Goal: Task Accomplishment & Management: Manage account settings

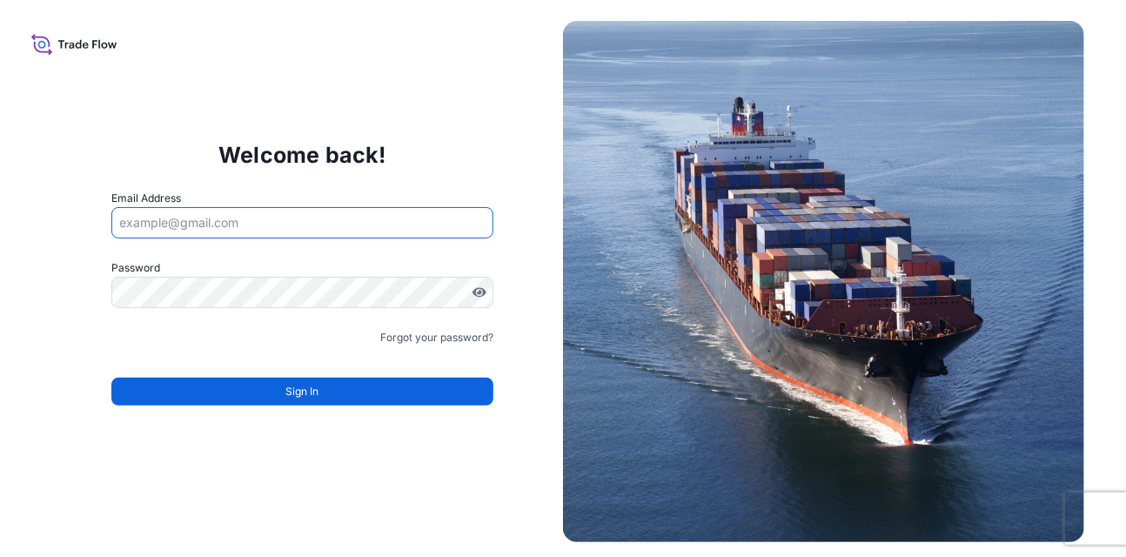
drag, startPoint x: 352, startPoint y: 235, endPoint x: 342, endPoint y: 218, distance: 19.9
click at [351, 232] on input "Email Address" at bounding box center [302, 222] width 383 height 31
type input "Deniz.serter@wtwco.com"
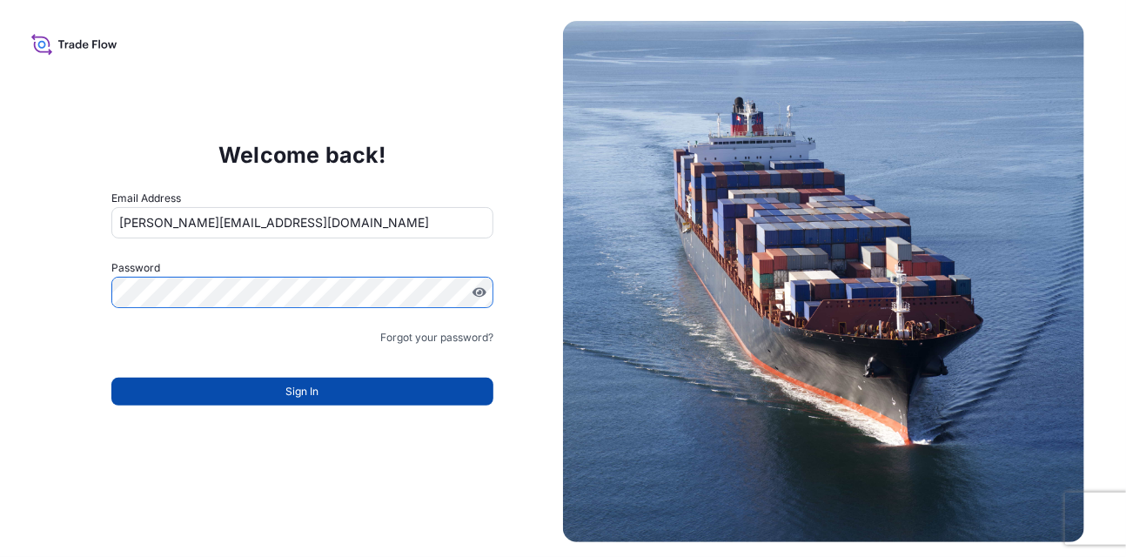
click at [322, 386] on button "Sign In" at bounding box center [302, 392] width 383 height 28
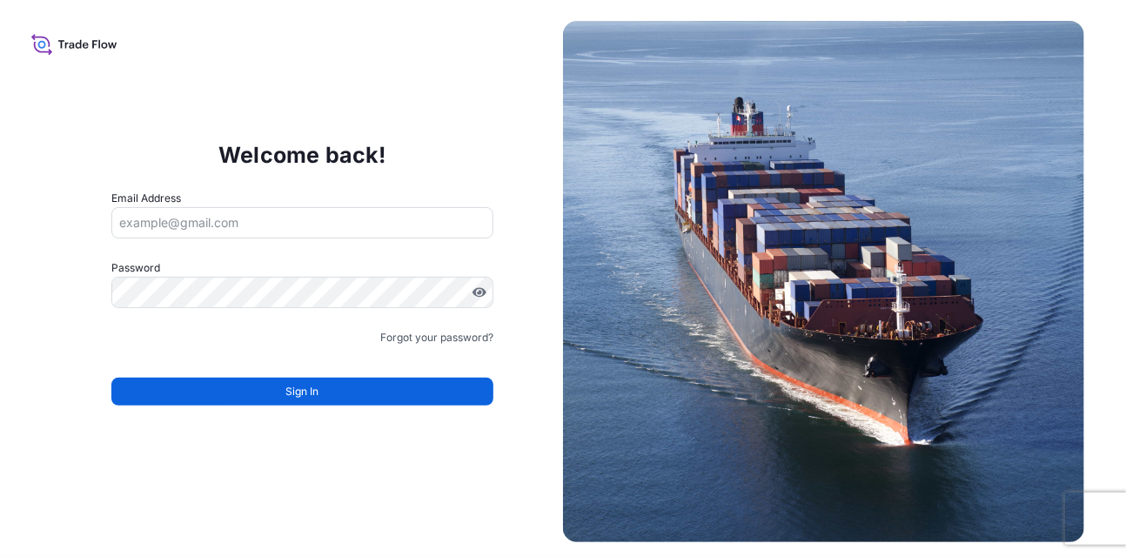
click at [252, 212] on input "Email Address" at bounding box center [302, 222] width 383 height 31
type input "Deniz.serter@wtwco.com"
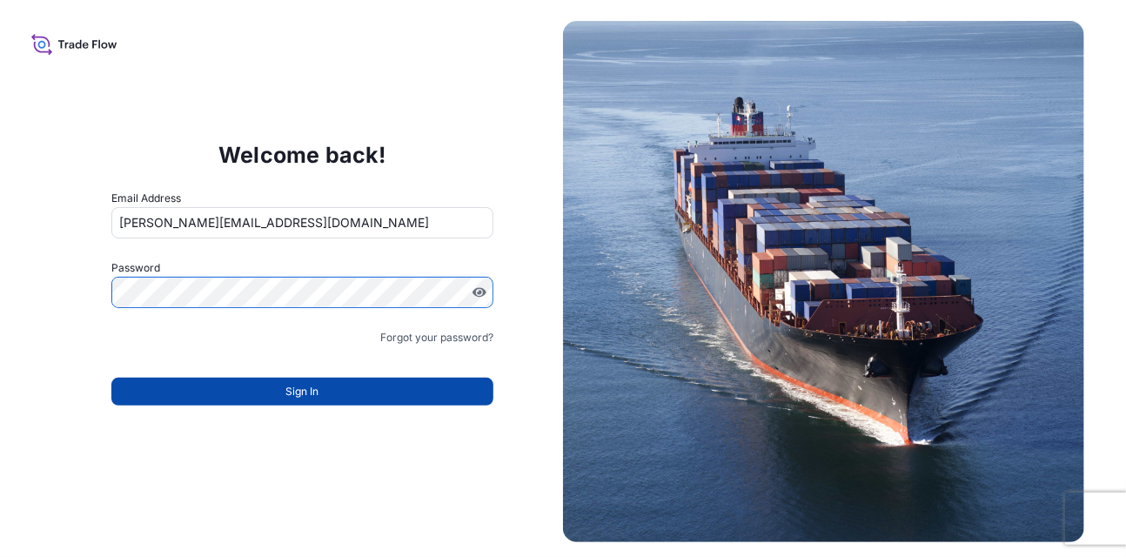
click at [337, 386] on button "Sign In" at bounding box center [302, 392] width 383 height 28
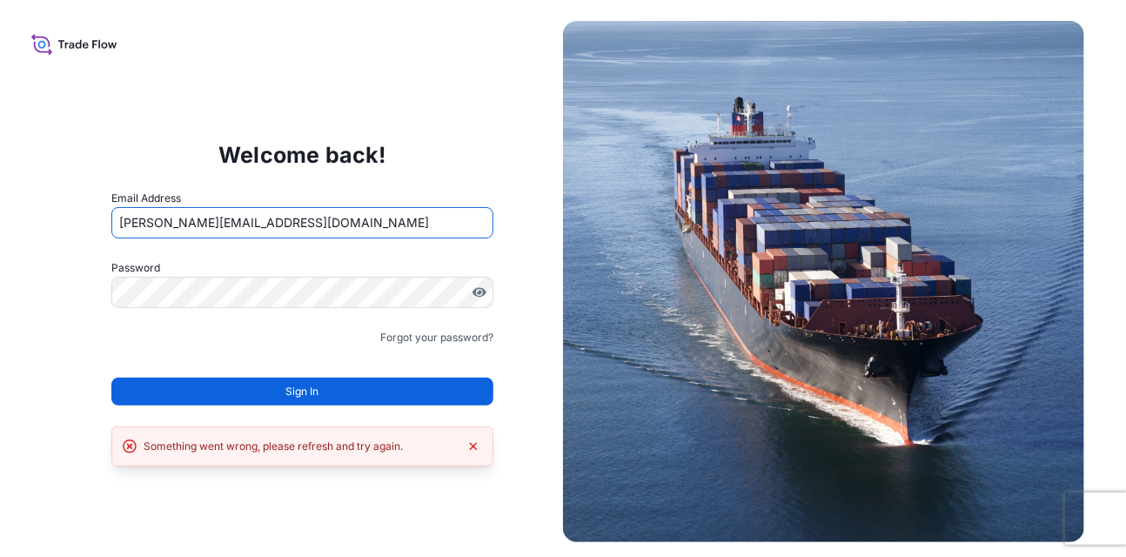
click at [320, 230] on input "Deniz.serter@wtwco.com" at bounding box center [302, 222] width 383 height 31
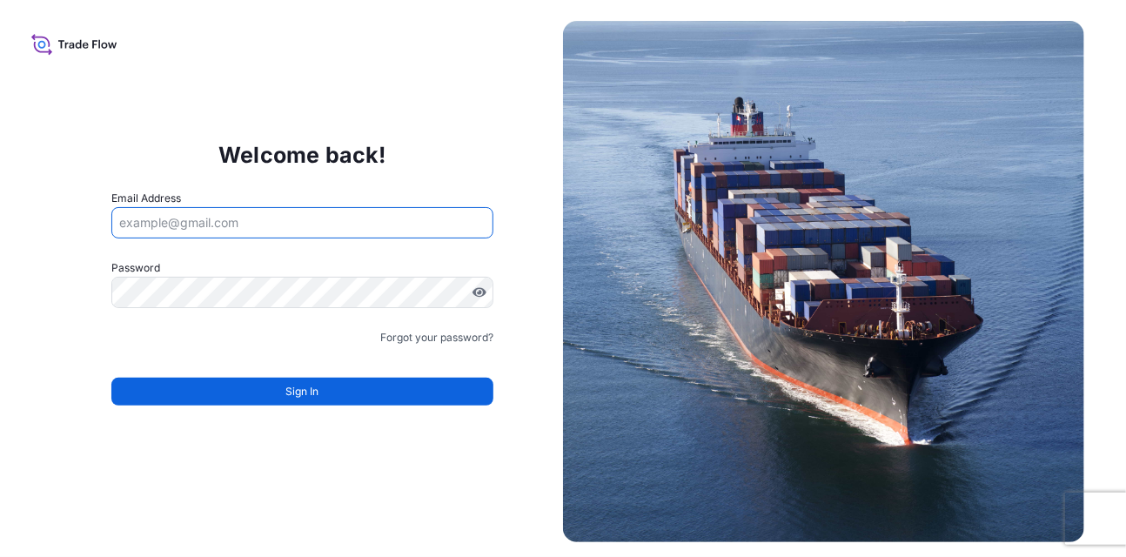
click at [204, 225] on input "Email Address" at bounding box center [302, 222] width 383 height 31
type input "[EMAIL_ADDRESS][DOMAIN_NAME]"
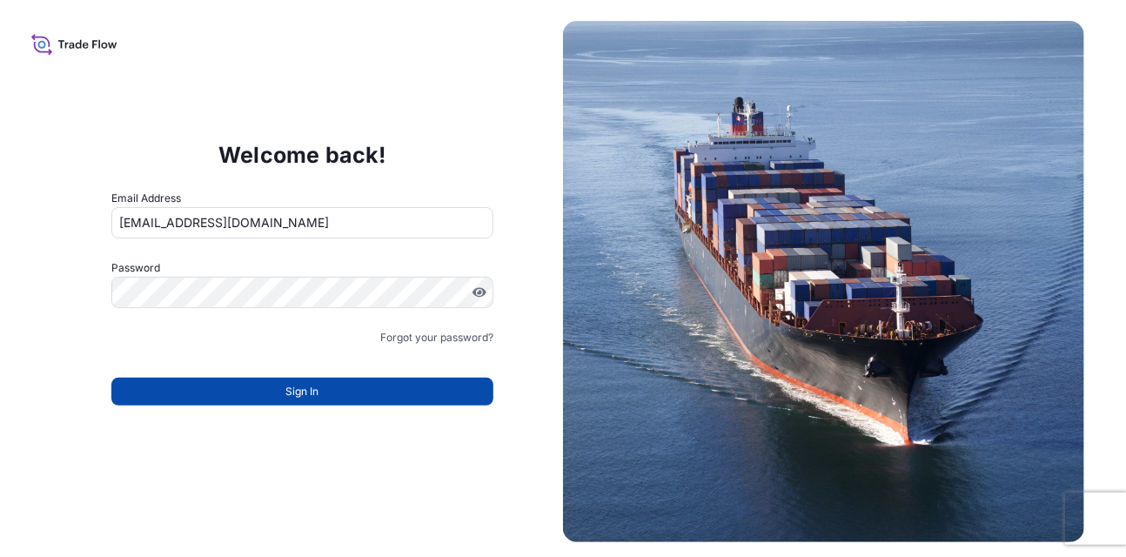
click at [337, 382] on button "Sign In" at bounding box center [302, 392] width 383 height 28
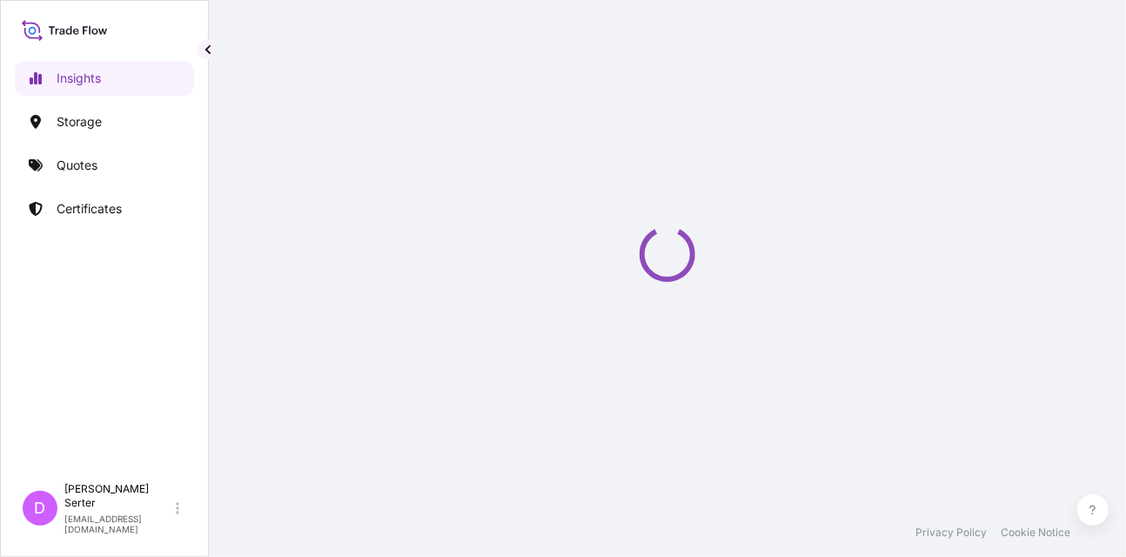
select select "2025"
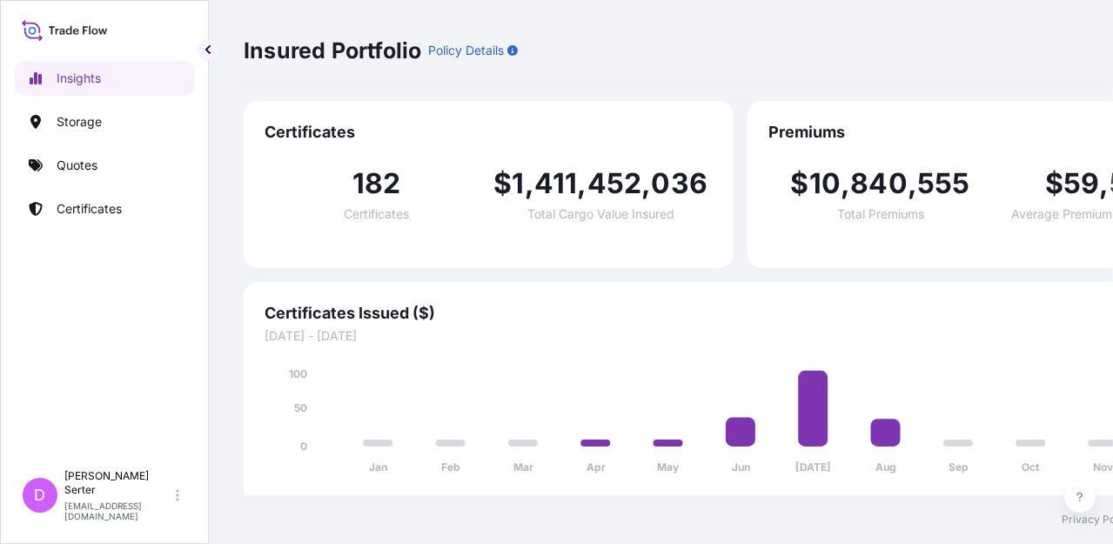
click at [93, 141] on div "Insights Storage Quotes Certificates" at bounding box center [104, 253] width 179 height 416
click at [88, 131] on link "Storage" at bounding box center [104, 121] width 179 height 35
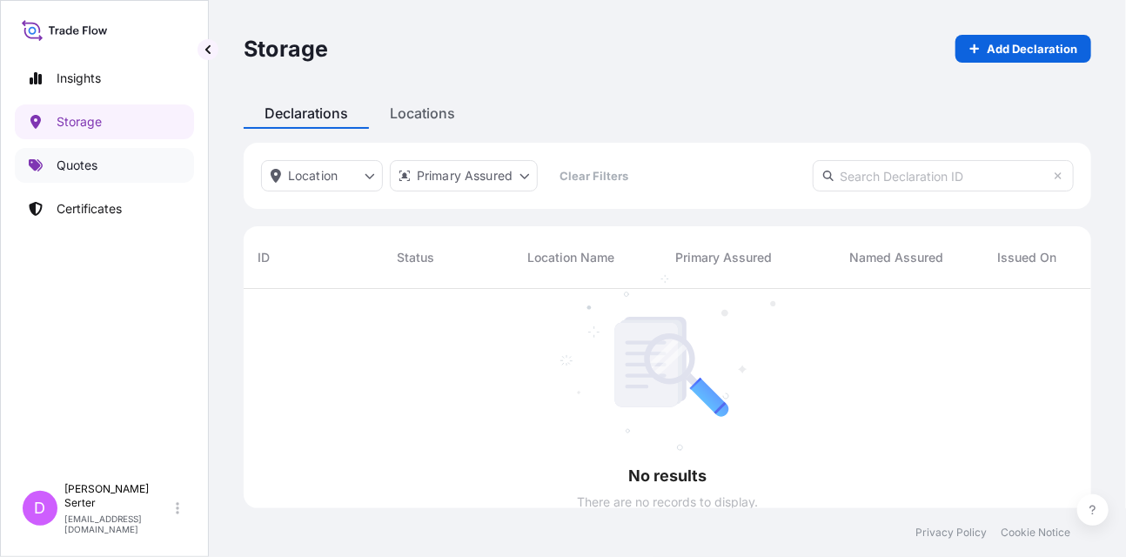
scroll to position [268, 835]
click at [83, 167] on p "Quotes" at bounding box center [77, 165] width 41 height 17
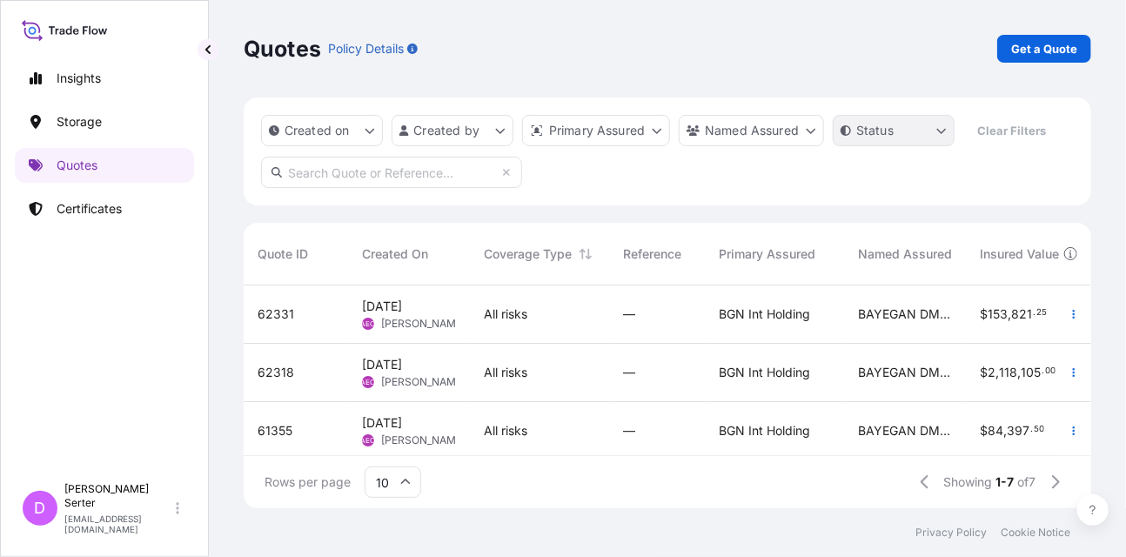
click at [905, 137] on html "Insights Storage Quotes Certificates D Deniz Serter deniz.serter@wtwco.com Quot…" at bounding box center [563, 278] width 1126 height 557
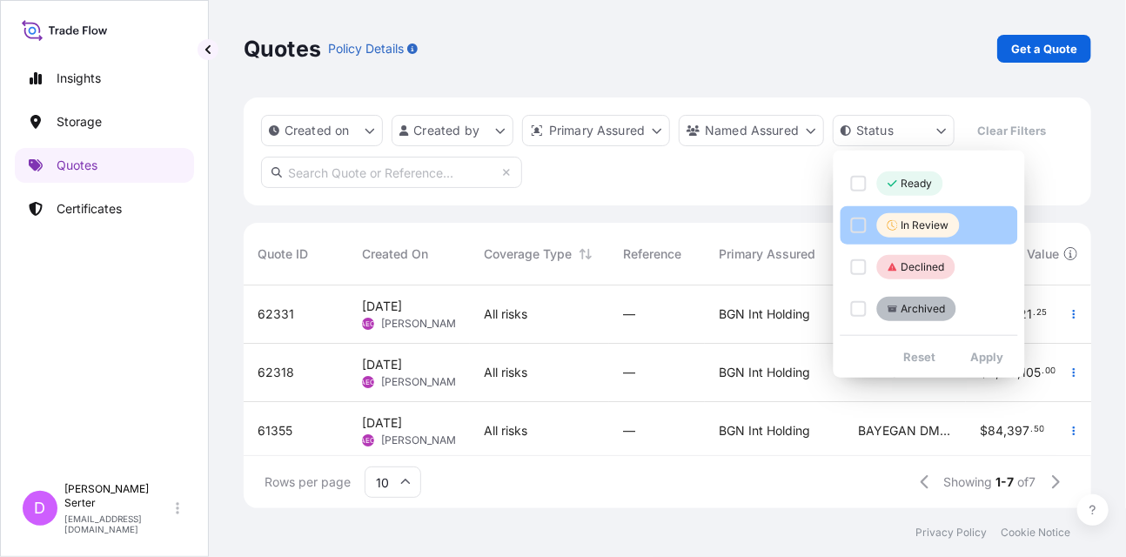
click at [856, 219] on div "Select Option" at bounding box center [859, 226] width 16 height 16
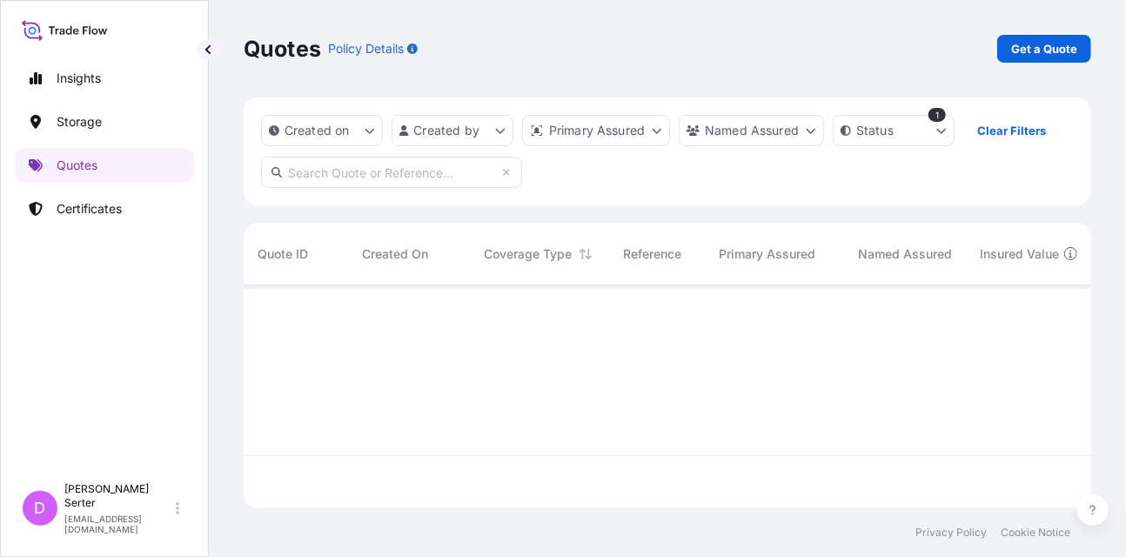
scroll to position [272, 835]
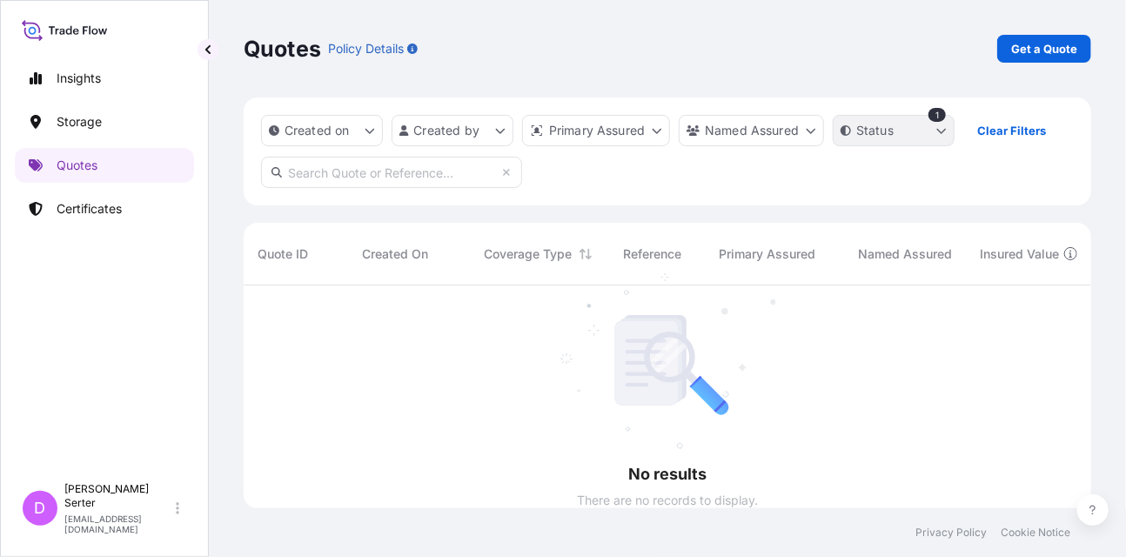
click at [876, 131] on html "Insights Storage Quotes Certificates D Deniz Serter deniz.serter@wtwco.com Quot…" at bounding box center [563, 278] width 1126 height 557
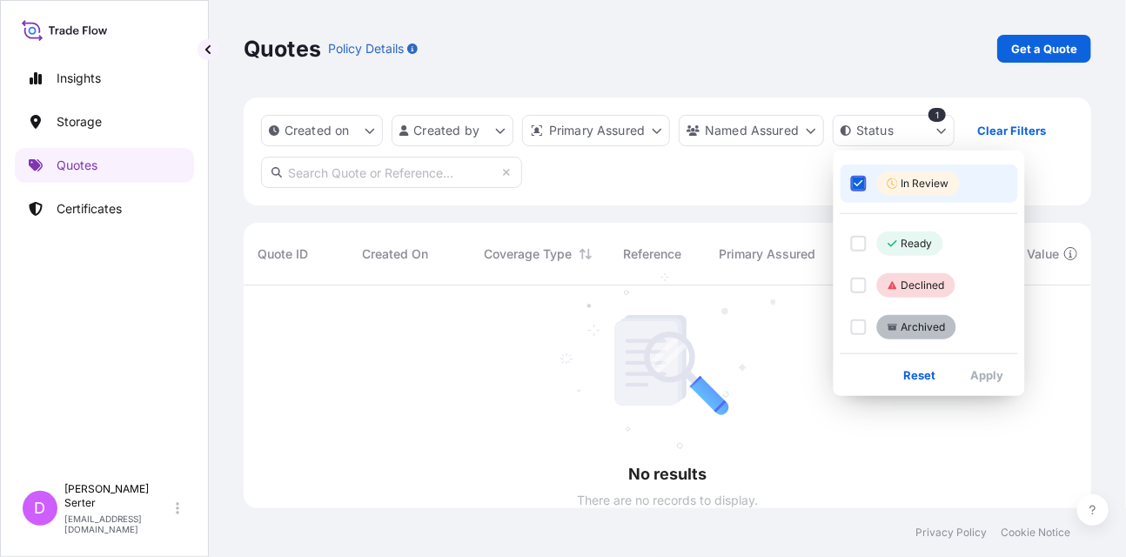
click at [854, 187] on icon "Select Option" at bounding box center [859, 183] width 10 height 10
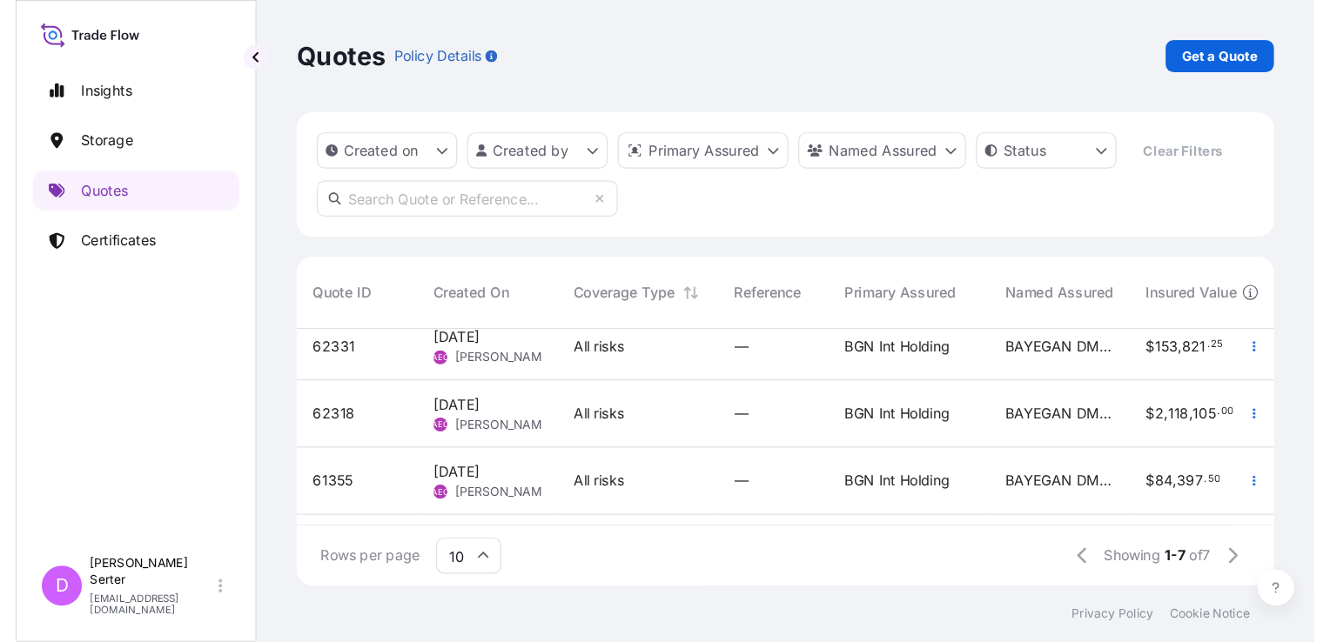
scroll to position [0, 0]
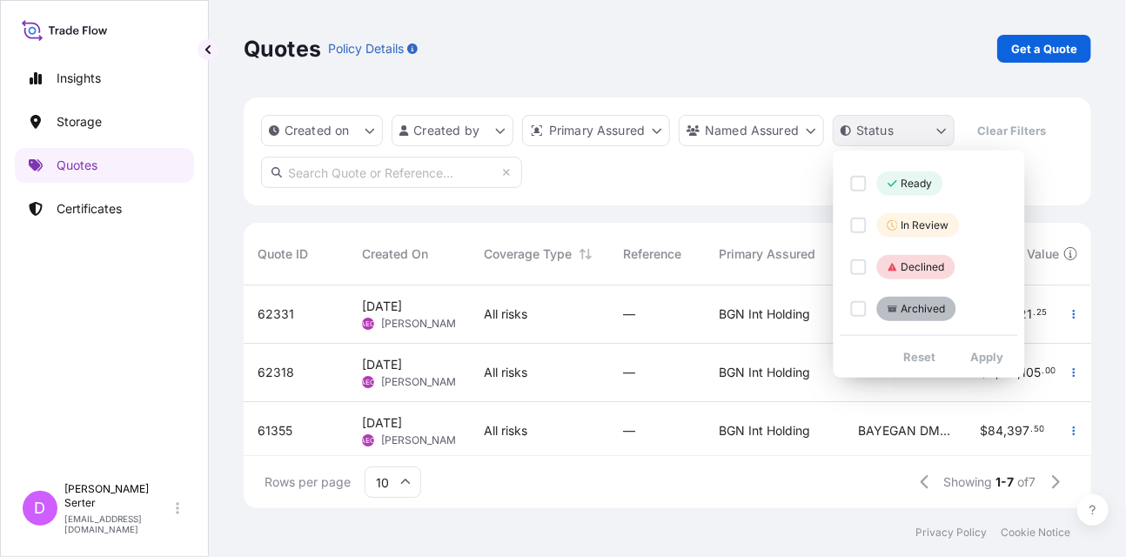
click at [919, 130] on html "Insights Storage Quotes Certificates D Deniz Serter deniz.serter@wtwco.com Quot…" at bounding box center [563, 278] width 1126 height 557
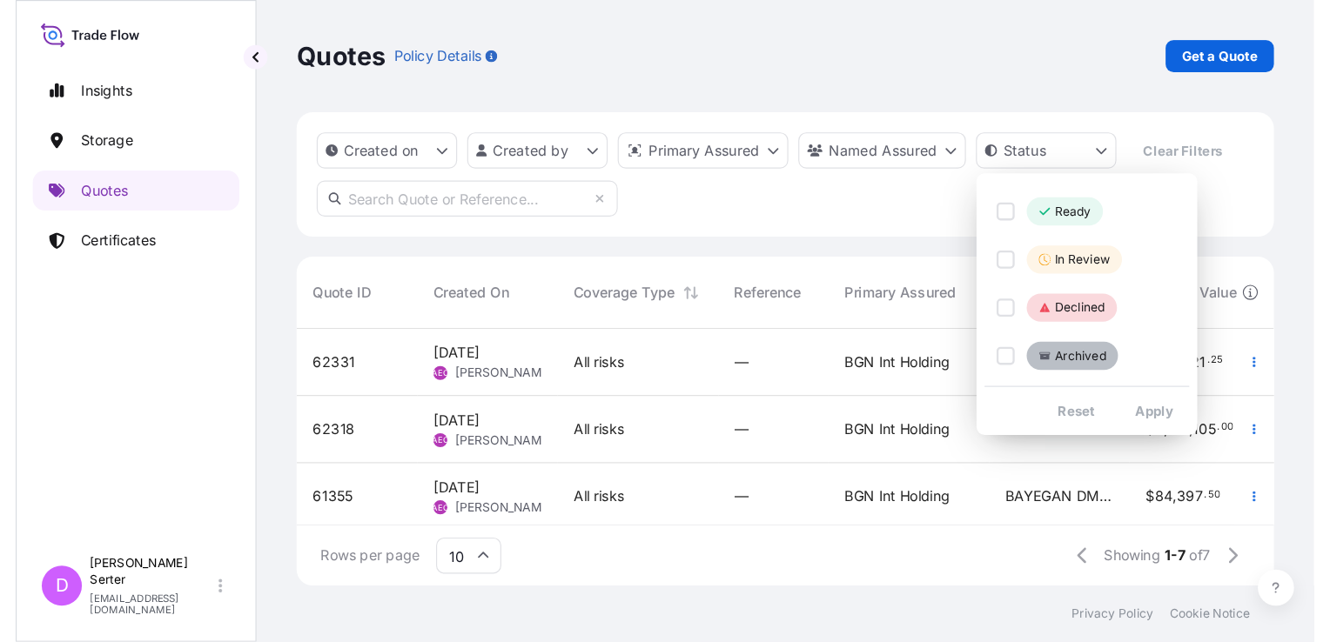
scroll to position [305, 1037]
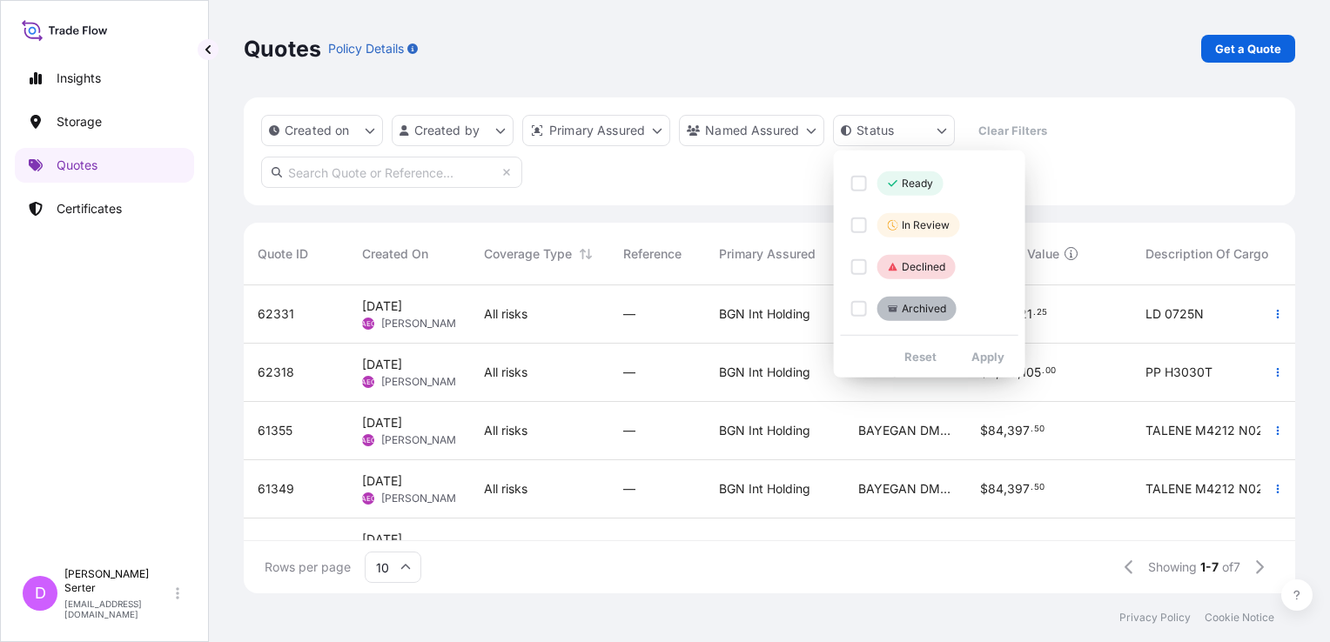
click at [1103, 214] on html "Insights Storage Quotes Certificates D Deniz Serter deniz.serter@wtwco.com Quot…" at bounding box center [665, 321] width 1330 height 642
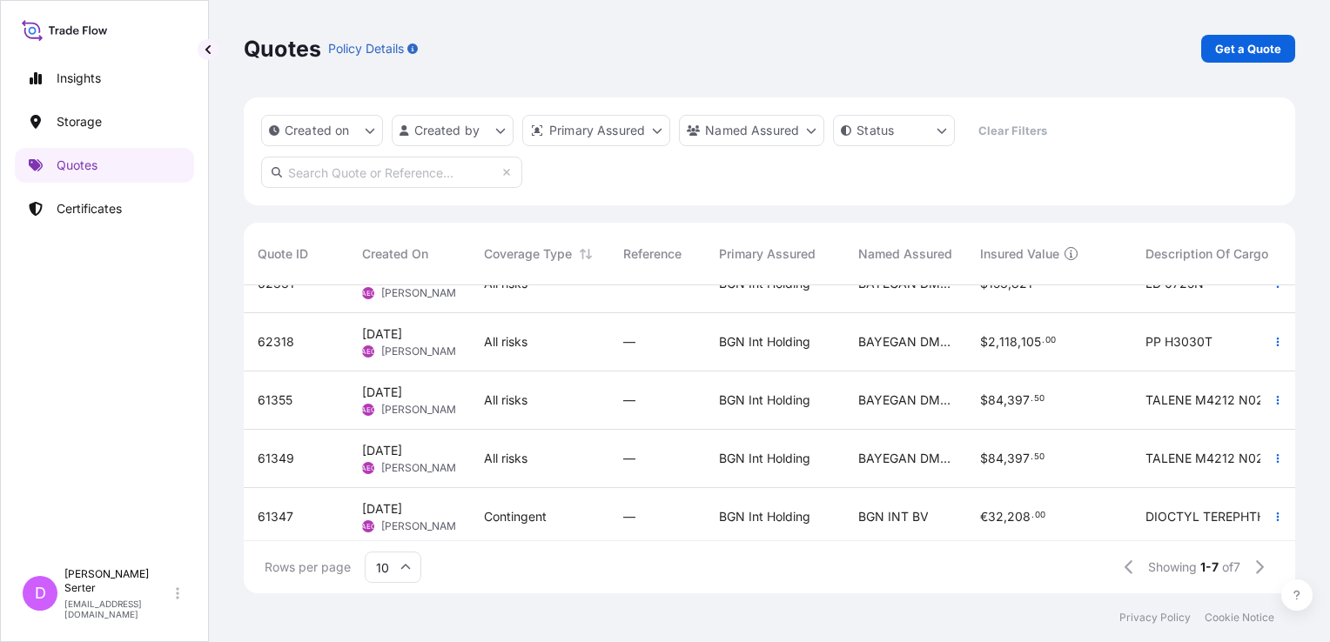
scroll to position [0, 0]
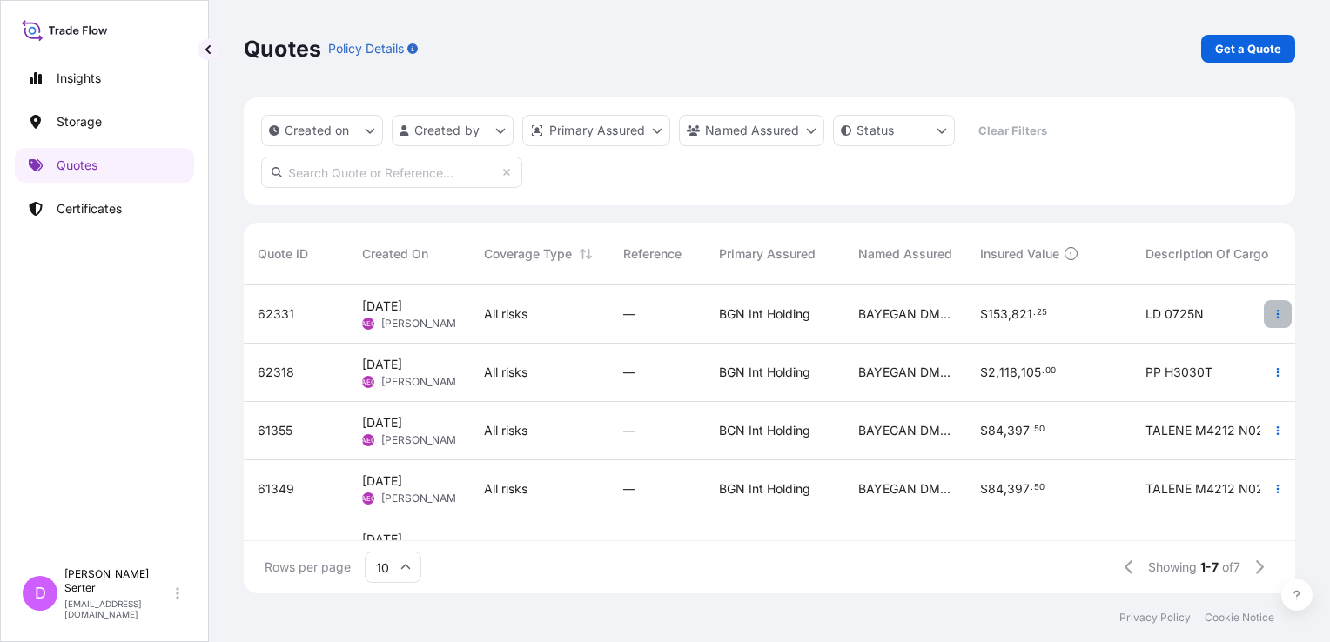
click at [1125, 315] on icon "button" at bounding box center [1277, 314] width 10 height 10
click at [577, 319] on div "All risks" at bounding box center [539, 314] width 111 height 17
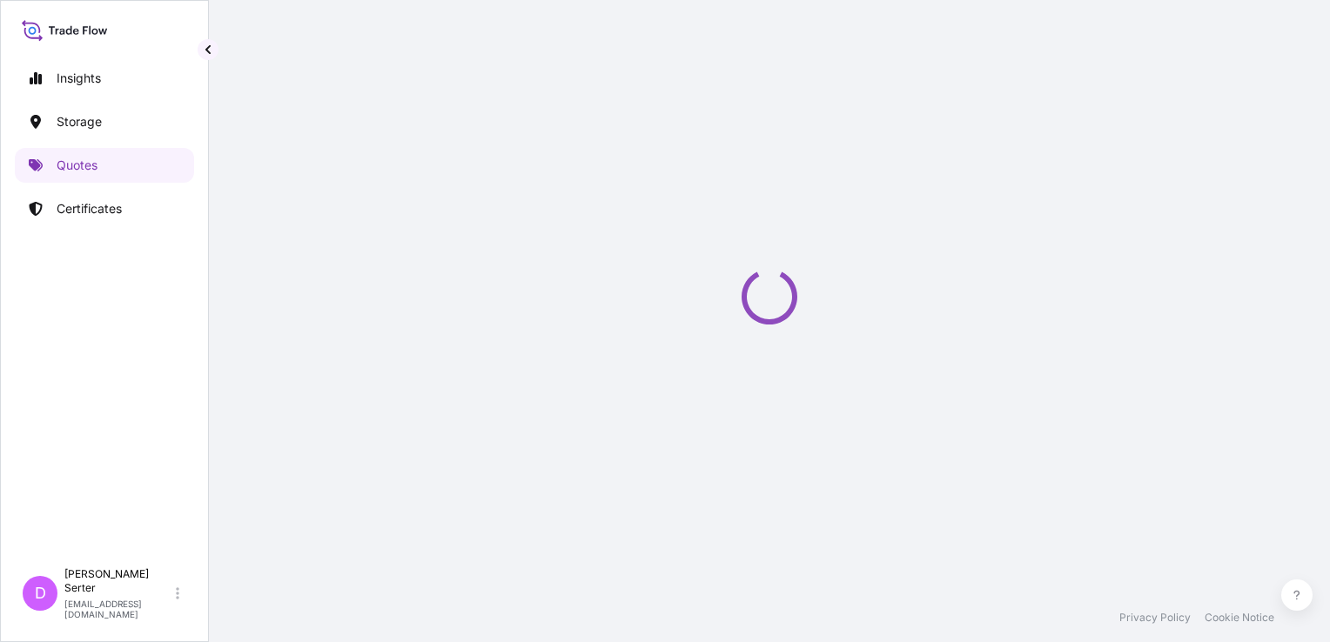
select select "Ocean Vessel"
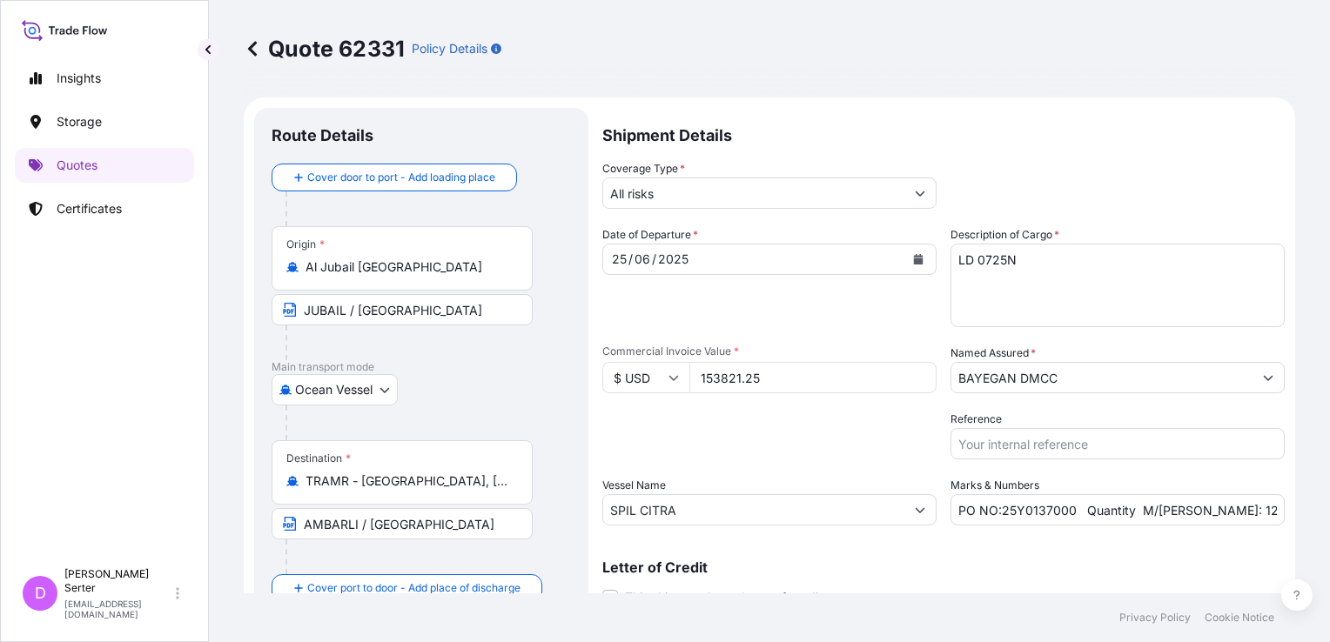
click at [254, 48] on icon at bounding box center [252, 48] width 17 height 17
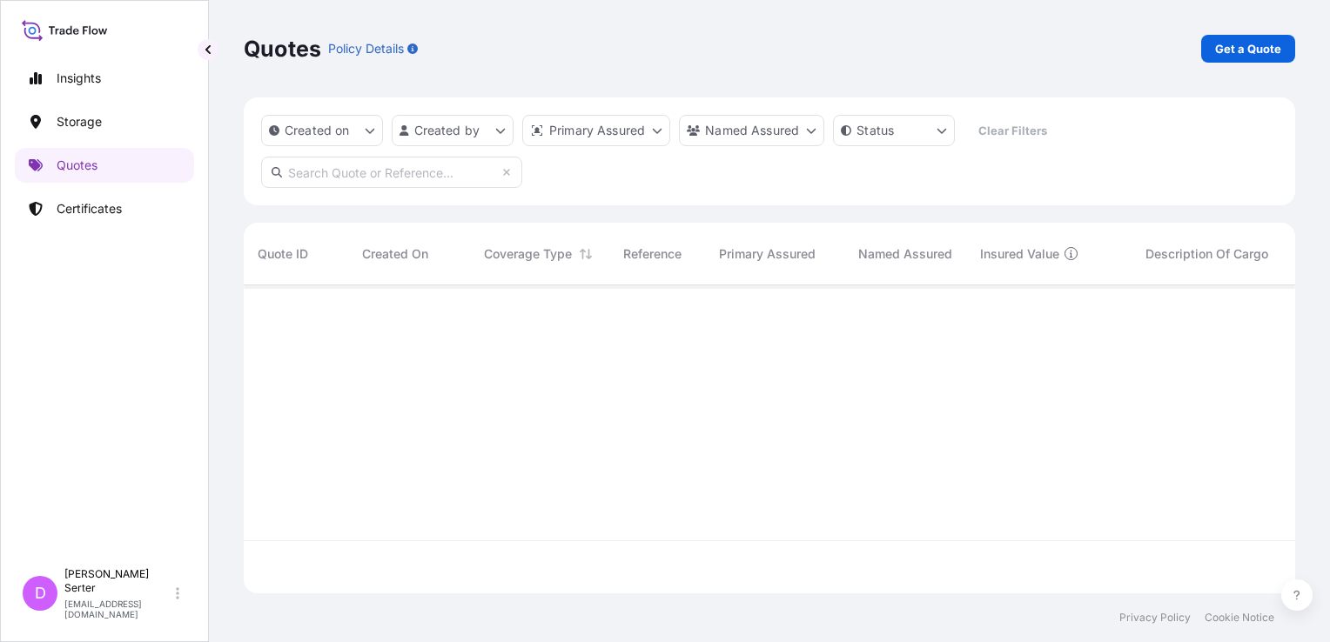
scroll to position [305, 1037]
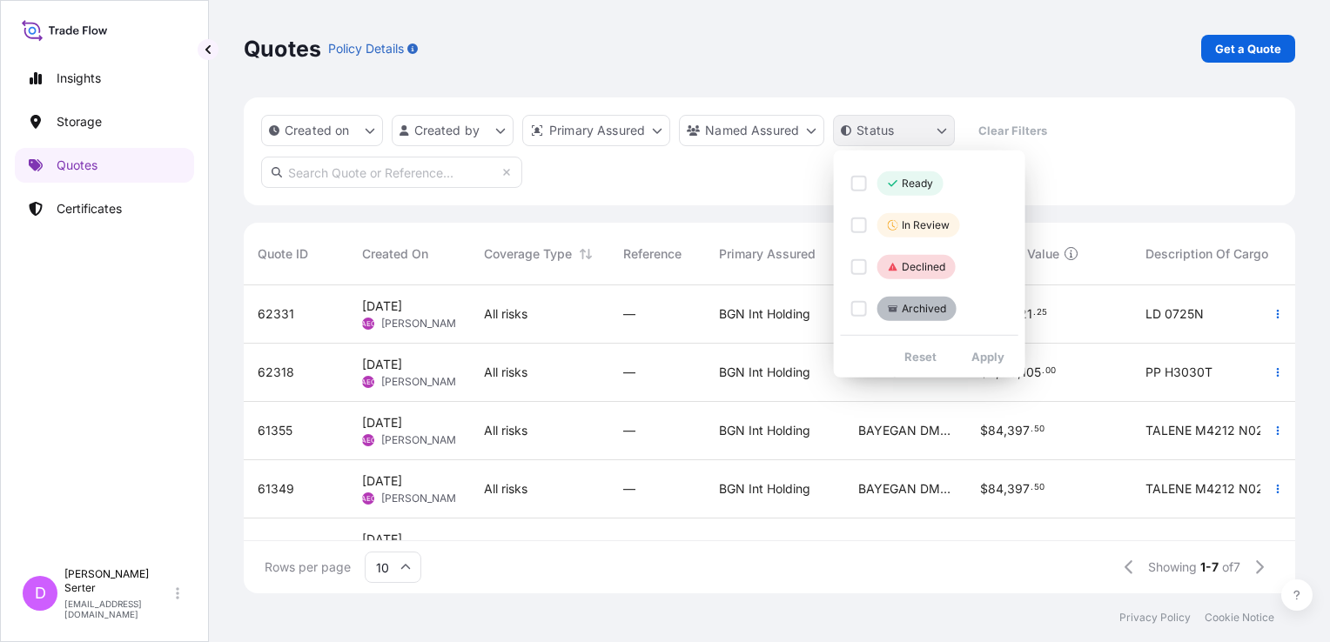
click at [939, 131] on html "Insights Storage Quotes Certificates D Deniz Serter deniz.serter@wtwco.com Quot…" at bounding box center [665, 321] width 1330 height 642
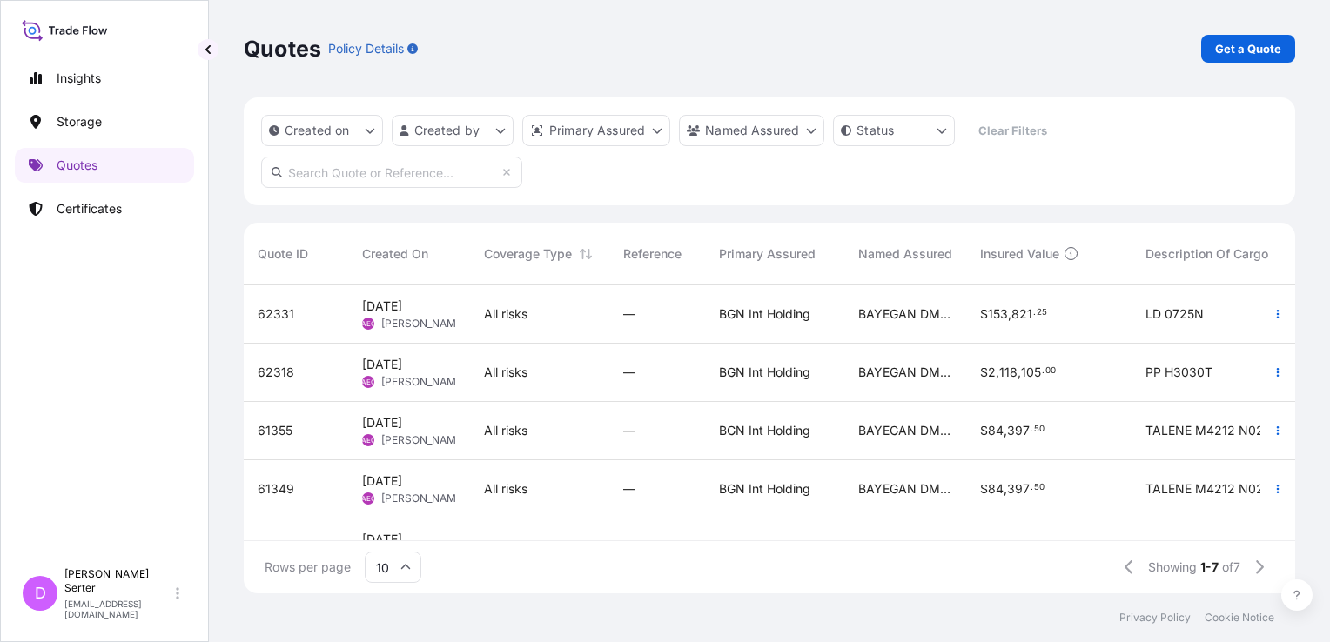
click at [508, 332] on html "Insights Storage Quotes Certificates D Deniz Serter deniz.serter@wtwco.com Quot…" at bounding box center [665, 321] width 1330 height 642
click at [612, 316] on div "—" at bounding box center [657, 314] width 96 height 58
select select "Ocean Vessel"
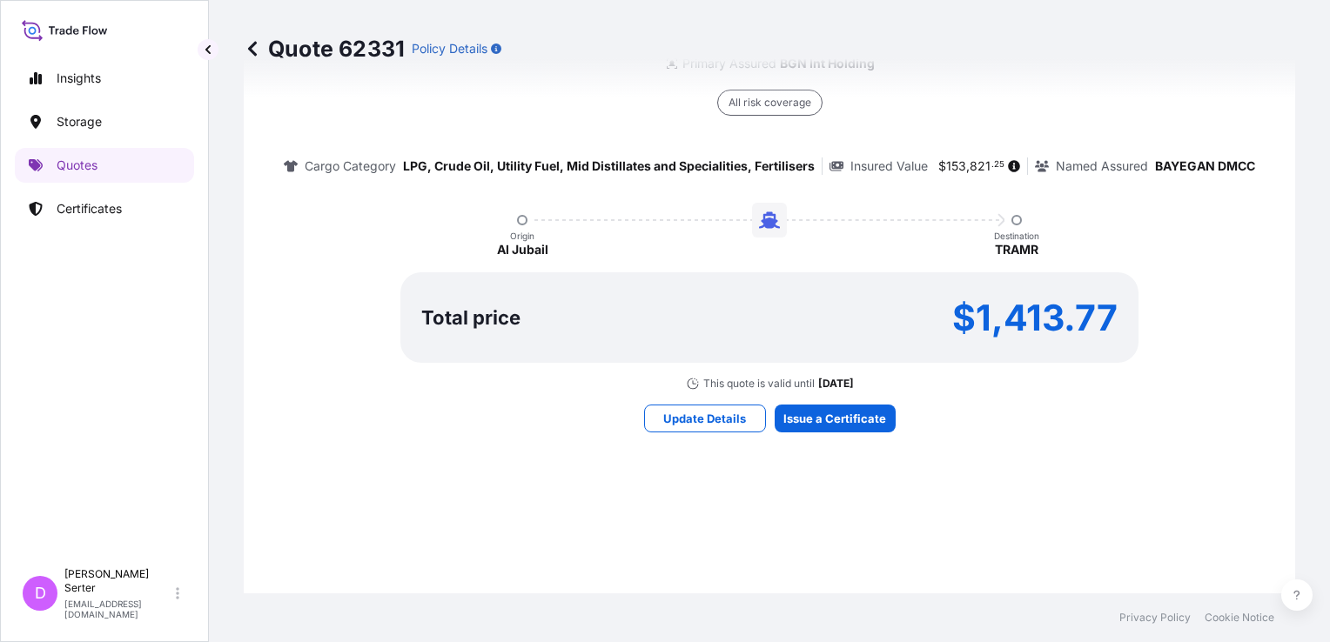
scroll to position [1124, 0]
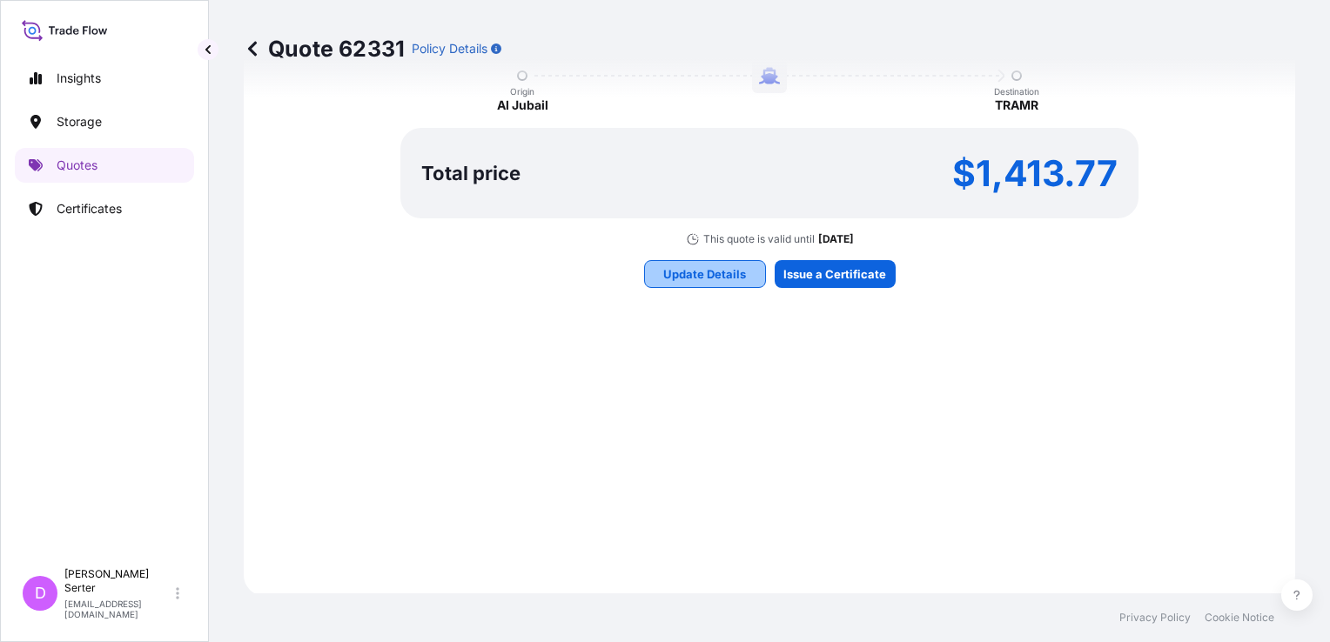
click at [693, 274] on p "Update Details" at bounding box center [704, 273] width 83 height 17
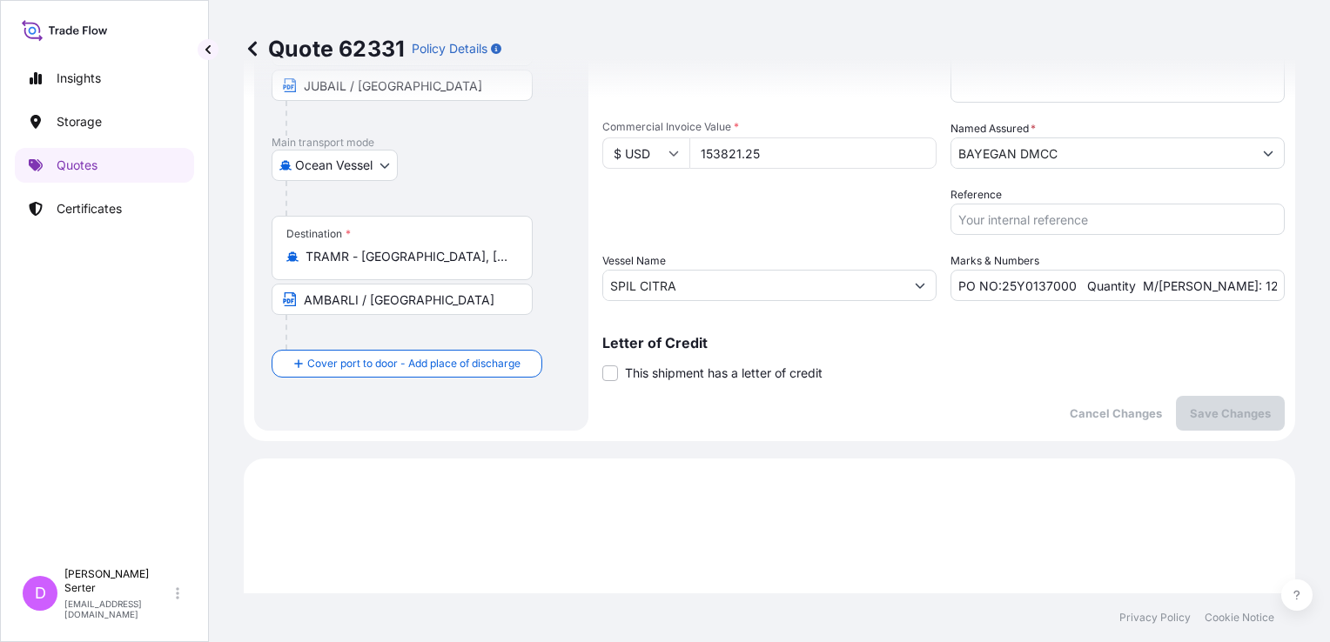
scroll to position [28, 0]
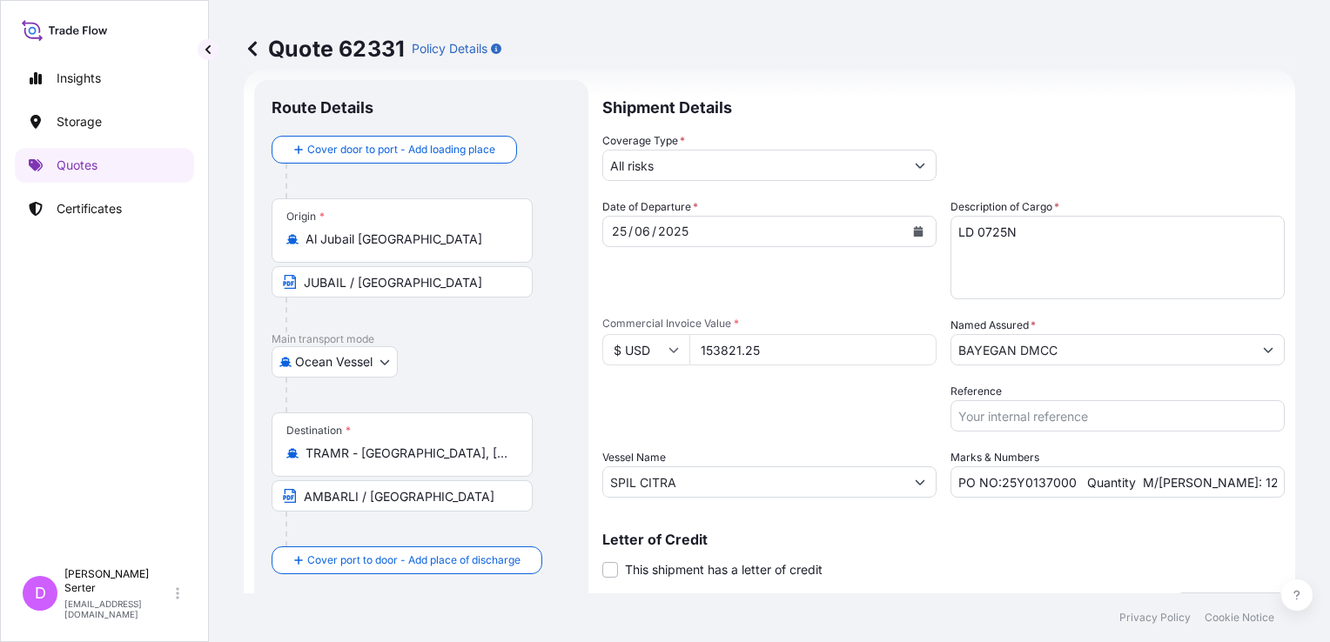
click at [563, 243] on div "Origin * Al Jubail Saudi Arabia JUBAIL / SAUDI ARABIA" at bounding box center [421, 265] width 299 height 134
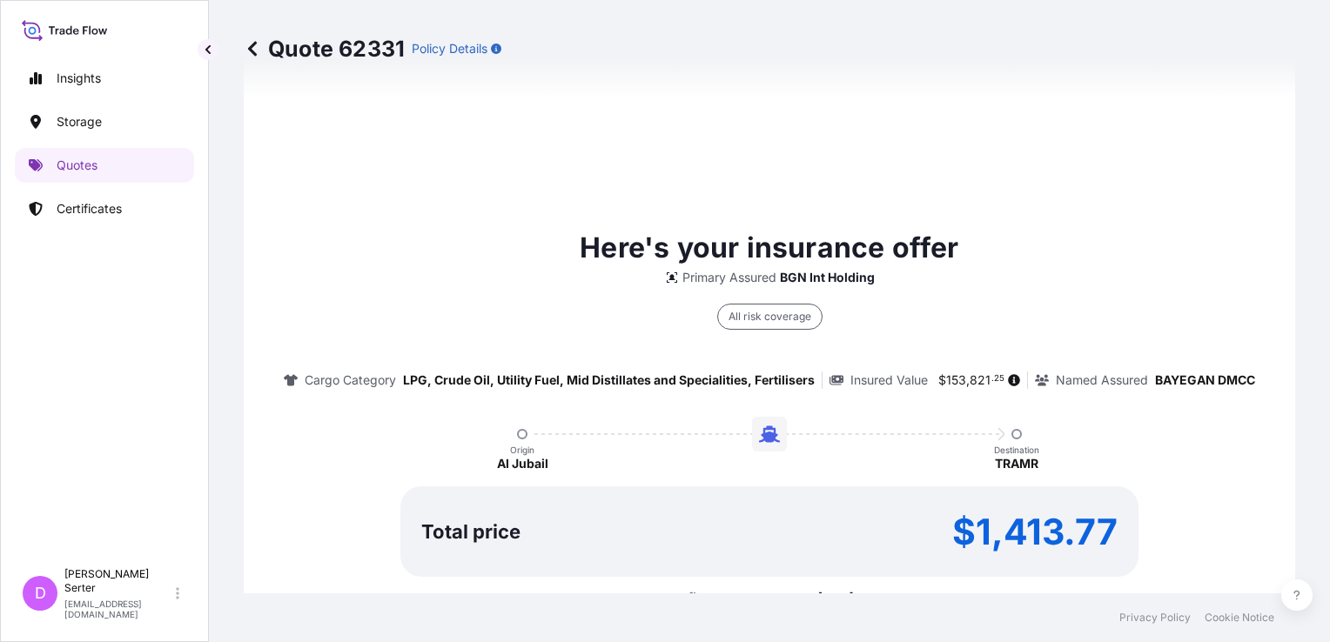
scroll to position [985, 0]
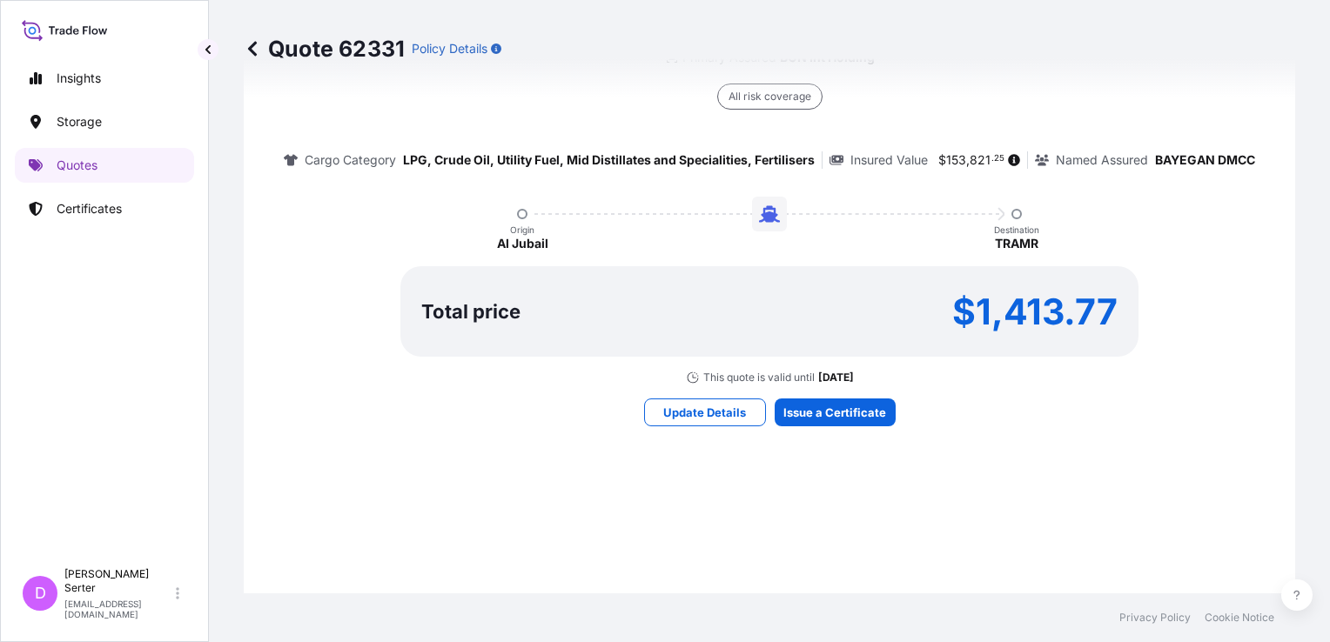
click at [255, 47] on icon at bounding box center [252, 48] width 17 height 17
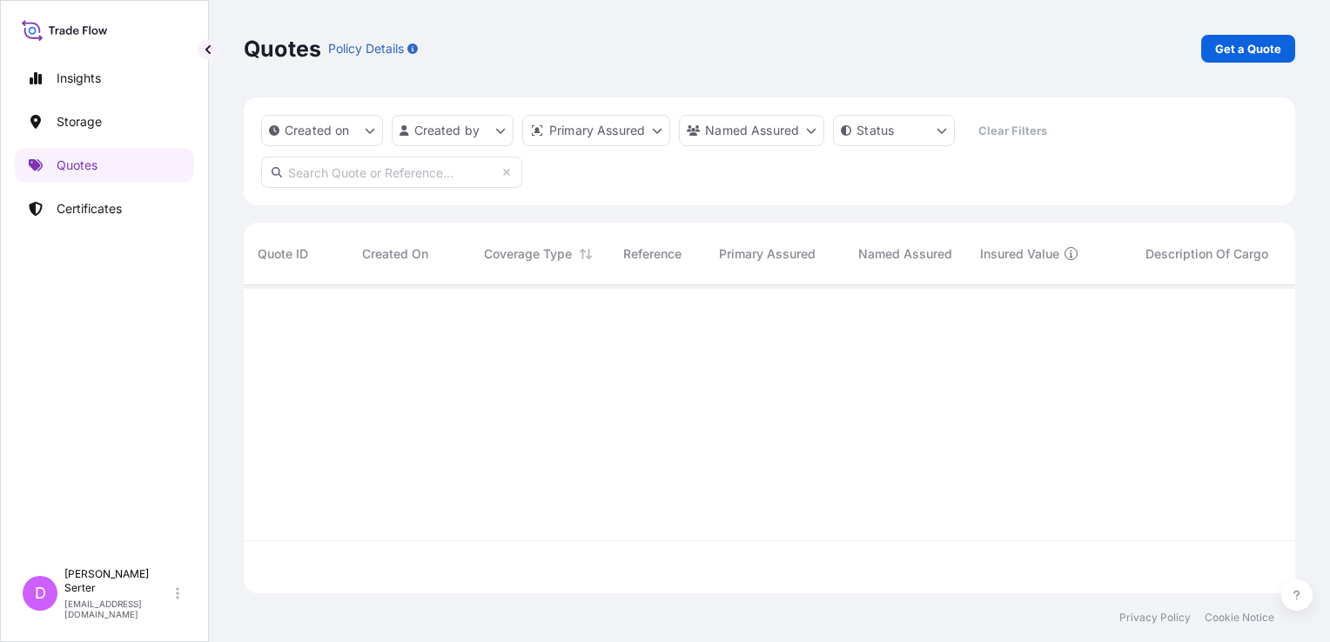
scroll to position [305, 1037]
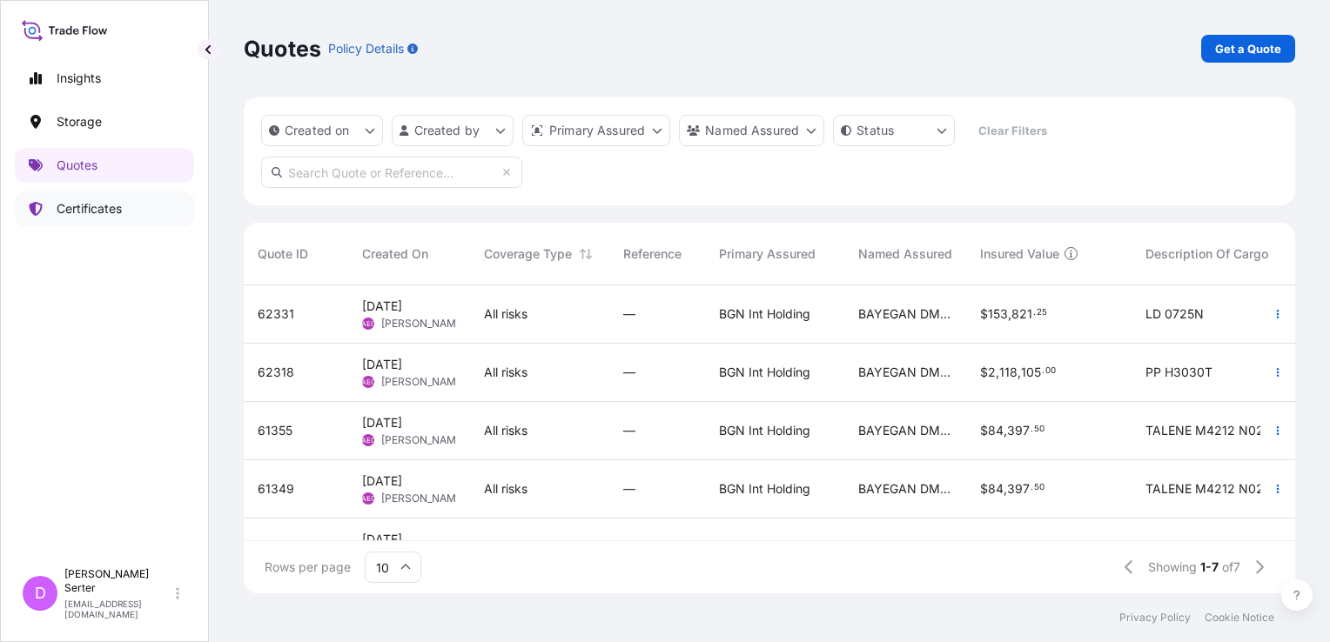
click at [90, 206] on p "Certificates" at bounding box center [89, 208] width 65 height 17
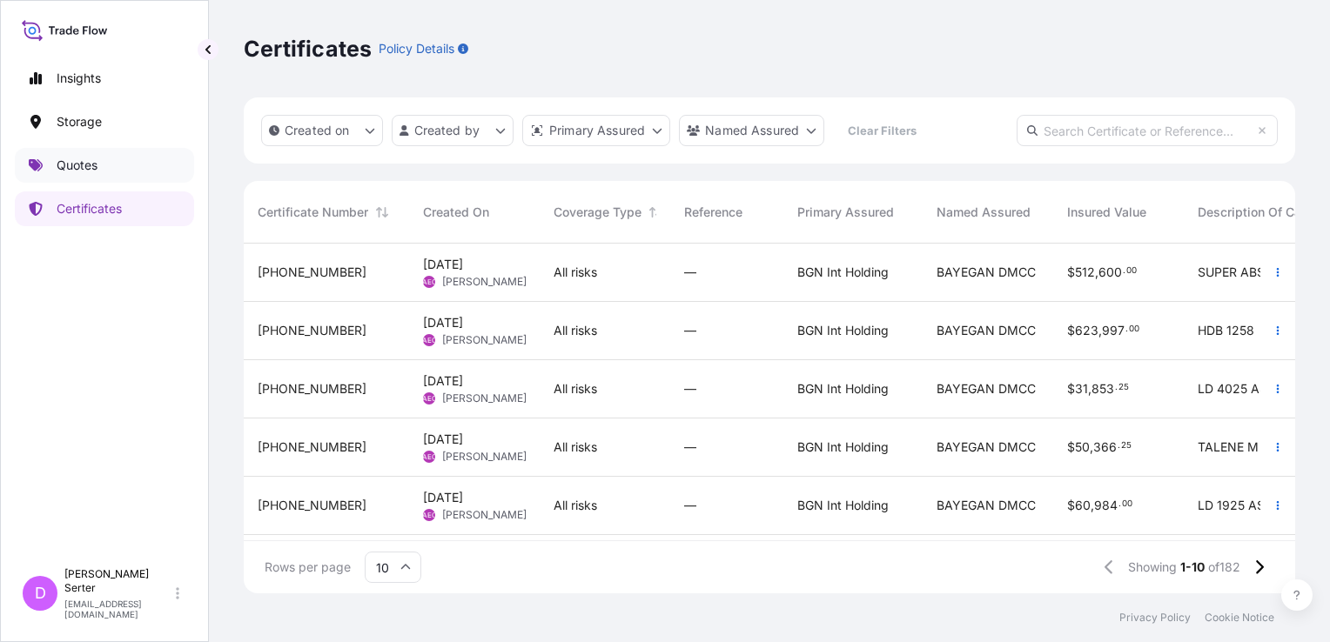
click at [77, 169] on p "Quotes" at bounding box center [77, 165] width 41 height 17
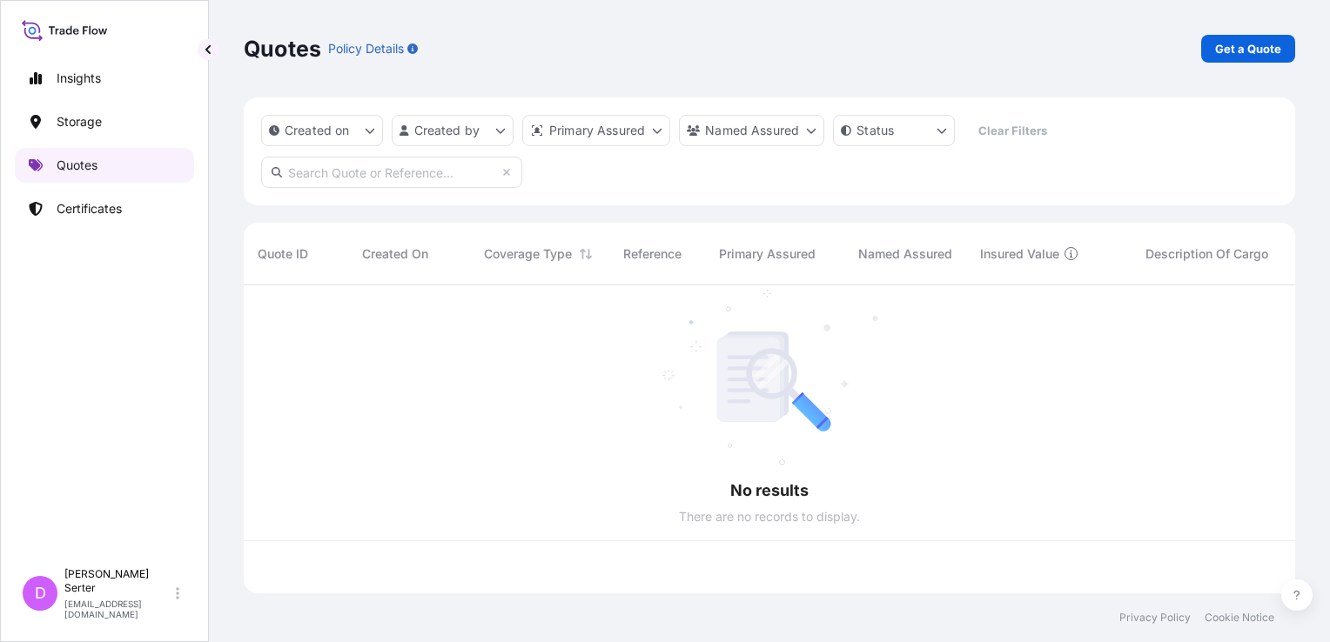
scroll to position [305, 1037]
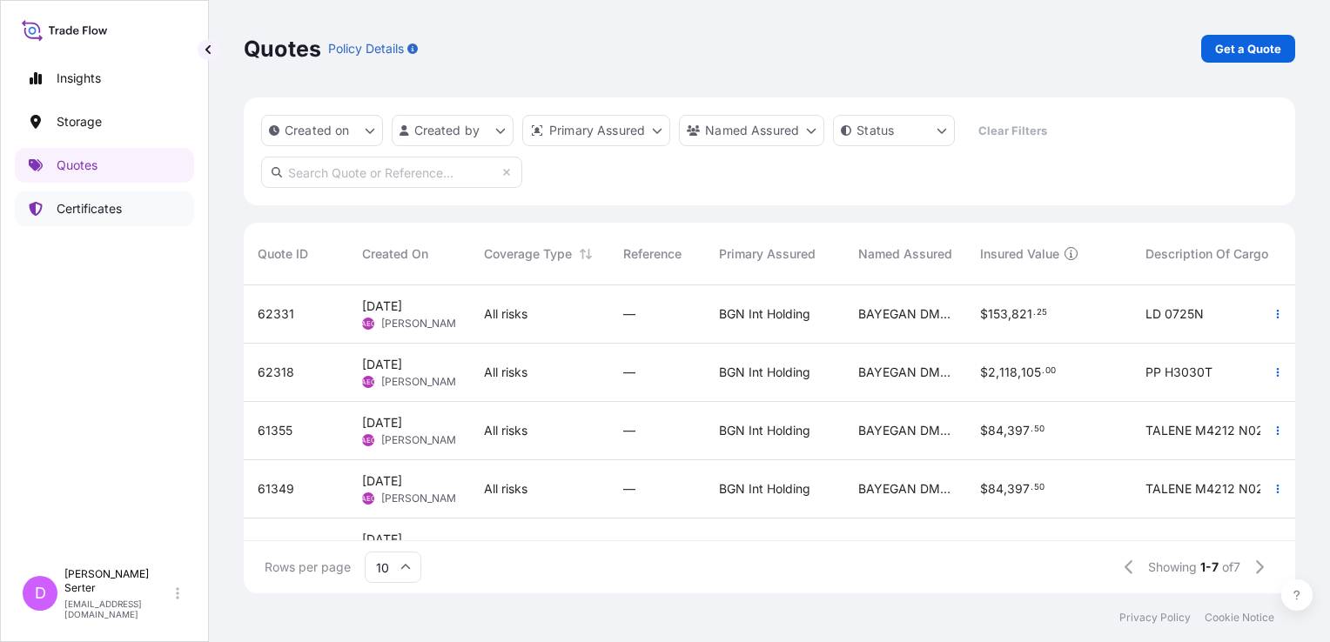
click at [84, 205] on p "Certificates" at bounding box center [89, 208] width 65 height 17
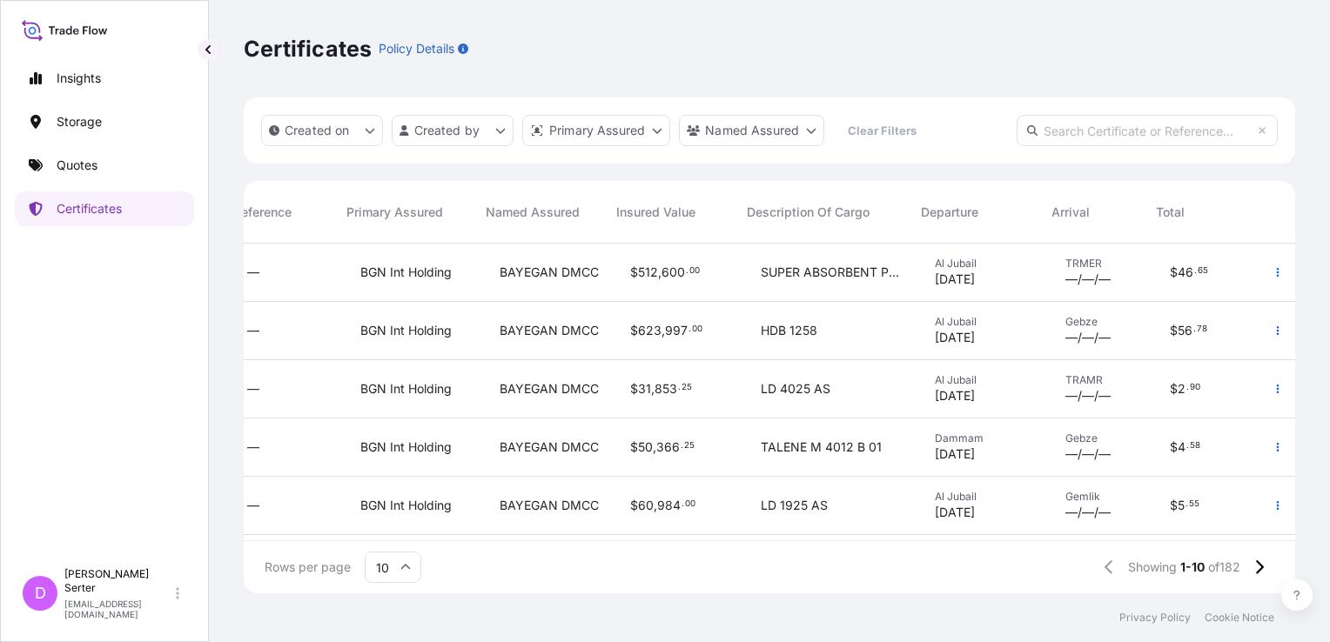
scroll to position [0, 450]
click at [1125, 330] on icon "button" at bounding box center [1277, 331] width 10 height 10
click at [616, 332] on div "$ 623 , 997 . 00" at bounding box center [681, 331] width 131 height 58
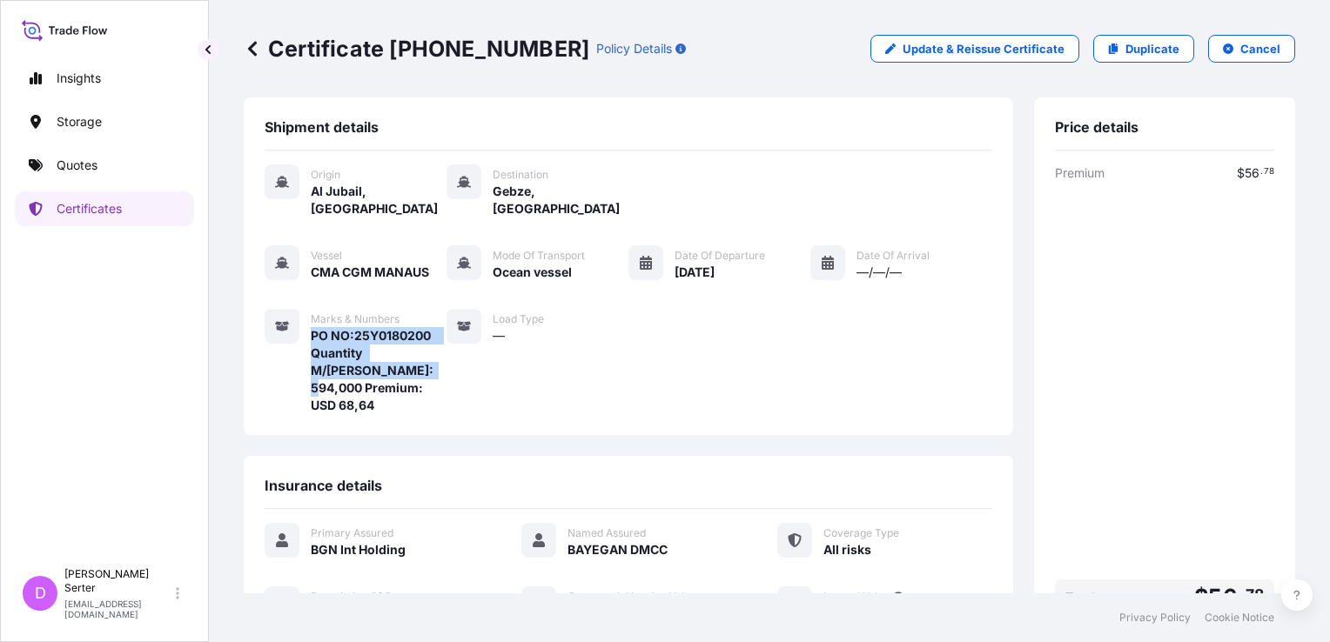
drag, startPoint x: 310, startPoint y: 332, endPoint x: 380, endPoint y: 363, distance: 76.8
click at [380, 363] on div "Marks & Numbers PO NO:25Y0180200 Quantity M/Tonn: 594,000 Premium: USD 68,64" at bounding box center [356, 361] width 182 height 105
click at [247, 50] on icon at bounding box center [252, 48] width 17 height 17
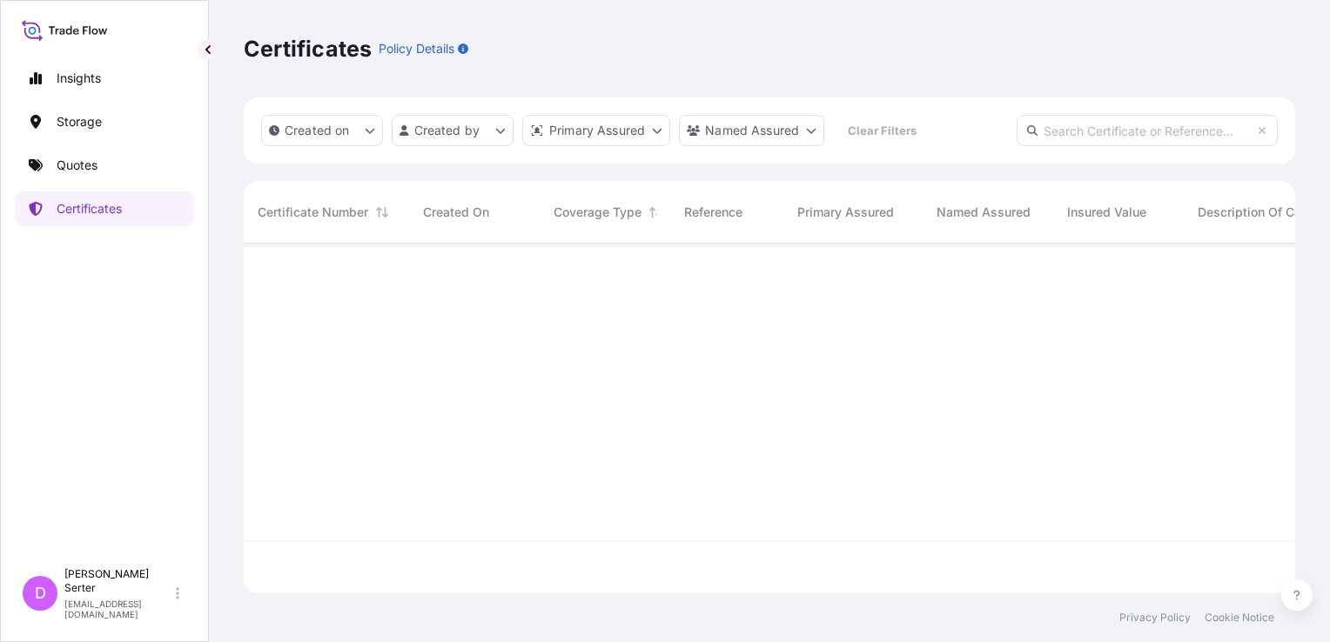
scroll to position [346, 1037]
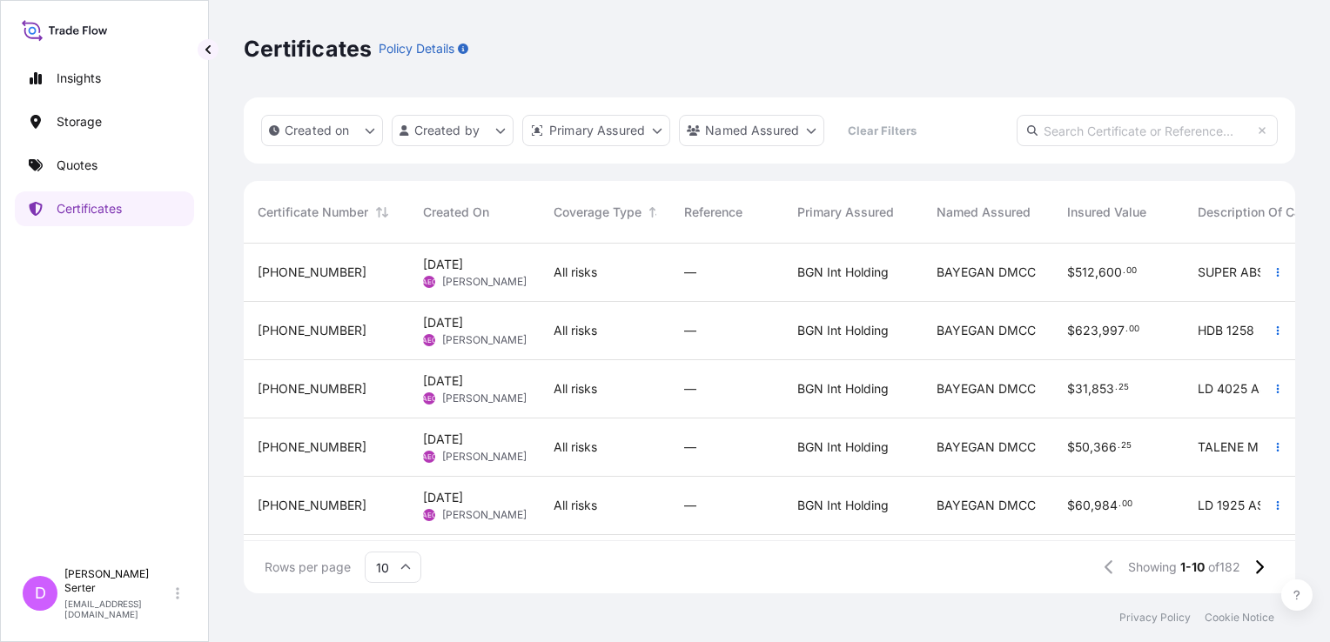
click at [407, 556] on input "10" at bounding box center [393, 567] width 57 height 31
click at [399, 522] on div "50" at bounding box center [393, 519] width 43 height 33
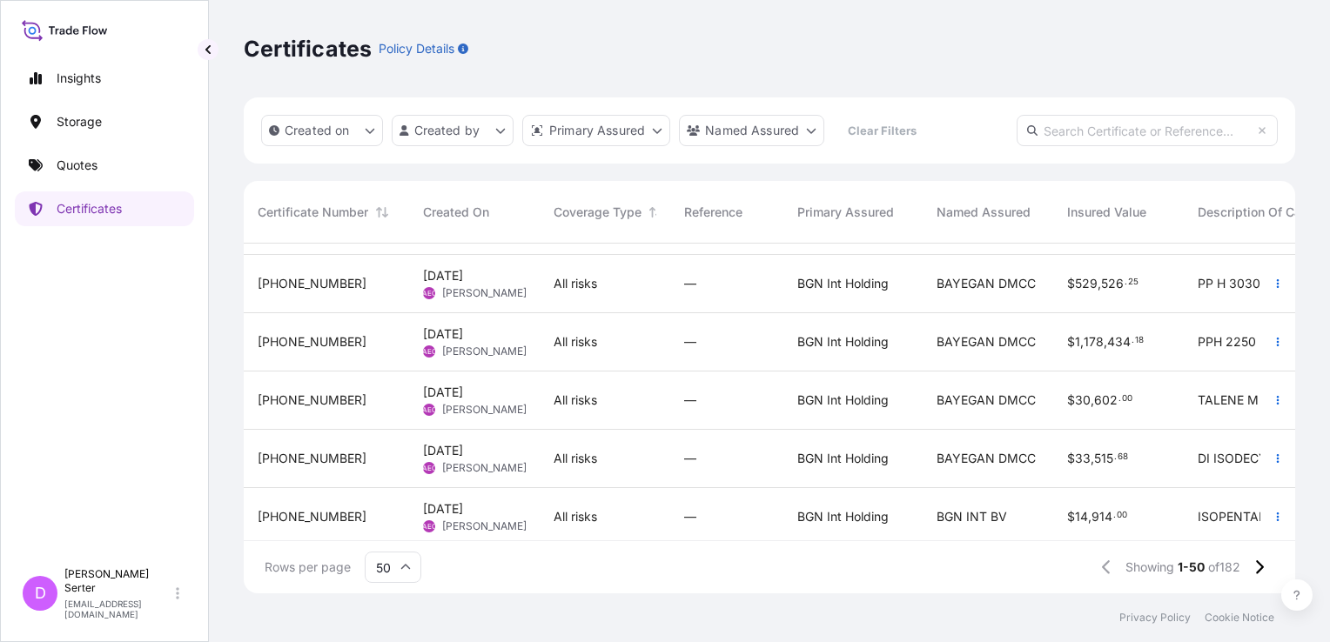
scroll to position [2631, 0]
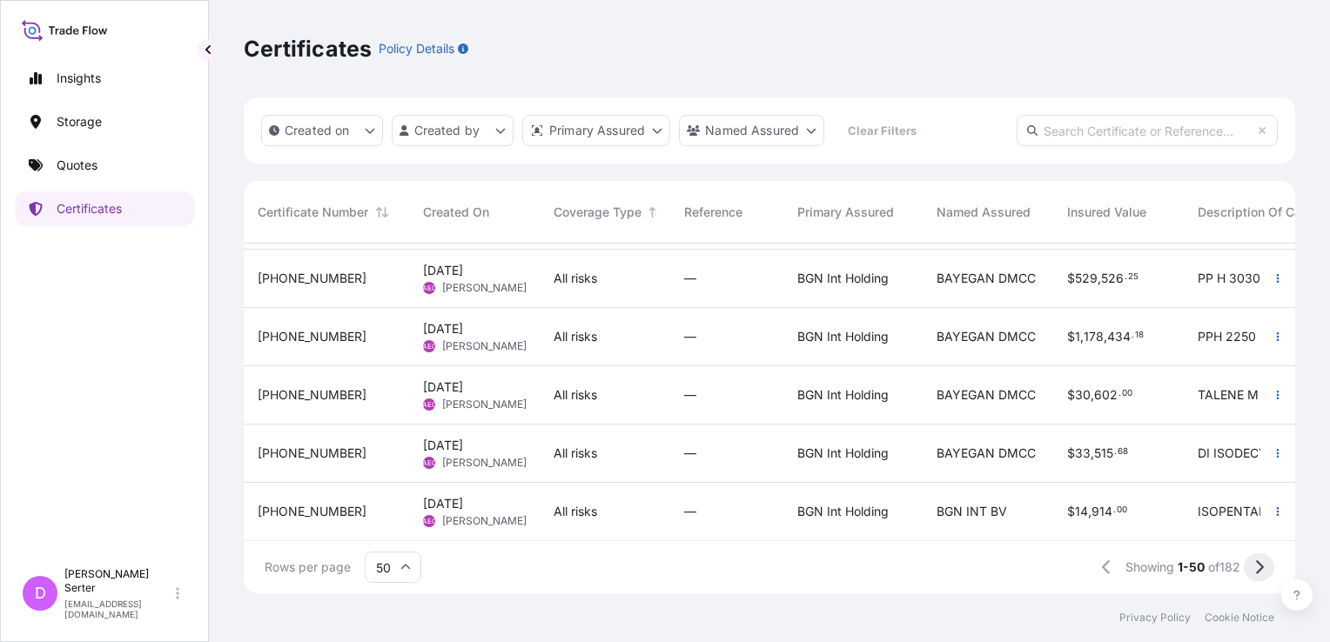
click at [1125, 556] on icon at bounding box center [1259, 568] width 10 height 16
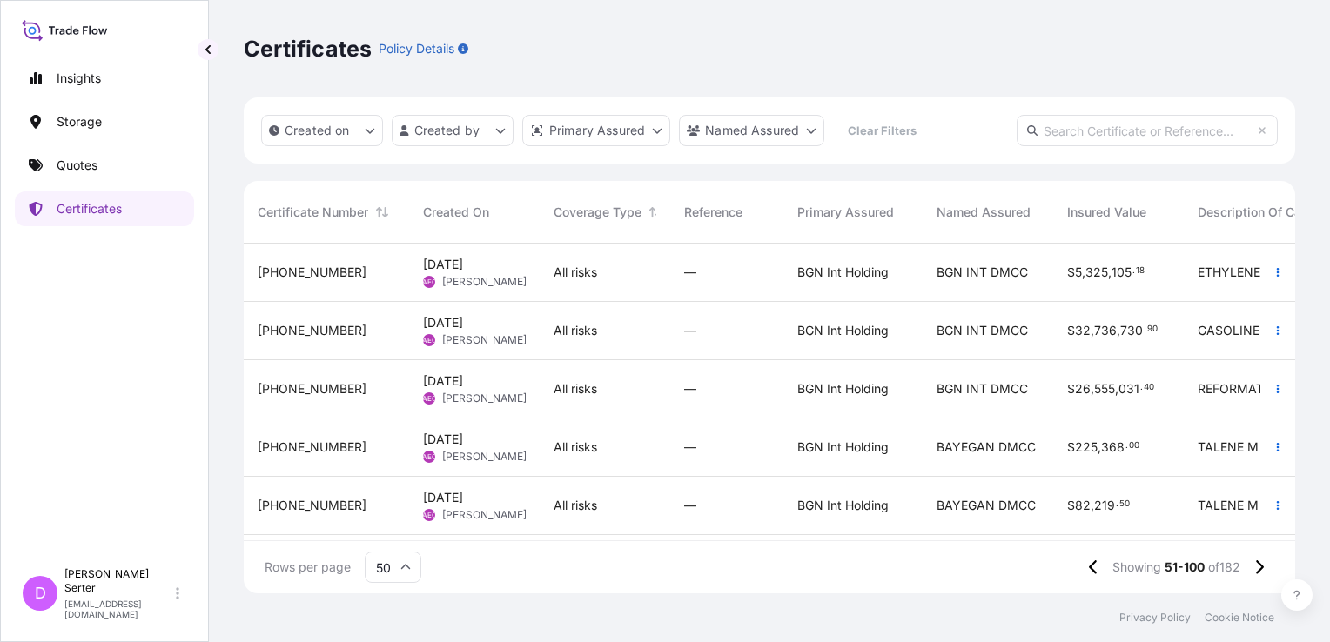
scroll to position [609, 0]
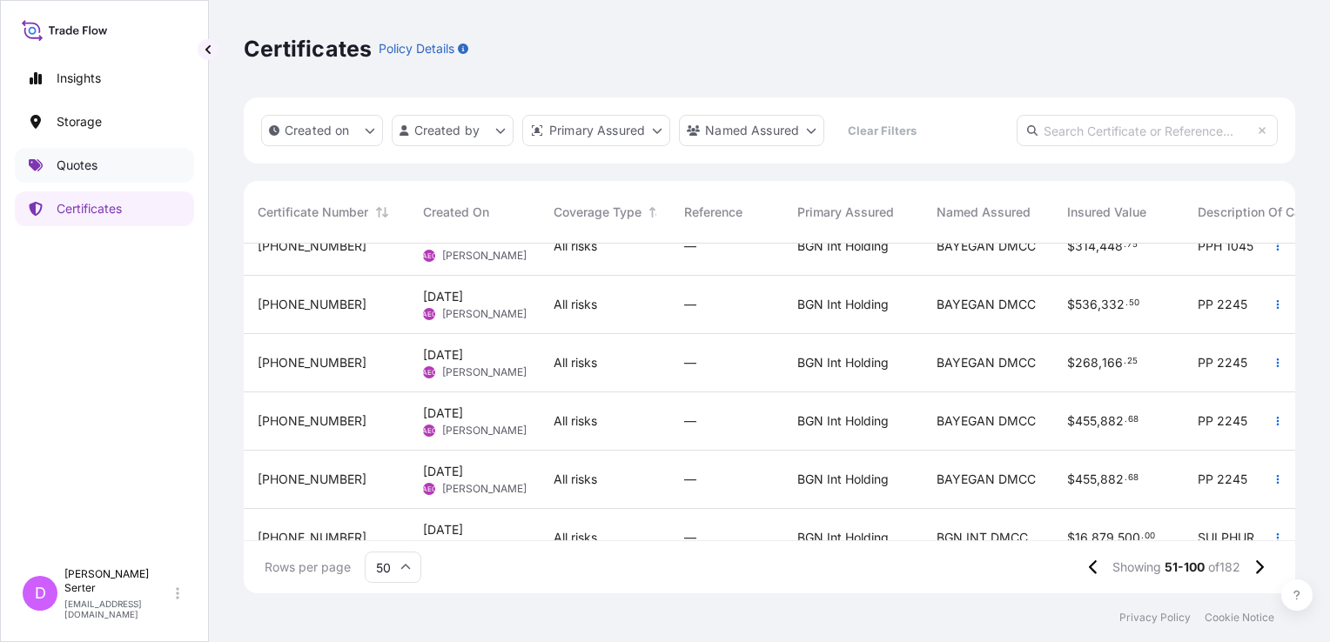
click at [73, 159] on p "Quotes" at bounding box center [77, 165] width 41 height 17
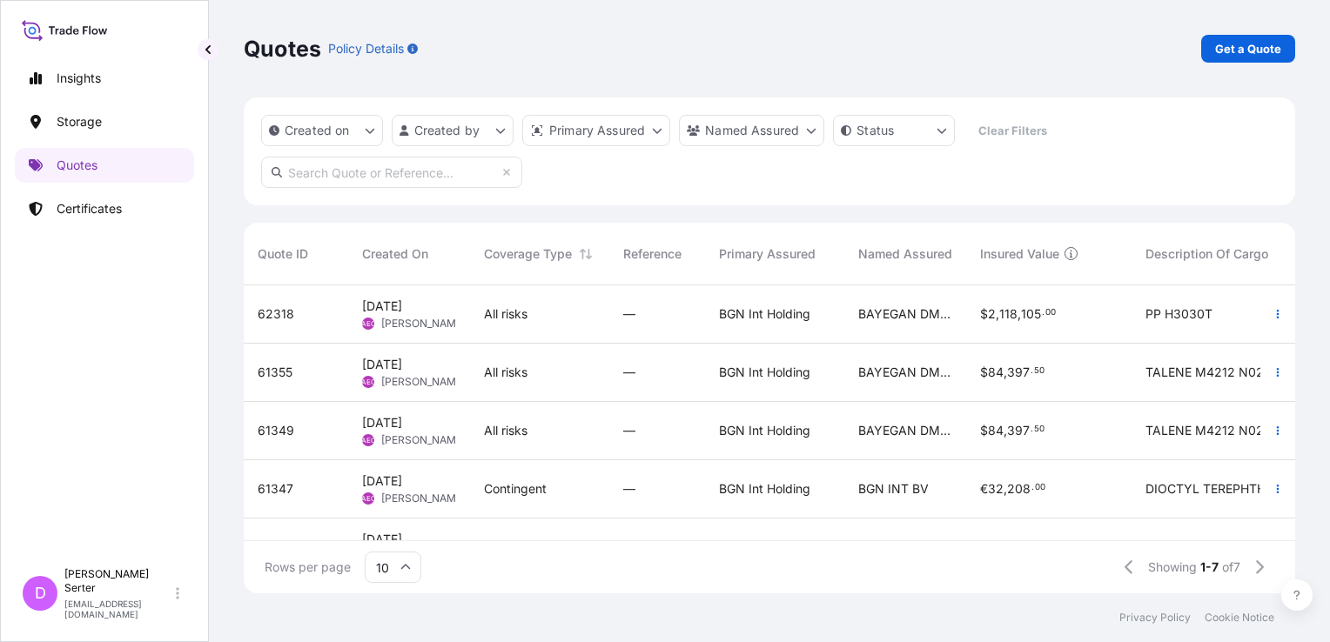
scroll to position [165, 0]
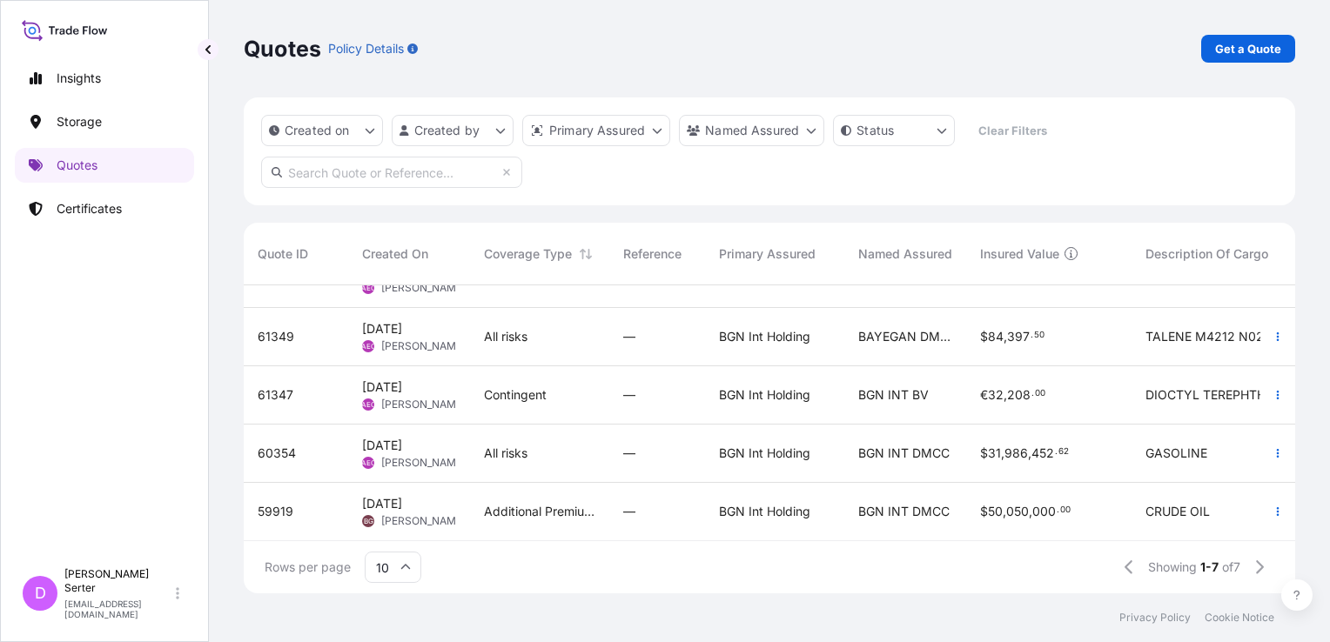
click at [466, 316] on div "5 Aug 2025 AEO Alp Eren Okur" at bounding box center [409, 337] width 122 height 58
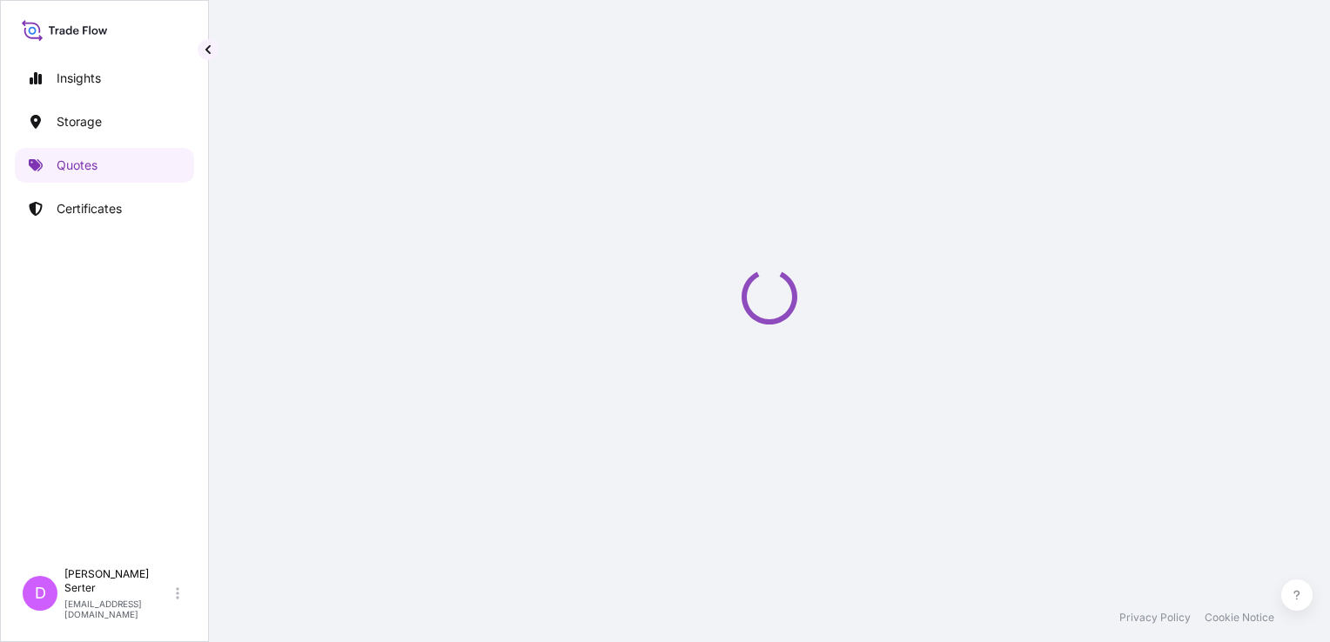
select select "Ocean Vessel"
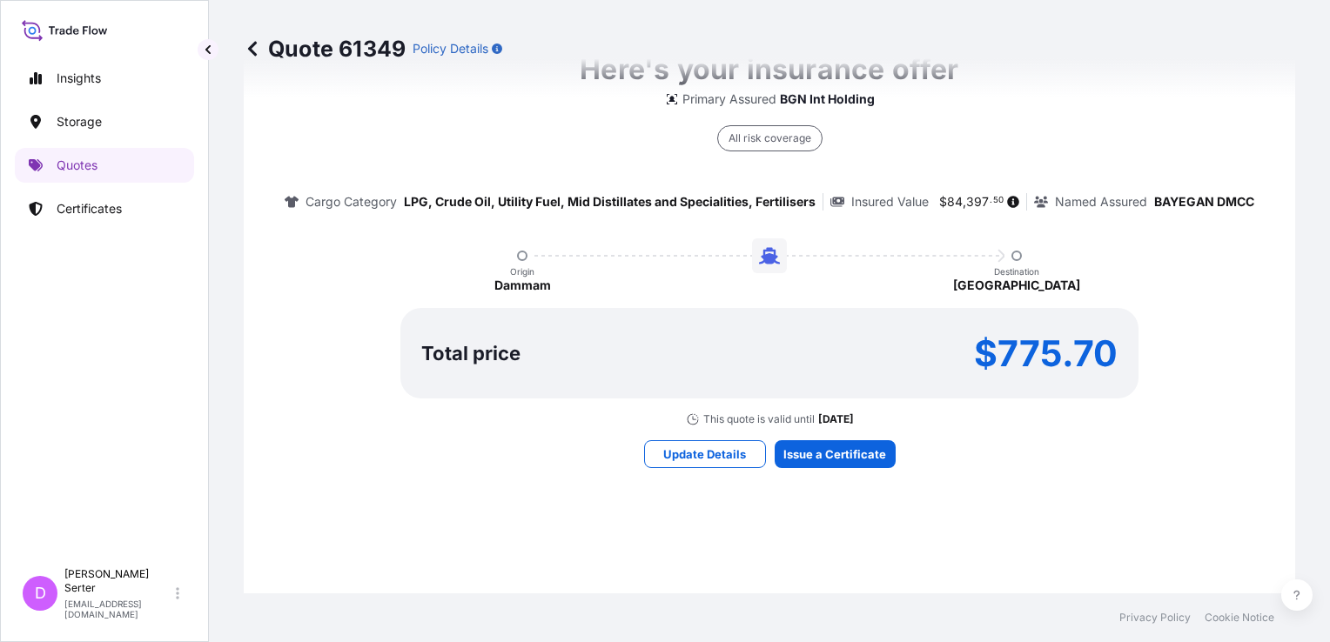
scroll to position [1118, 0]
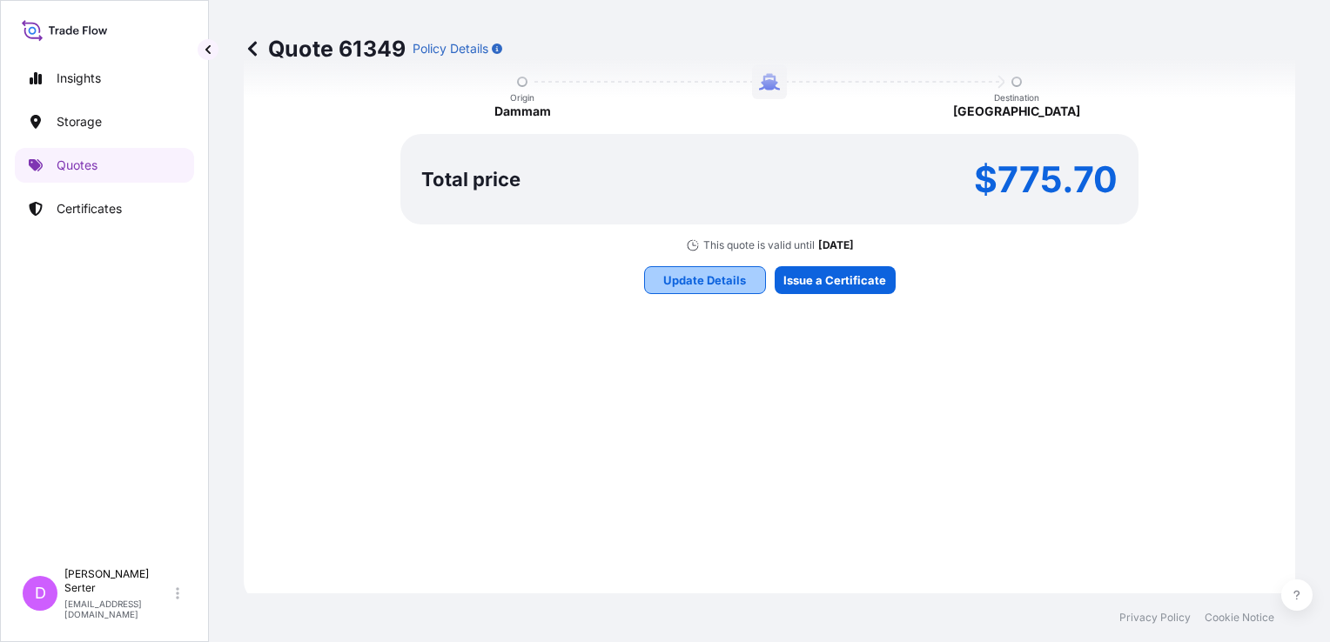
click at [698, 280] on p "Update Details" at bounding box center [704, 280] width 83 height 17
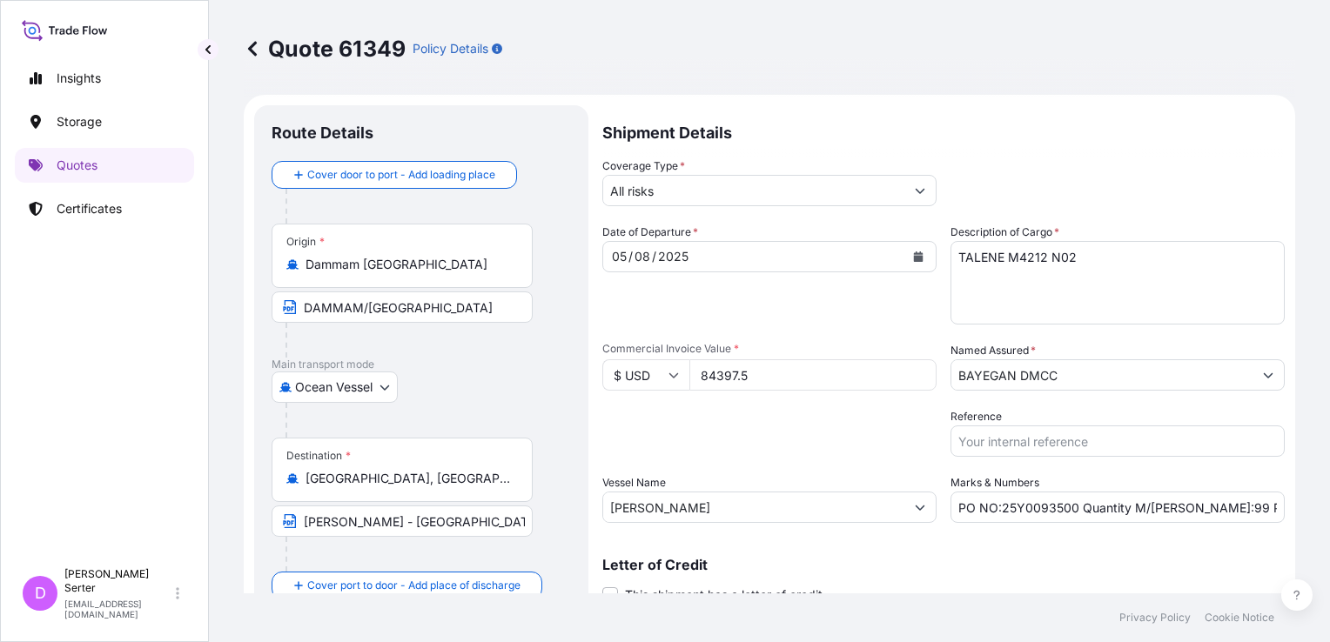
scroll to position [0, 0]
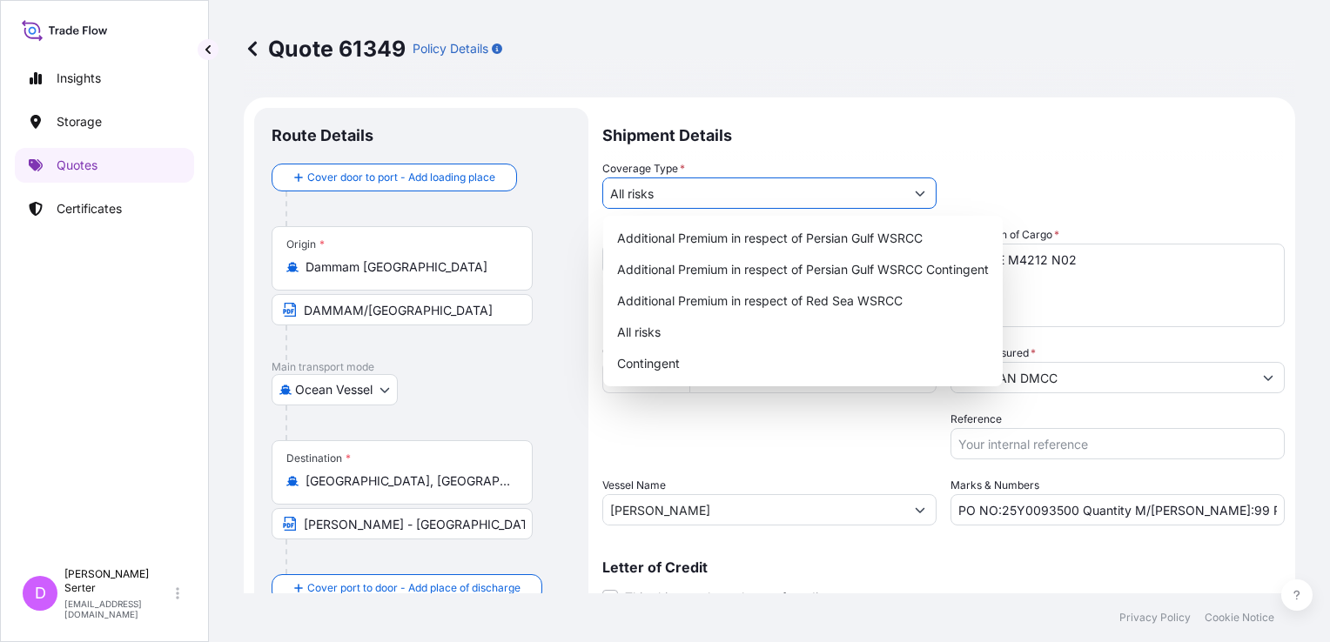
click at [904, 197] on button "Show suggestions" at bounding box center [919, 193] width 31 height 31
click at [1004, 151] on p "Shipment Details" at bounding box center [943, 134] width 682 height 52
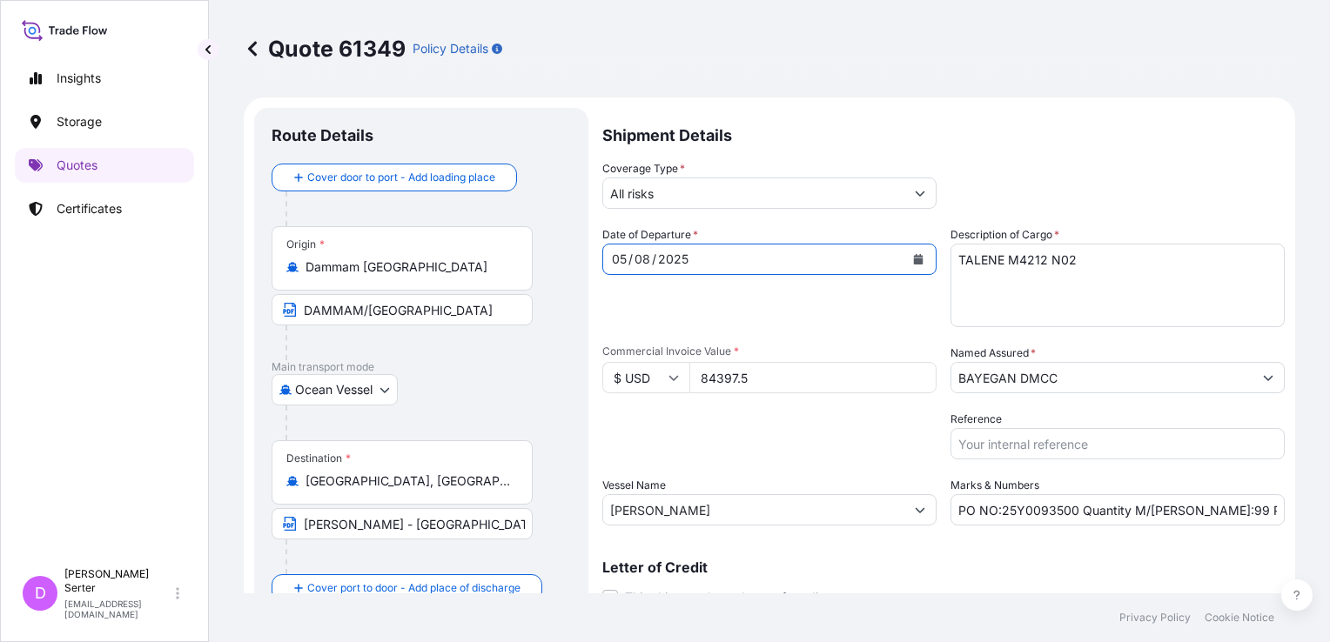
click at [919, 258] on button "Calendar" at bounding box center [918, 259] width 28 height 28
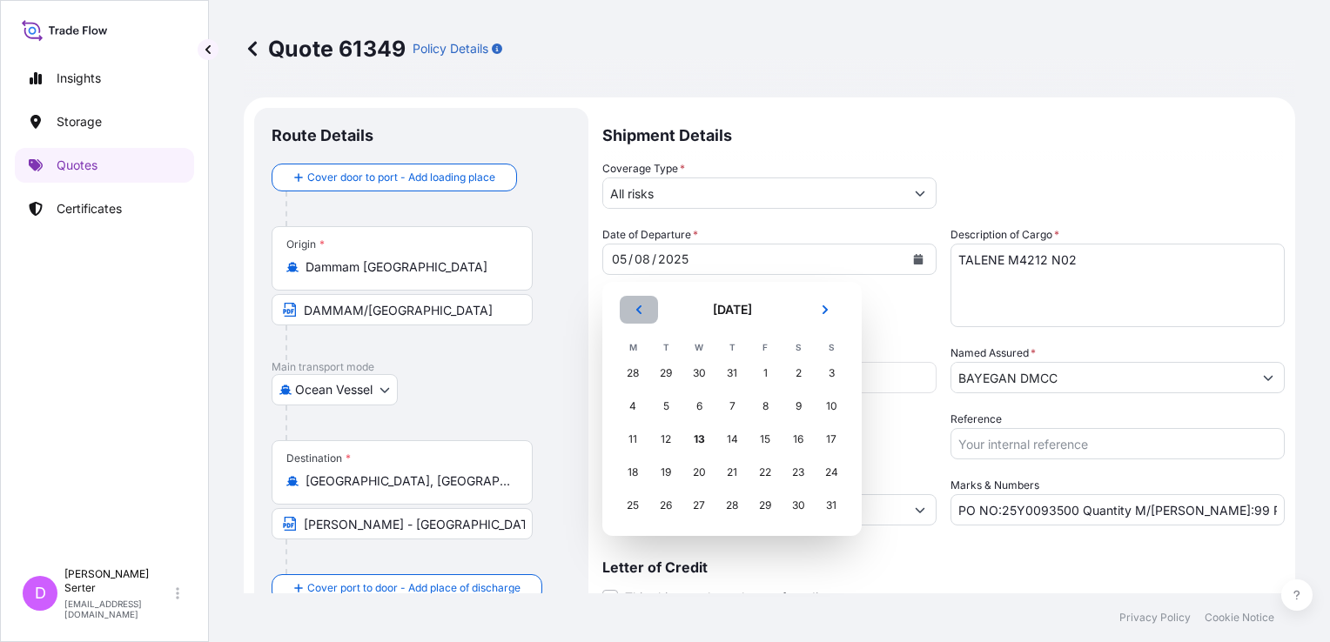
click at [635, 315] on button "Previous" at bounding box center [639, 310] width 38 height 28
click at [641, 312] on icon "Previous" at bounding box center [638, 310] width 5 height 9
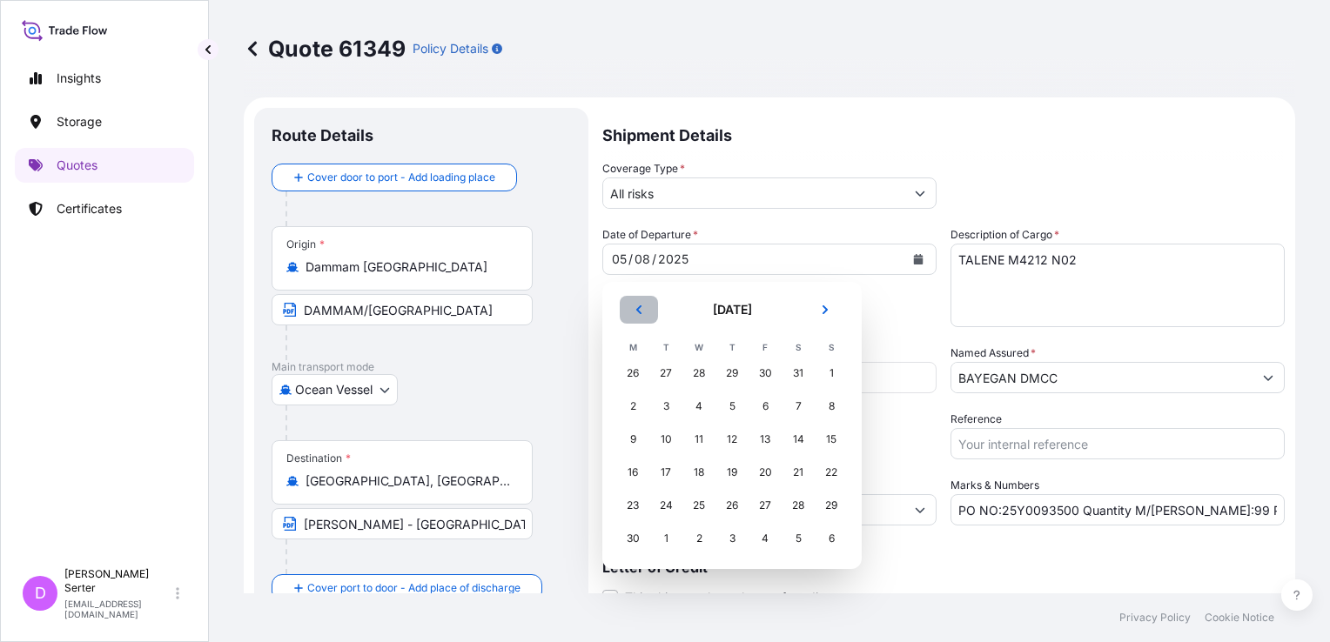
click at [645, 306] on button "Previous" at bounding box center [639, 310] width 38 height 28
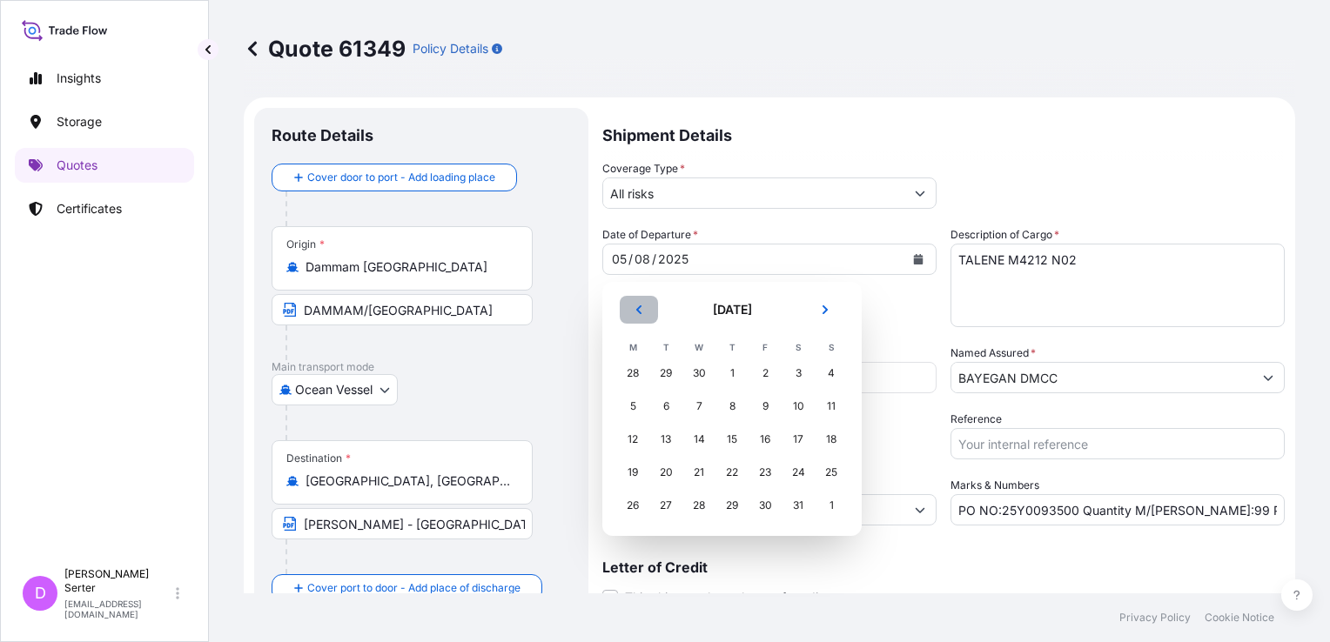
click at [645, 306] on button "Previous" at bounding box center [639, 310] width 38 height 28
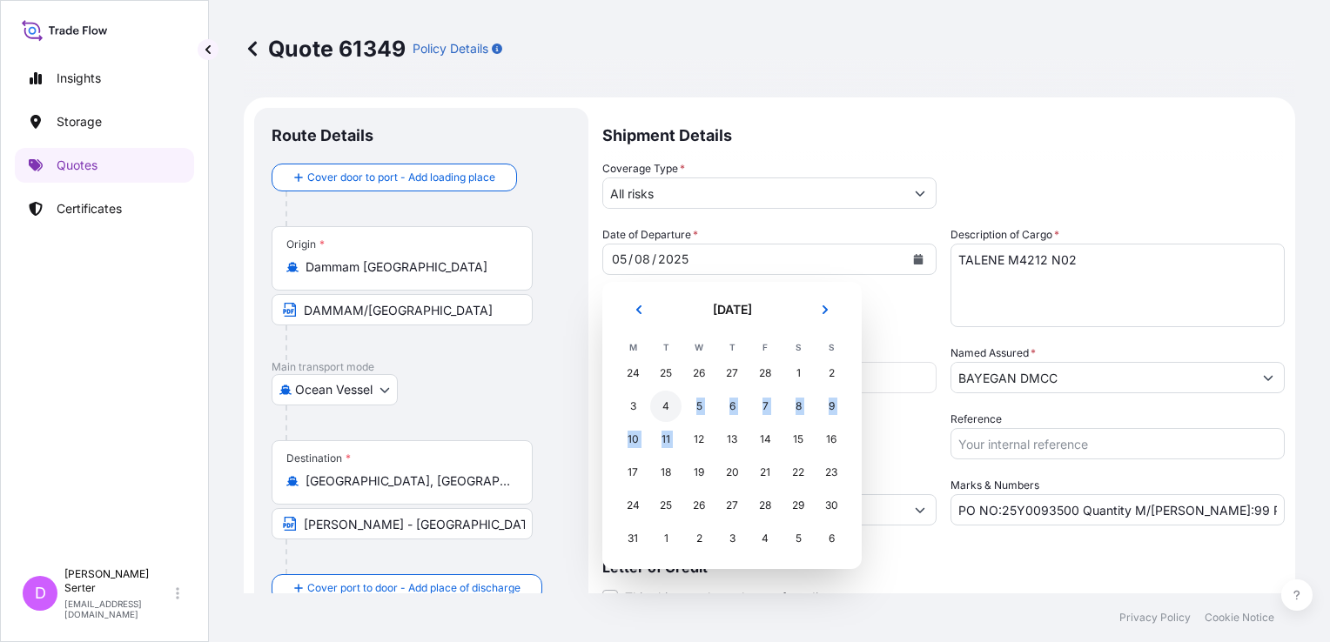
click at [695, 423] on tbody "24 25 26 27 28 1 2 3 4 5 6 7 8 9 10 11 12 13 14 15 16 17 18 19 20 21 22 23 24 2…" at bounding box center [732, 456] width 232 height 198
click at [717, 472] on div "20" at bounding box center [731, 472] width 31 height 31
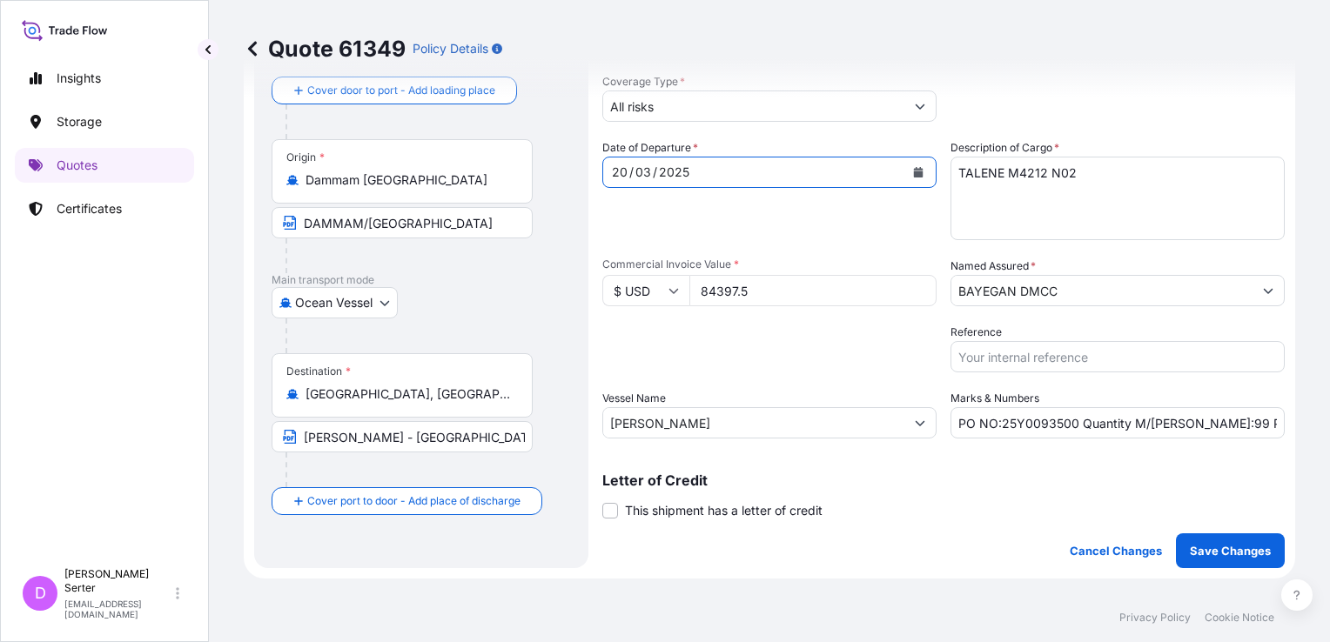
scroll to position [174, 0]
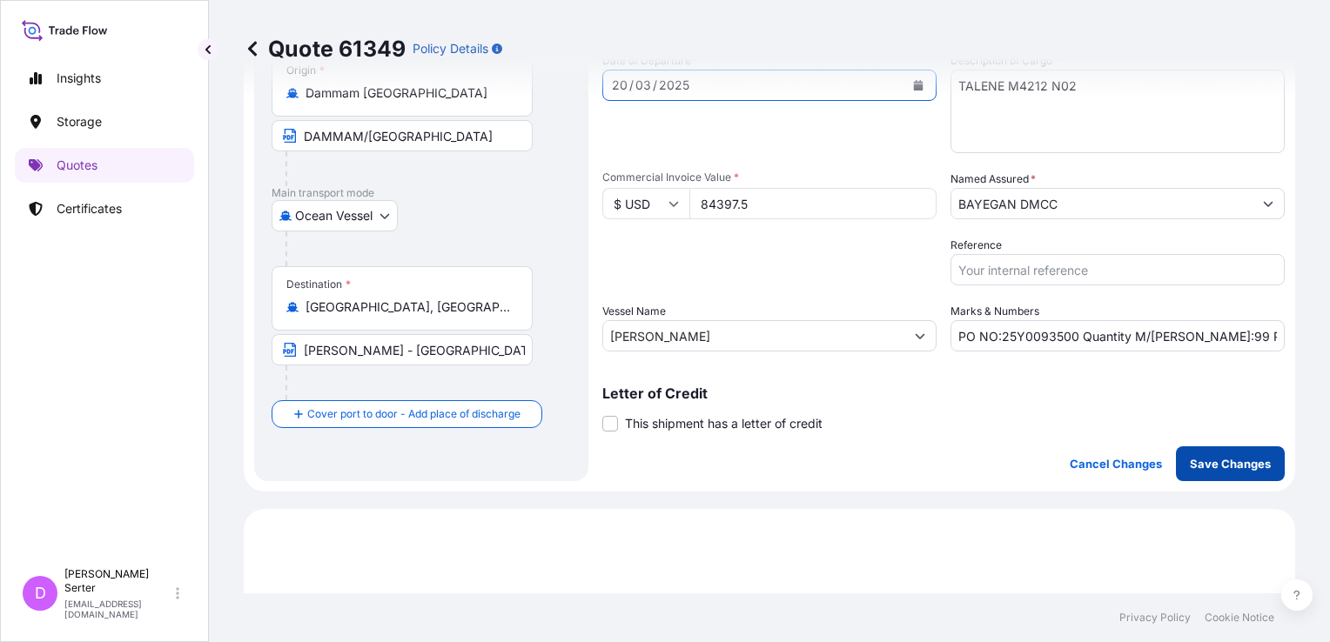
click at [1125, 462] on p "Save Changes" at bounding box center [1230, 463] width 81 height 17
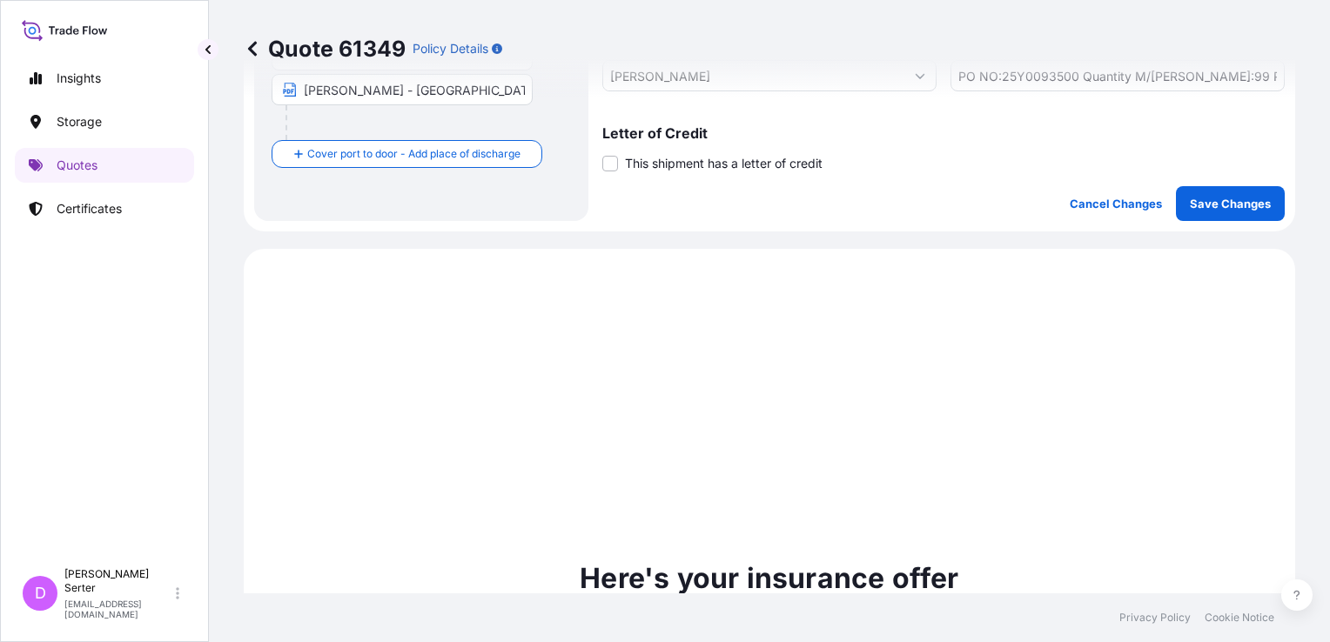
scroll to position [595, 0]
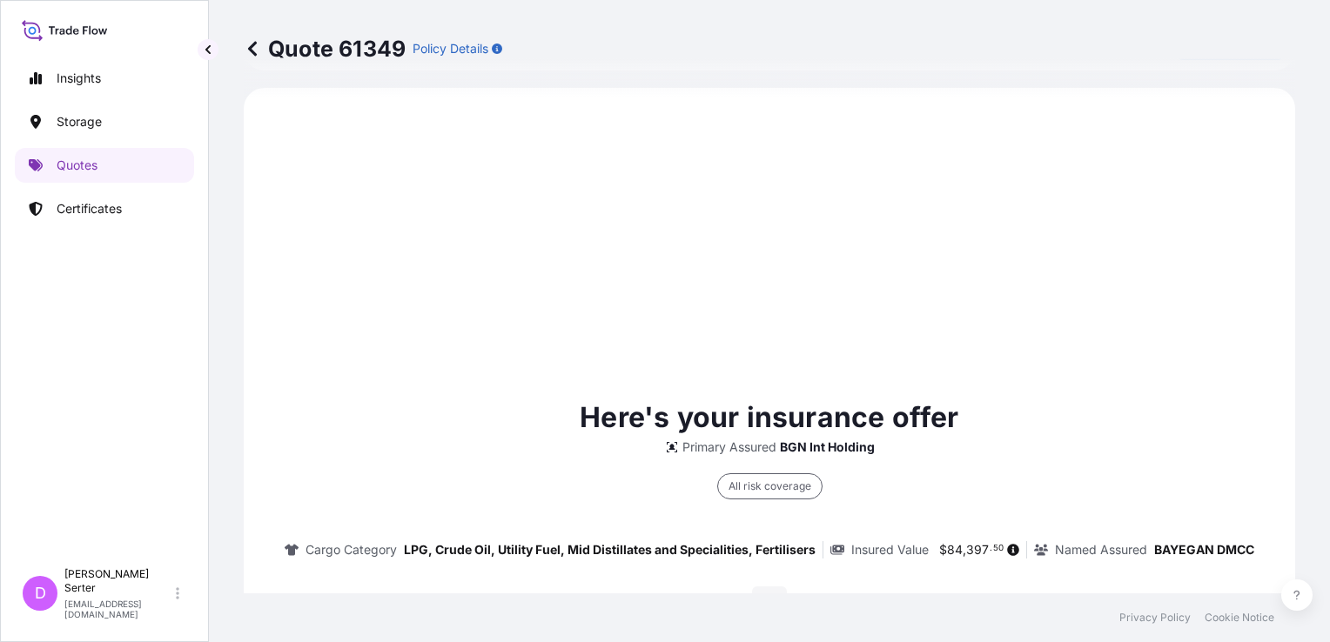
select select "Ocean Vessel"
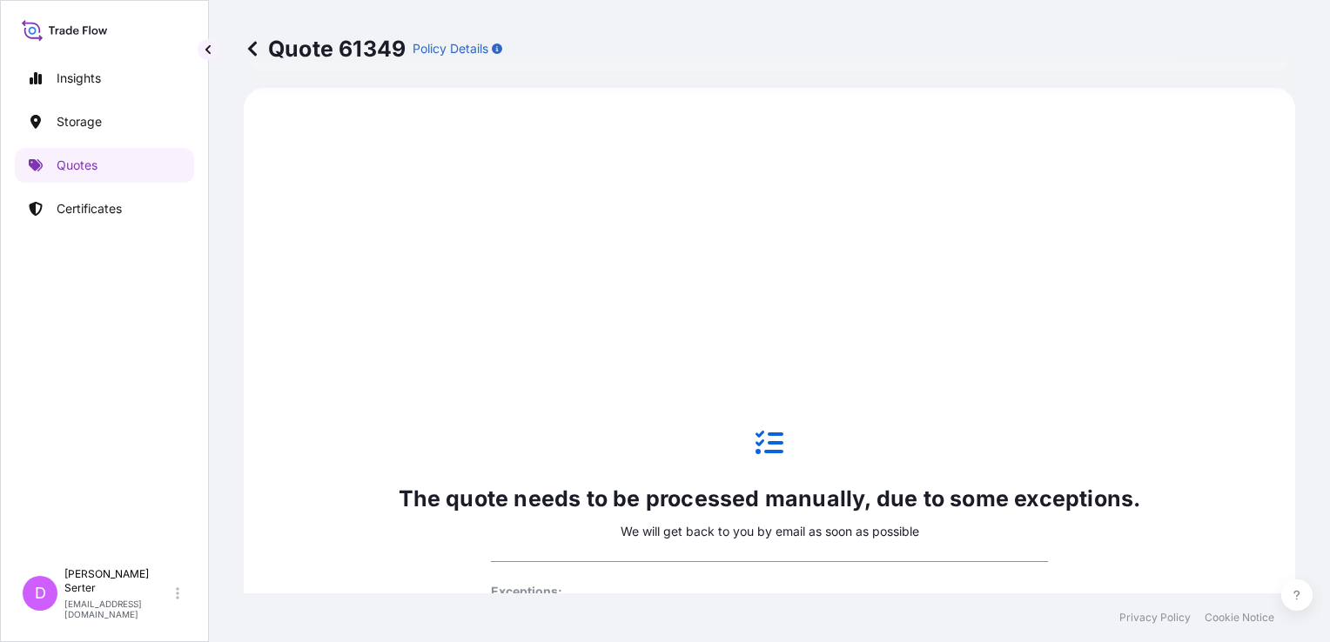
type input "All risks"
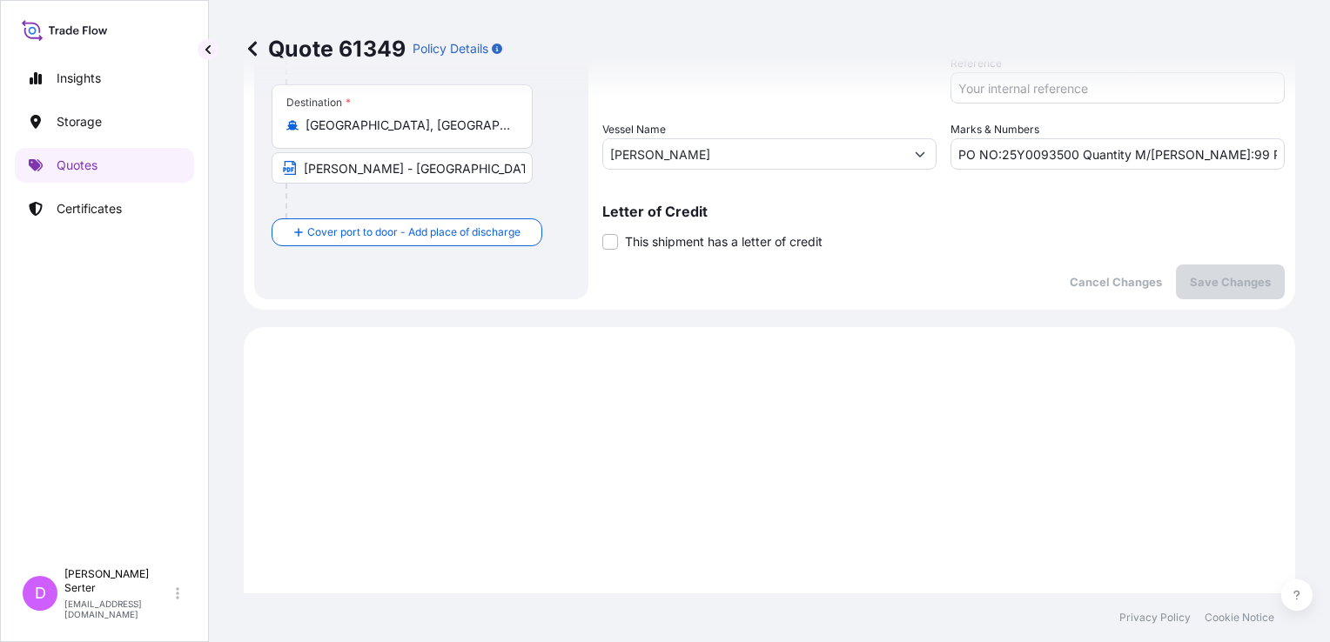
scroll to position [0, 0]
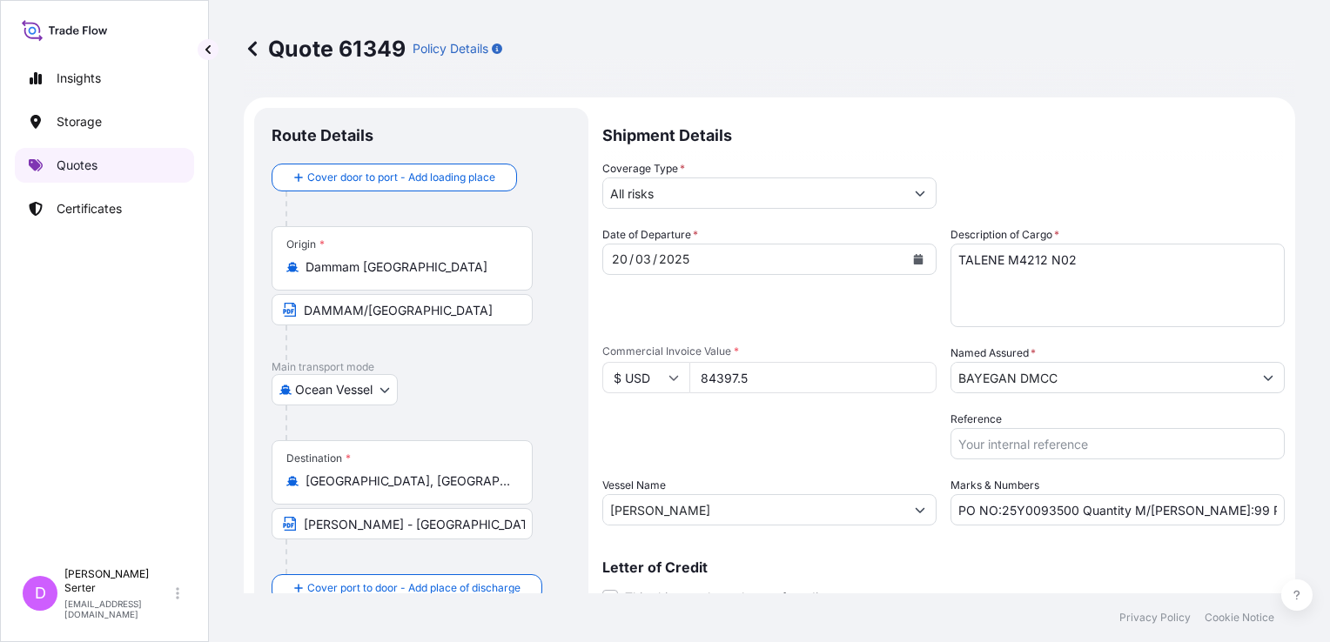
click at [70, 160] on p "Quotes" at bounding box center [77, 165] width 41 height 17
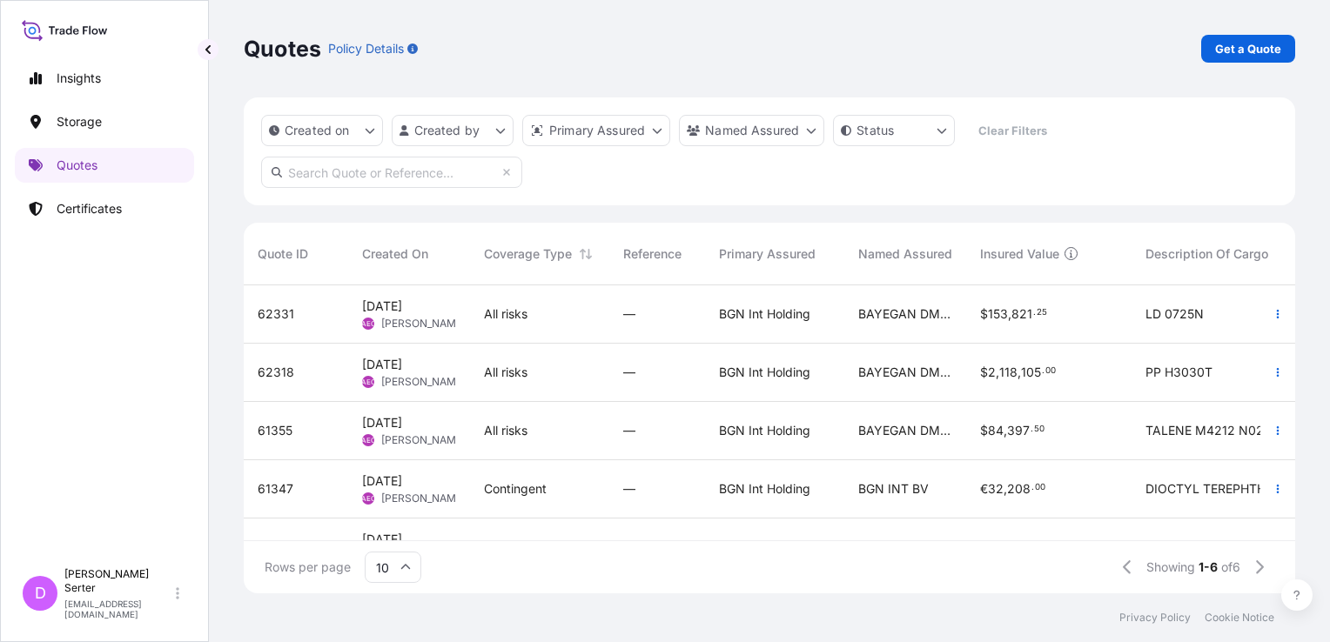
click at [568, 311] on div "All risks" at bounding box center [539, 314] width 111 height 17
select select "Ocean Vessel"
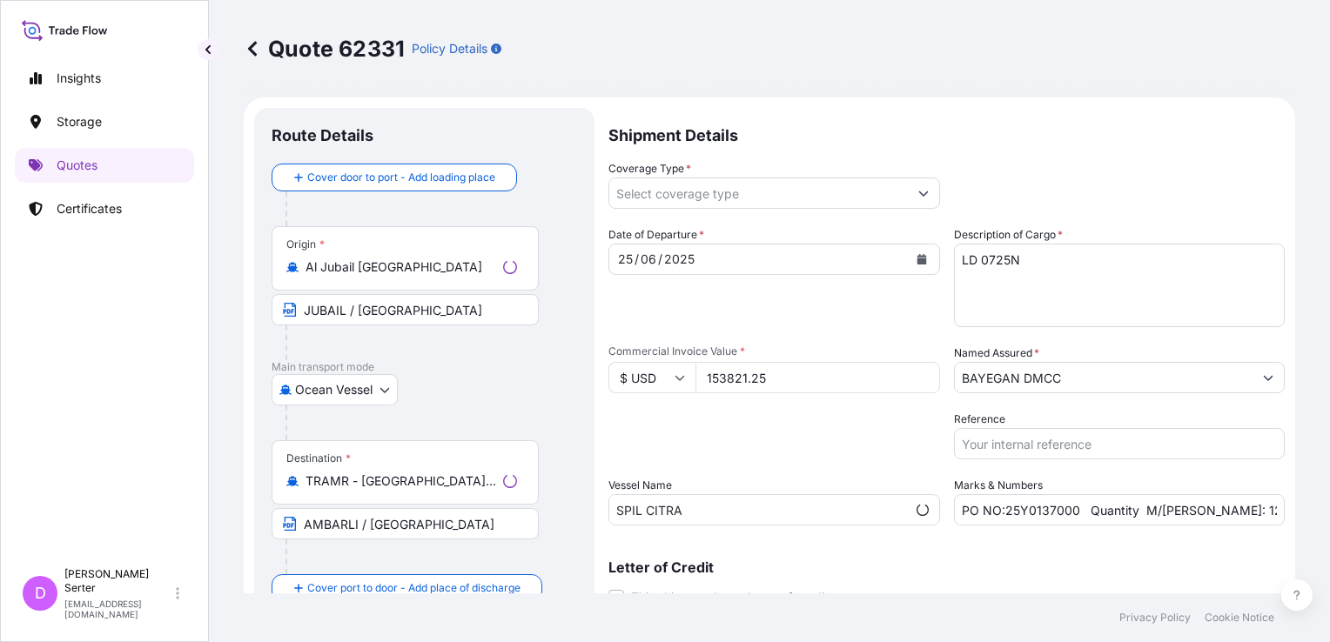
type input "All risks"
click at [714, 259] on div "25 / 06 / 2025" at bounding box center [753, 259] width 301 height 31
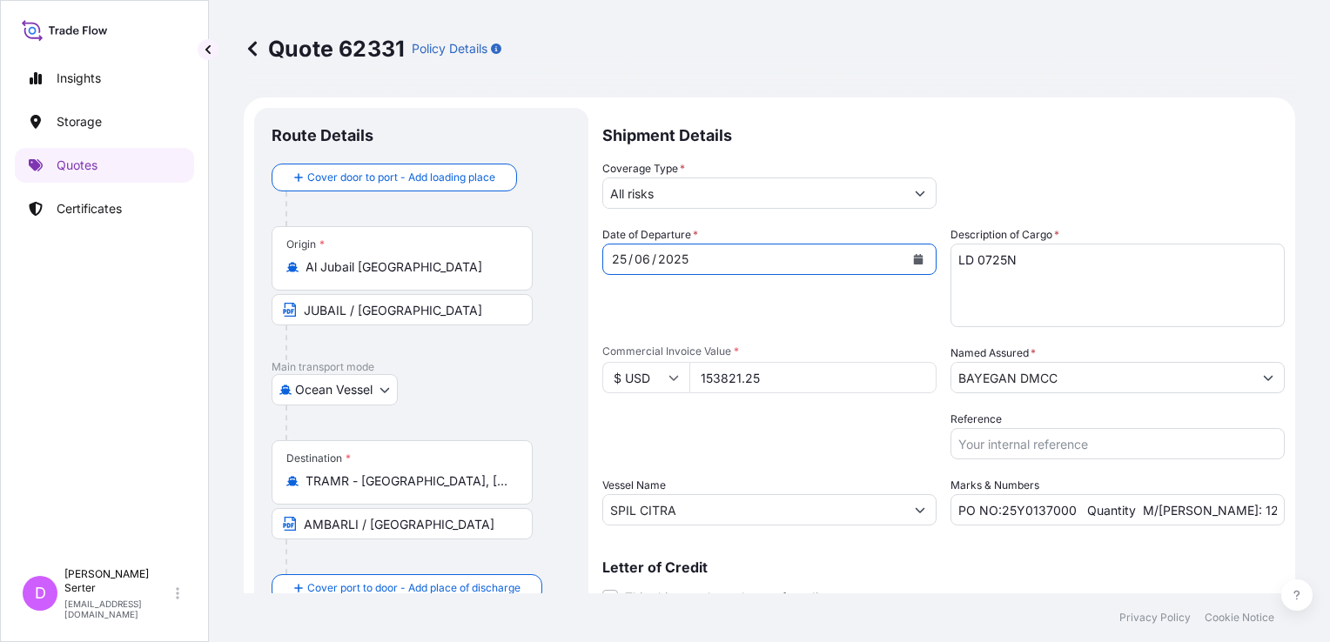
click at [916, 256] on icon "Calendar" at bounding box center [919, 259] width 10 height 10
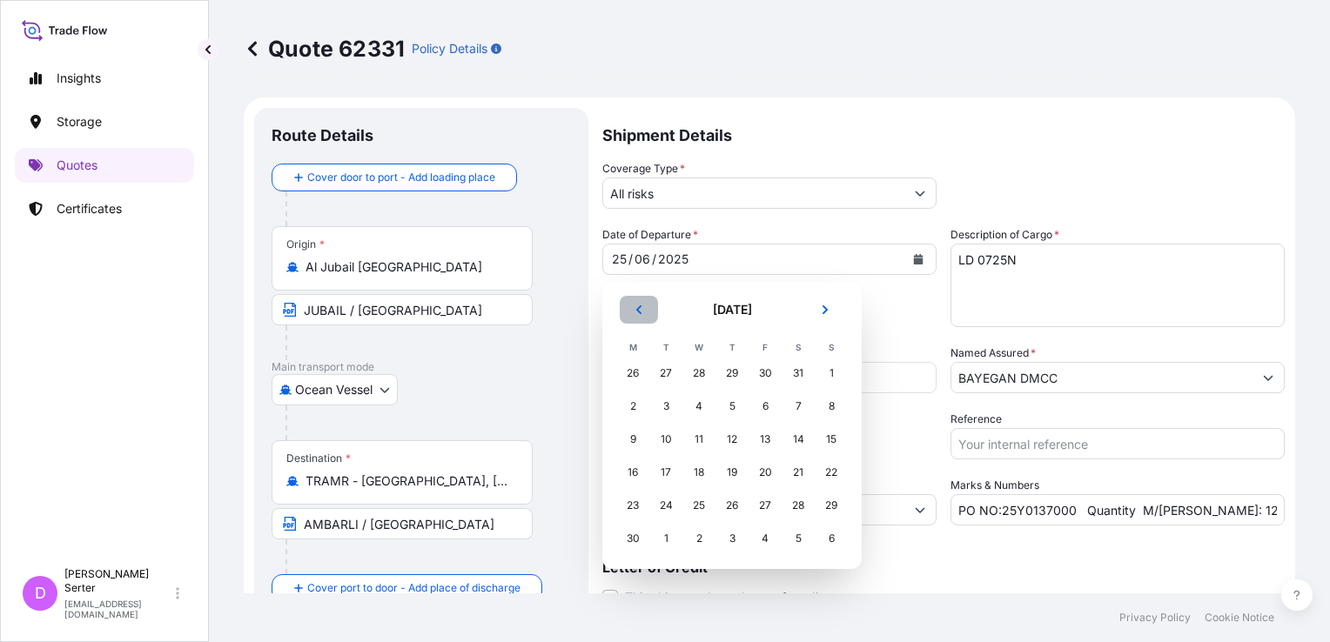
click at [634, 313] on icon "Previous" at bounding box center [639, 310] width 10 height 10
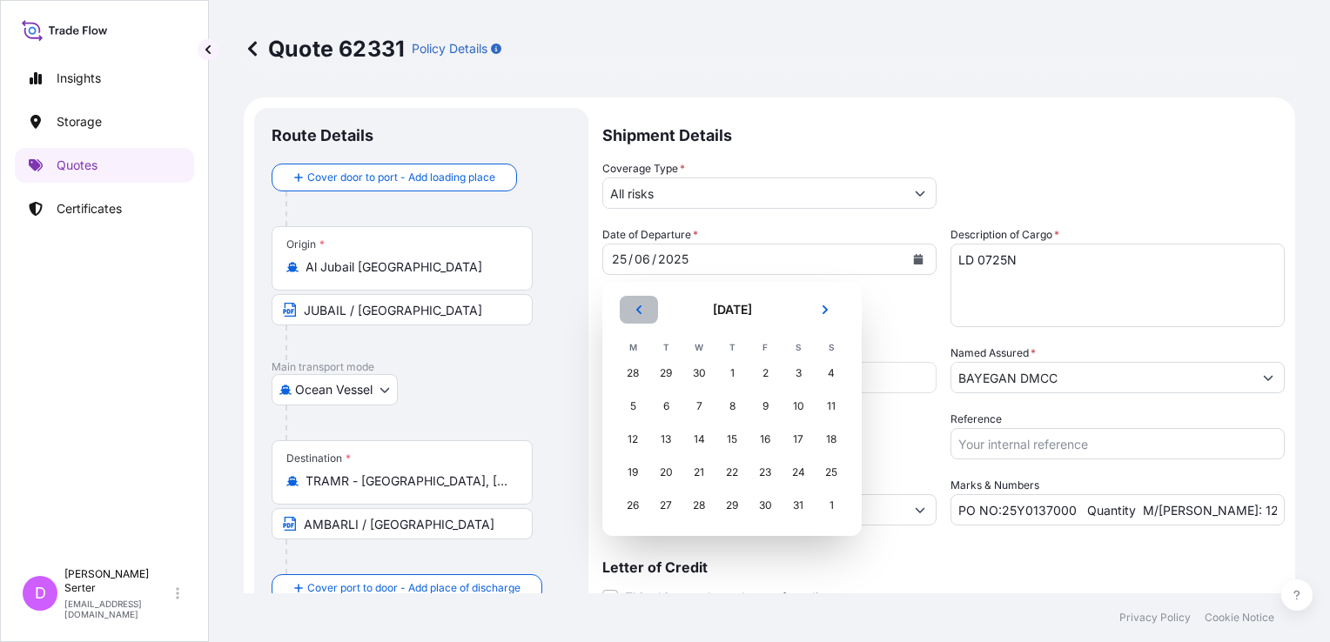
click at [634, 313] on icon "Previous" at bounding box center [639, 310] width 10 height 10
click at [671, 403] on div "8" at bounding box center [665, 406] width 31 height 31
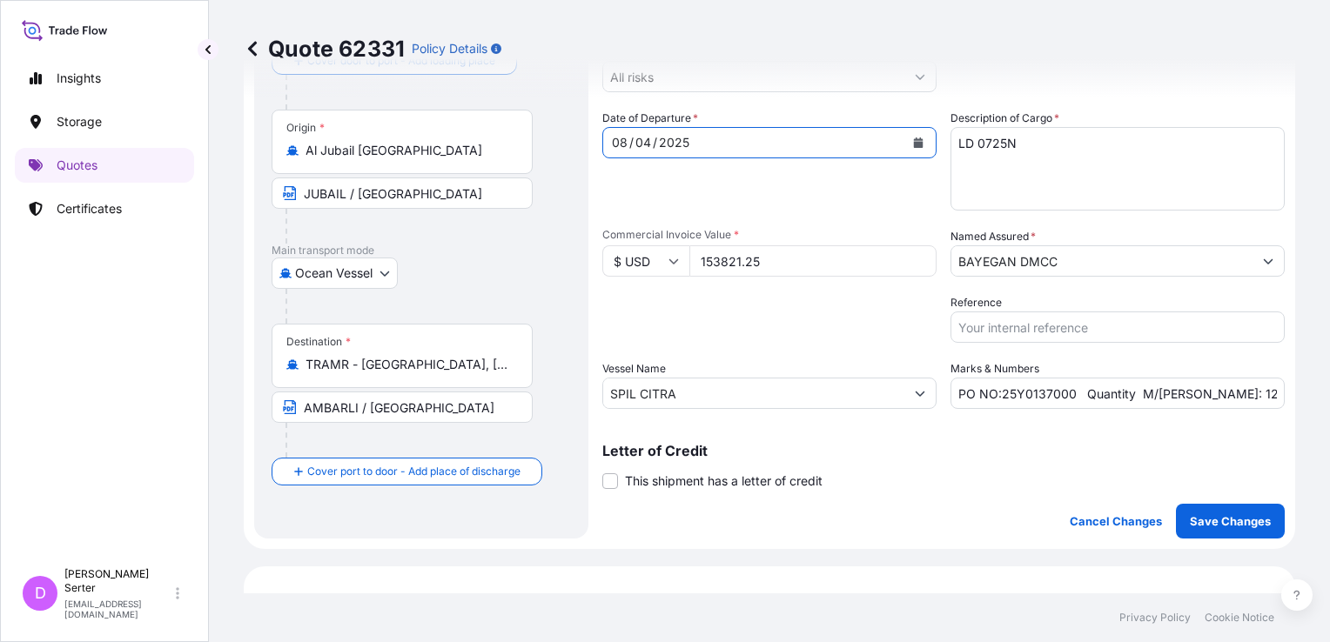
scroll to position [261, 0]
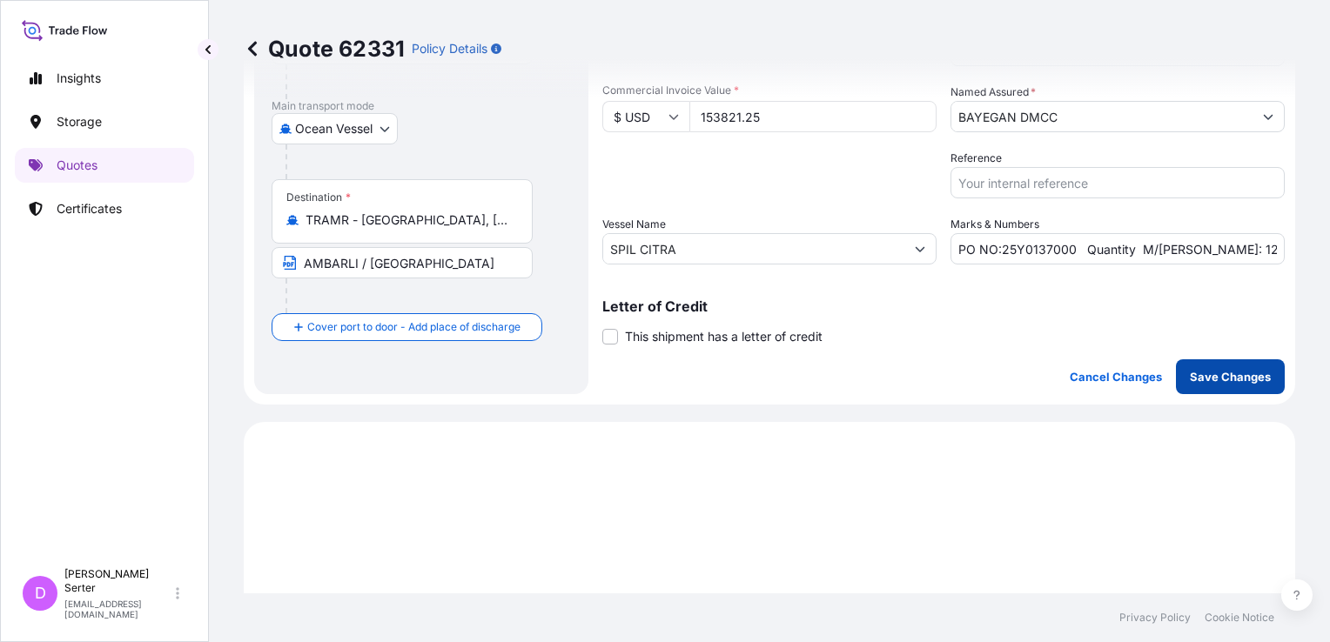
click at [1125, 371] on p "Save Changes" at bounding box center [1230, 376] width 81 height 17
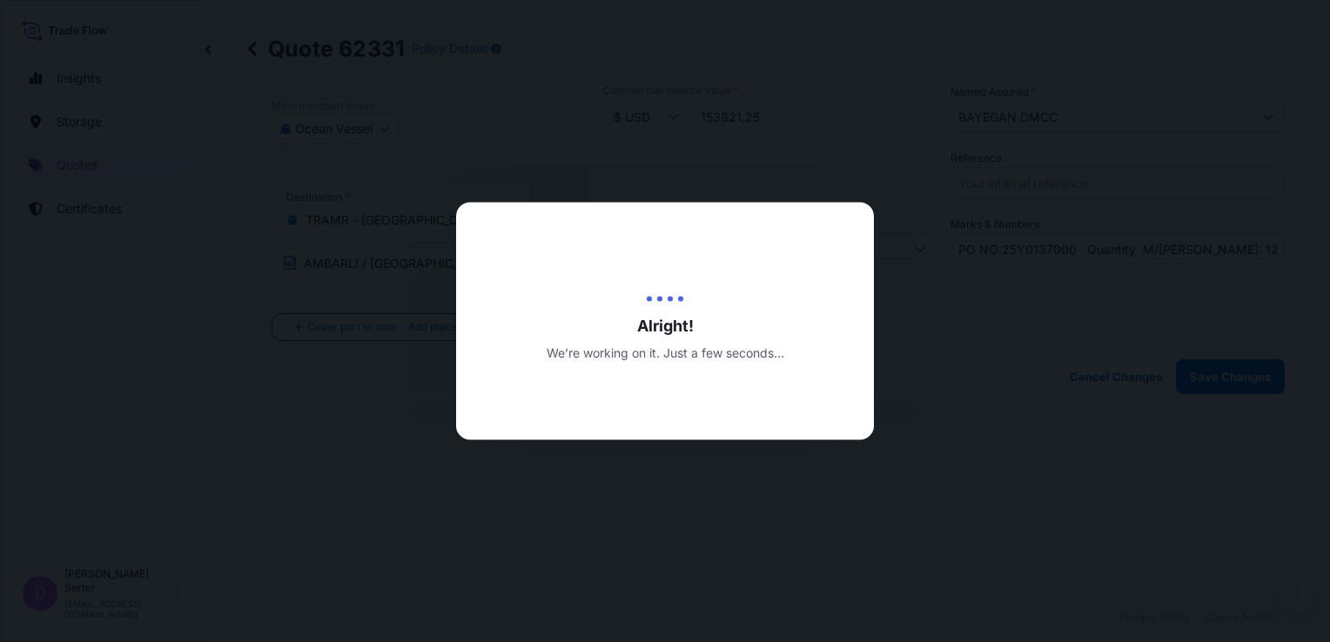
type input "13/08/2025"
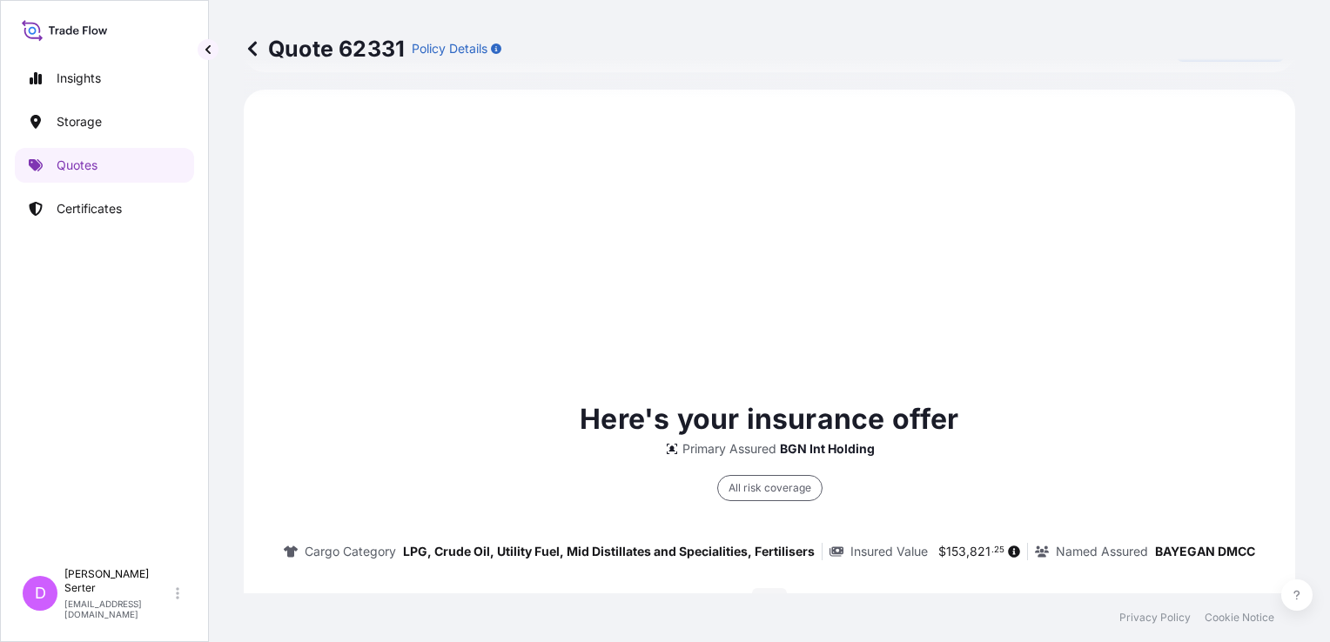
scroll to position [595, 0]
select select "Ocean Vessel"
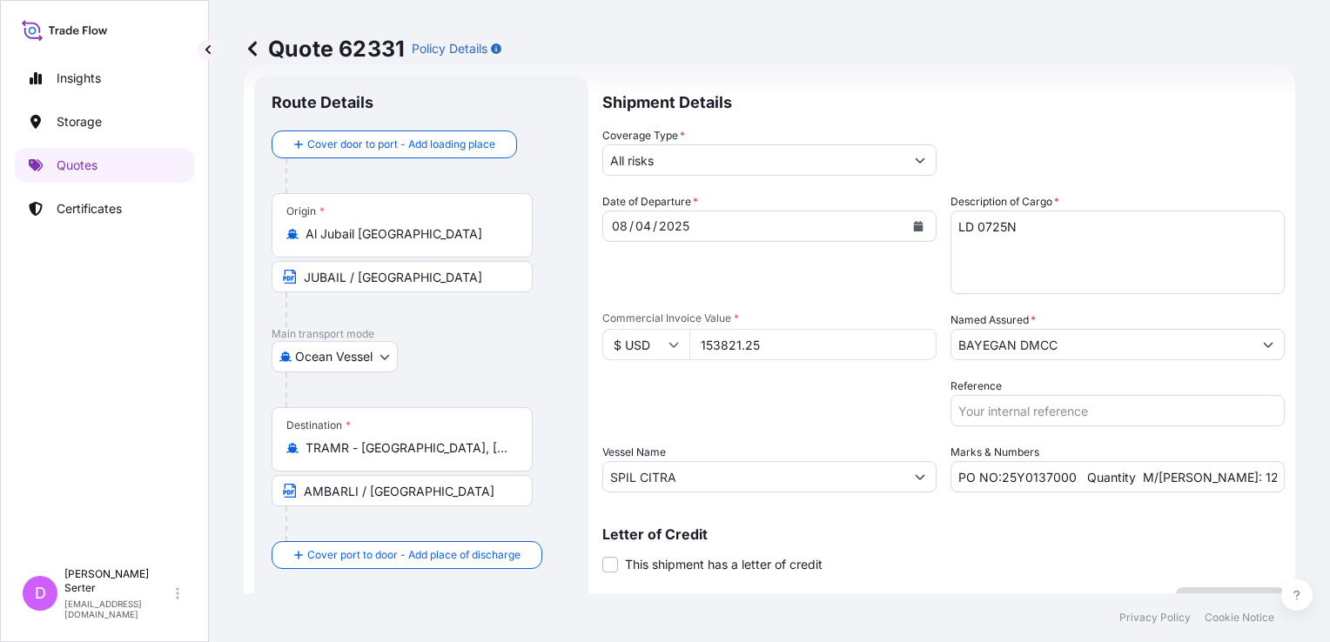
scroll to position [0, 0]
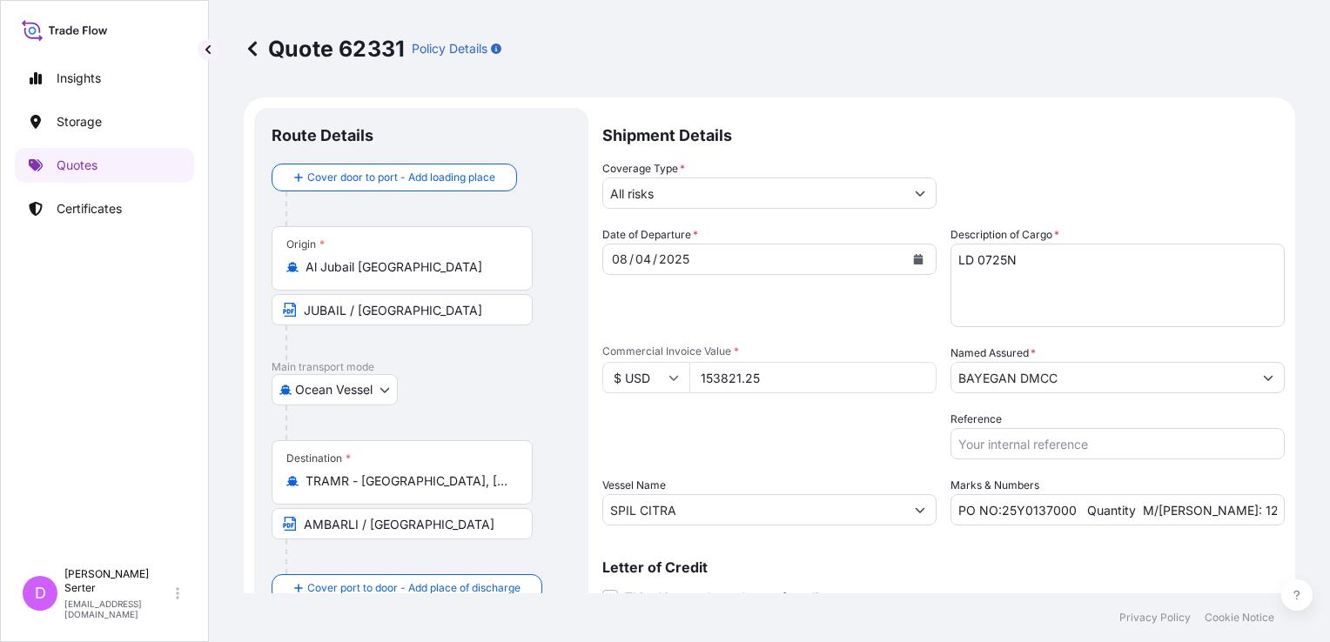
click at [254, 47] on icon at bounding box center [252, 48] width 17 height 17
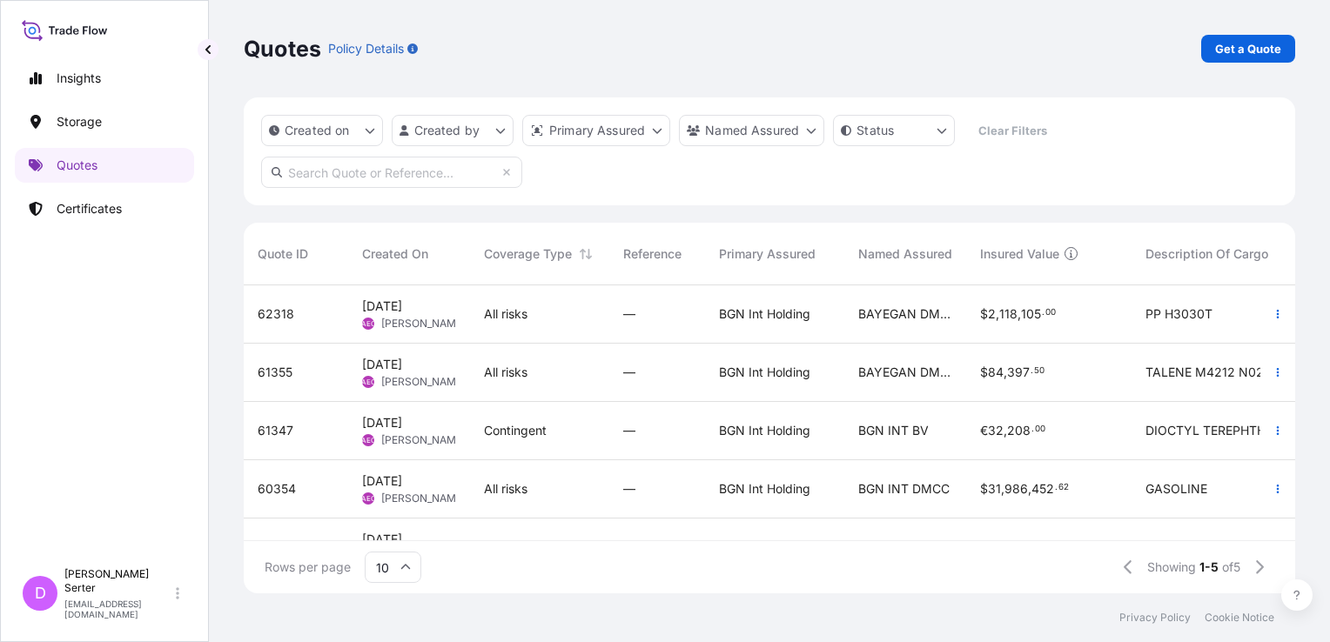
click at [436, 309] on span "11 Aug 2025 AEO Alp Eren Okur" at bounding box center [409, 314] width 94 height 33
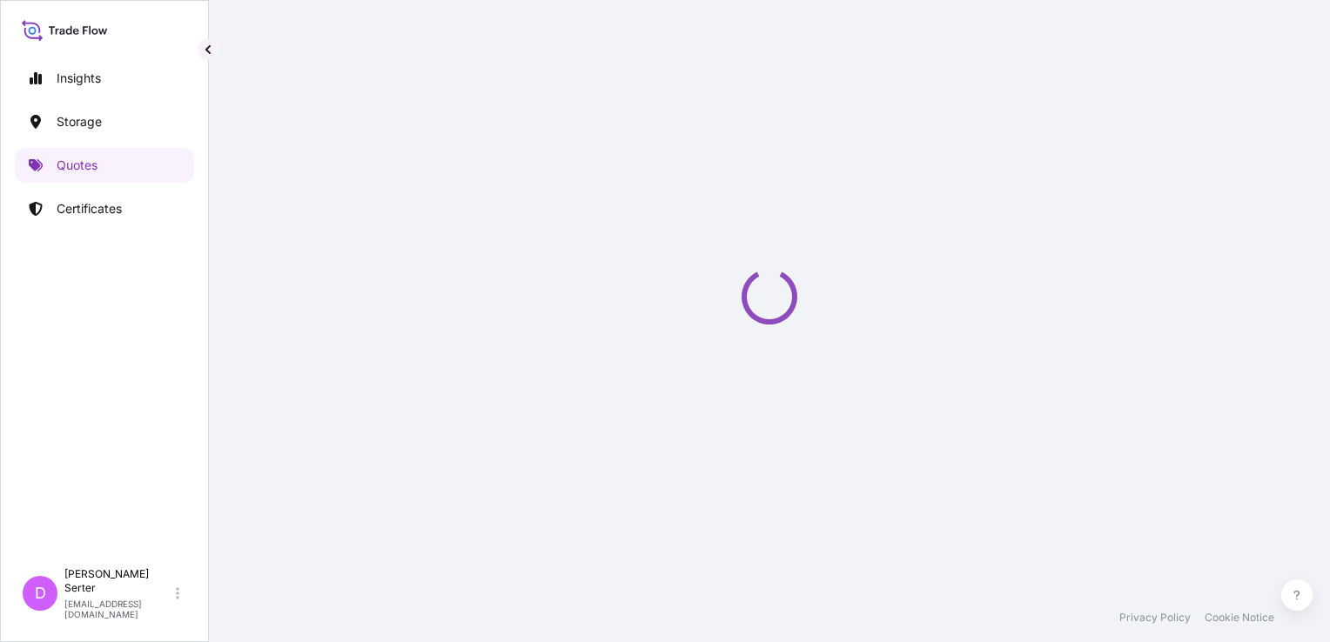
select select "Ocean Vessel"
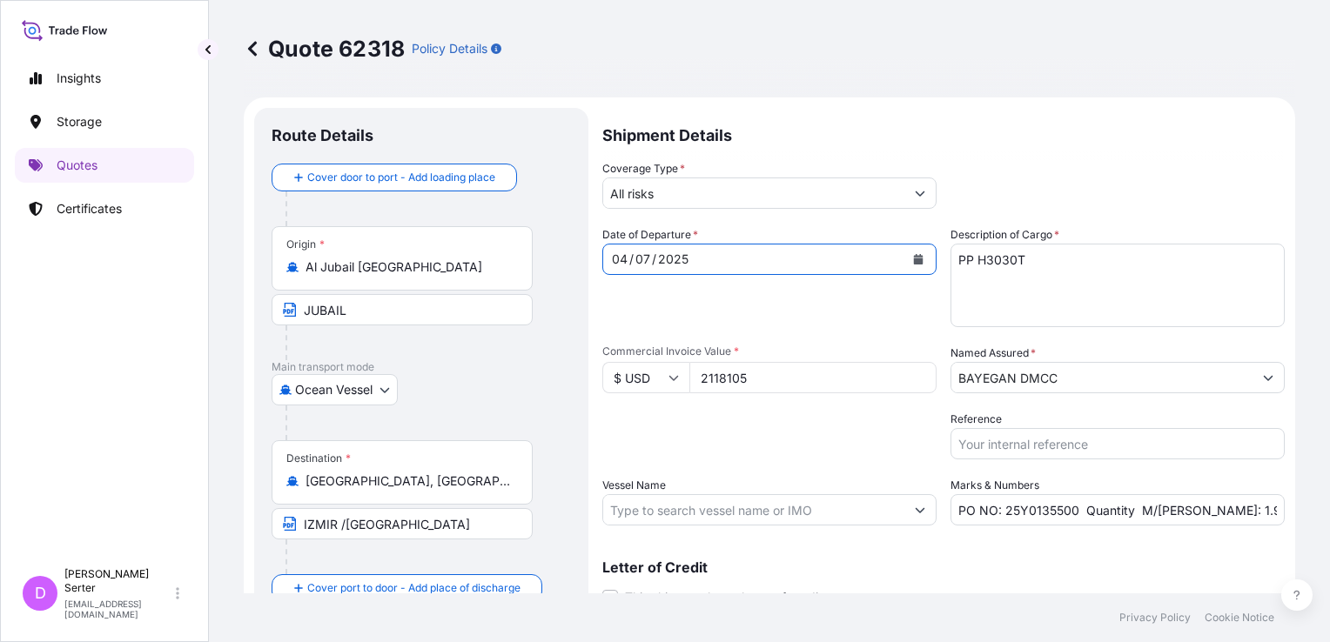
click at [710, 252] on div "04 / 07 / 2025" at bounding box center [753, 259] width 301 height 31
click at [914, 263] on icon "Calendar" at bounding box center [919, 259] width 10 height 10
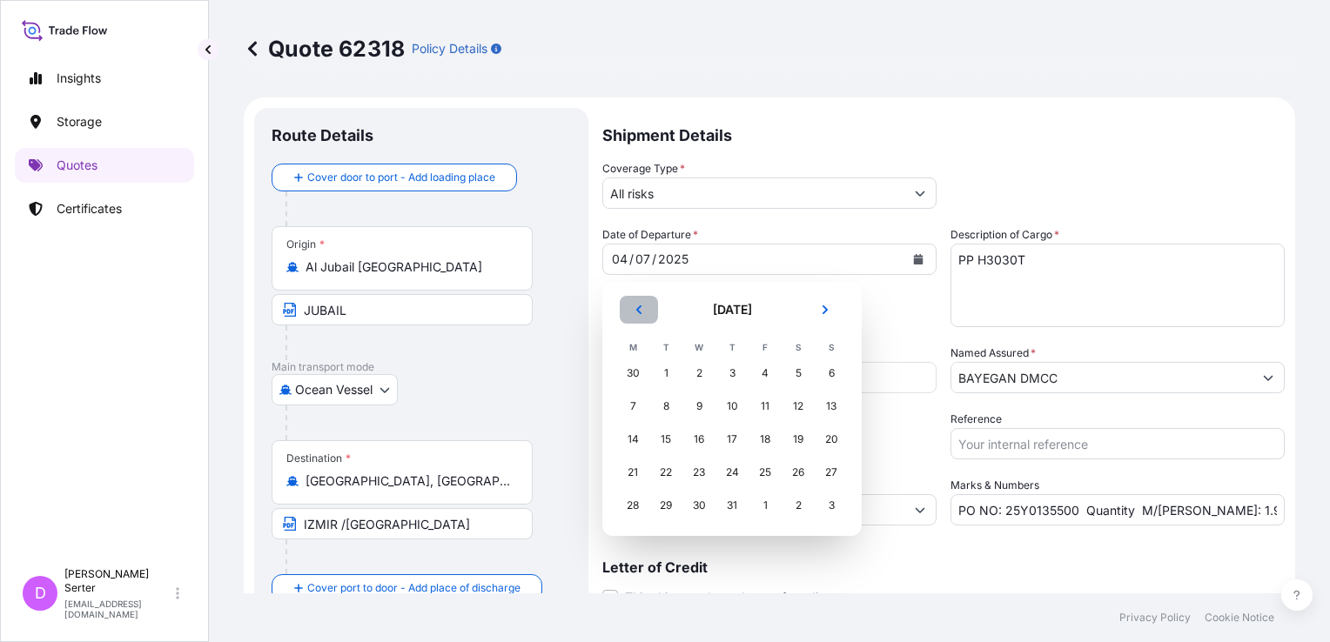
click at [639, 311] on icon "Previous" at bounding box center [638, 310] width 5 height 9
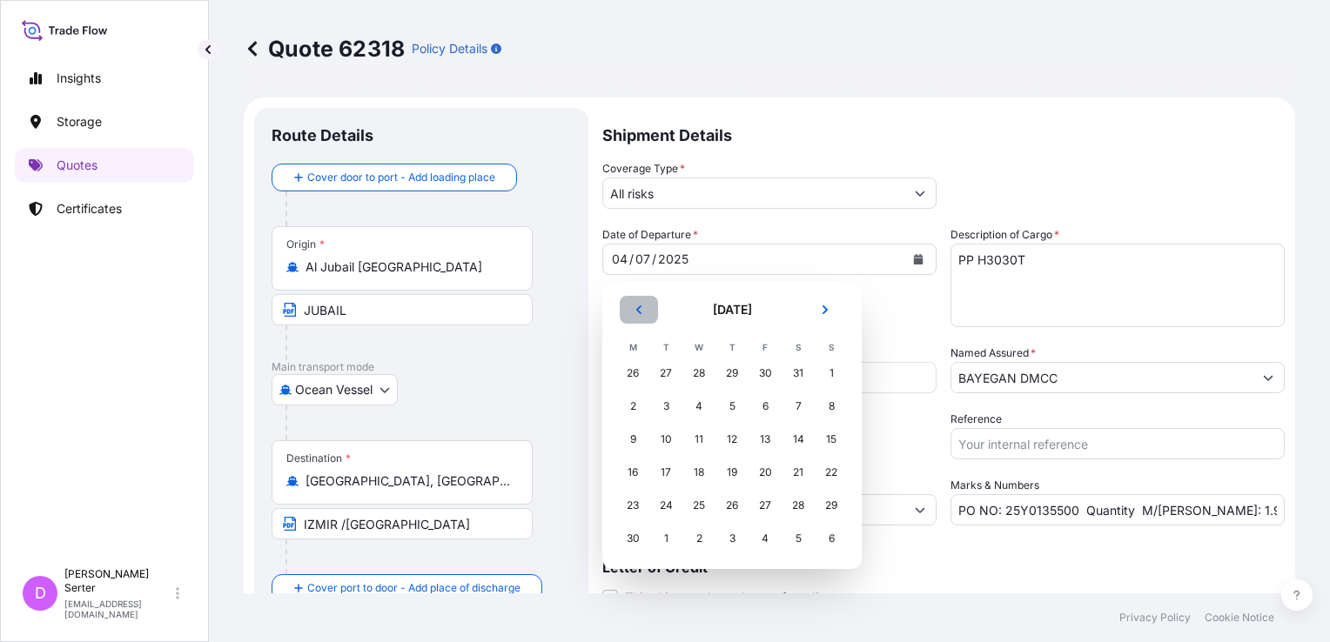
click at [639, 311] on icon "Previous" at bounding box center [638, 310] width 5 height 9
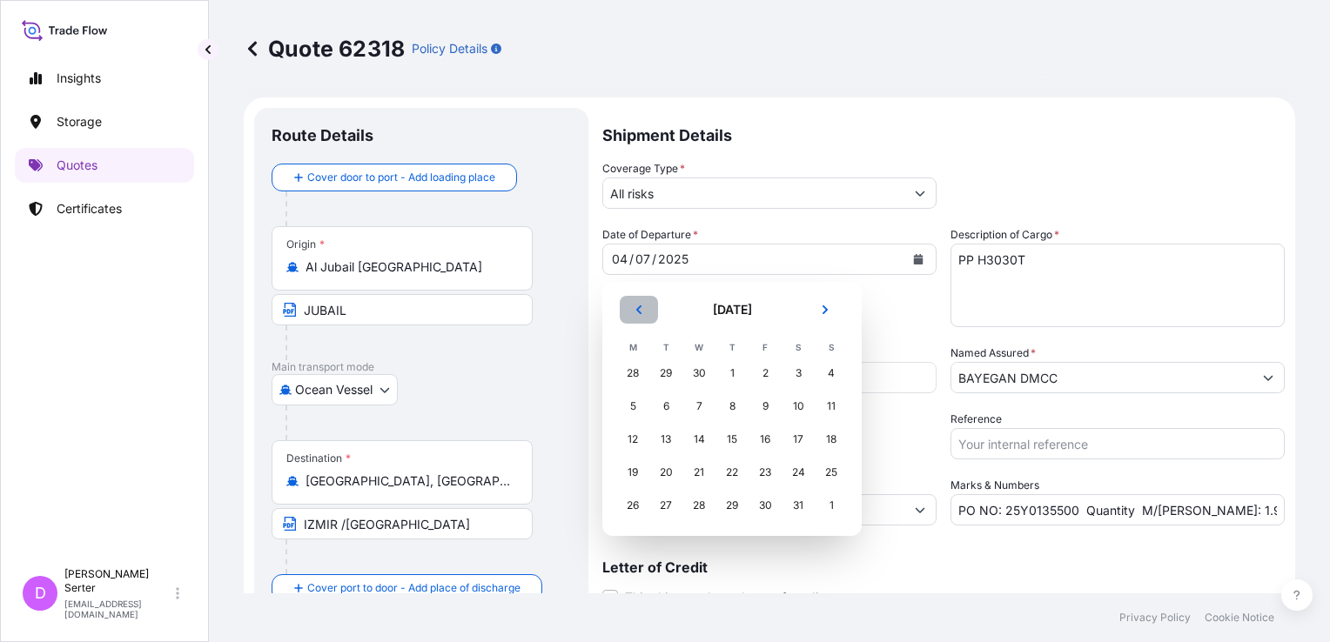
click at [639, 311] on icon "Previous" at bounding box center [638, 310] width 5 height 9
click at [689, 408] on div "9" at bounding box center [698, 406] width 31 height 31
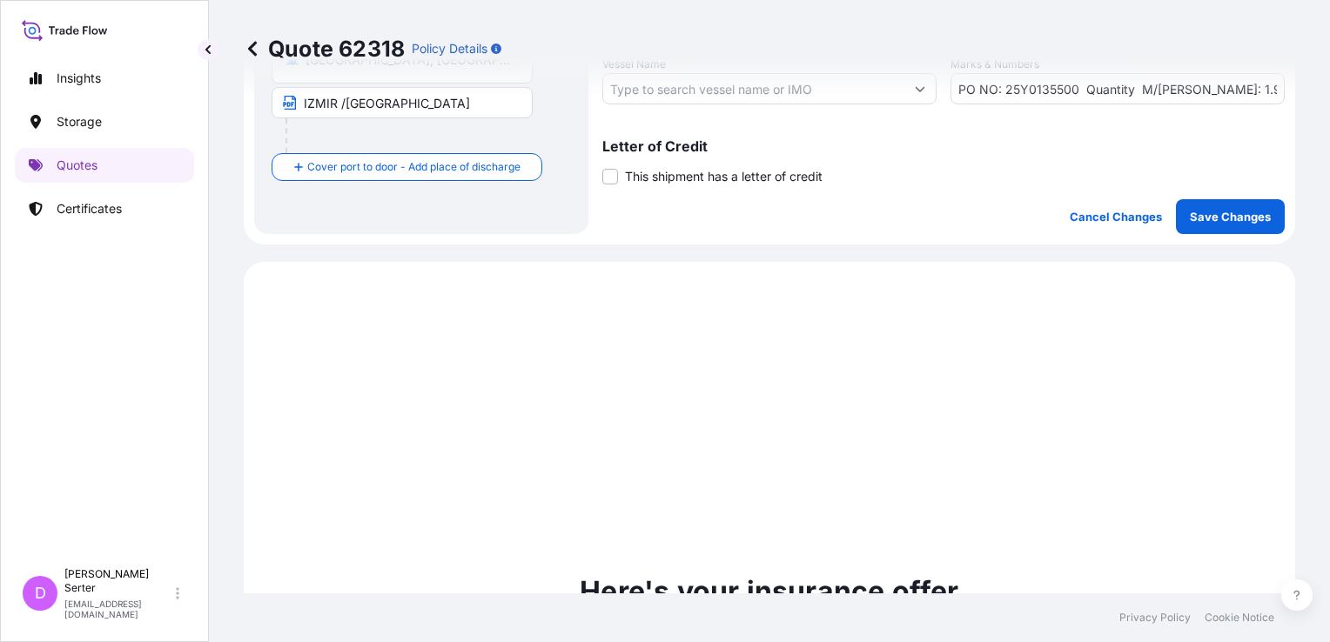
scroll to position [435, 0]
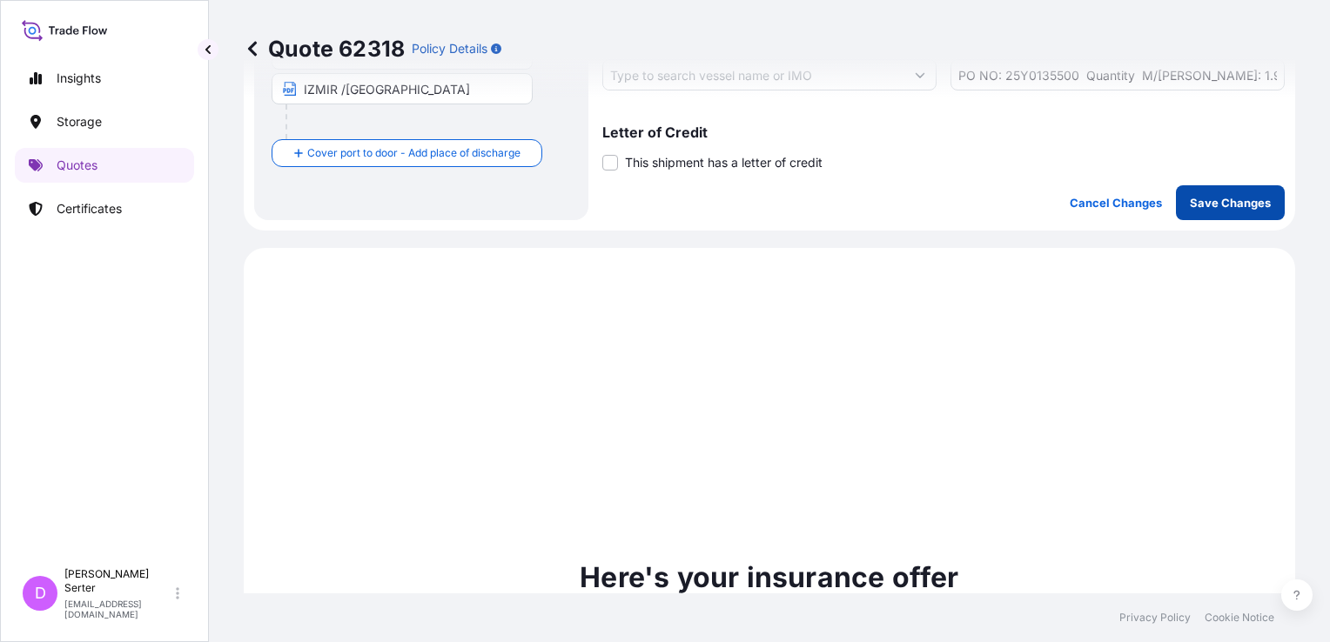
click at [1125, 204] on p "Save Changes" at bounding box center [1230, 202] width 81 height 17
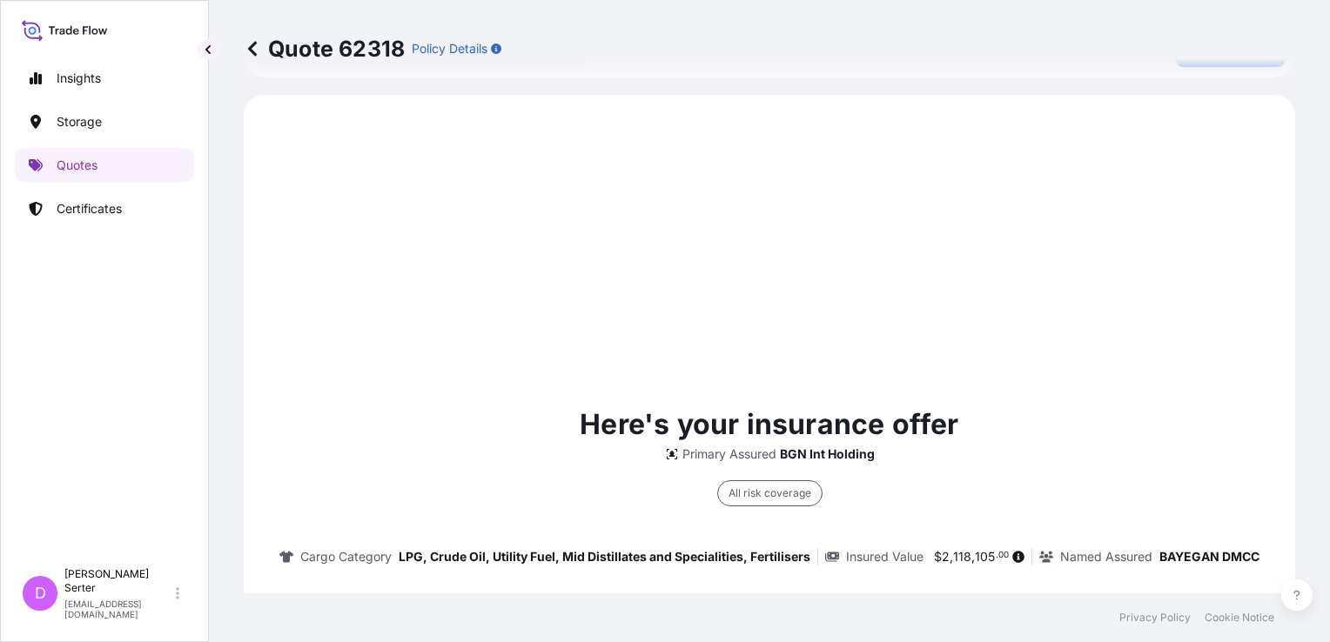
scroll to position [595, 0]
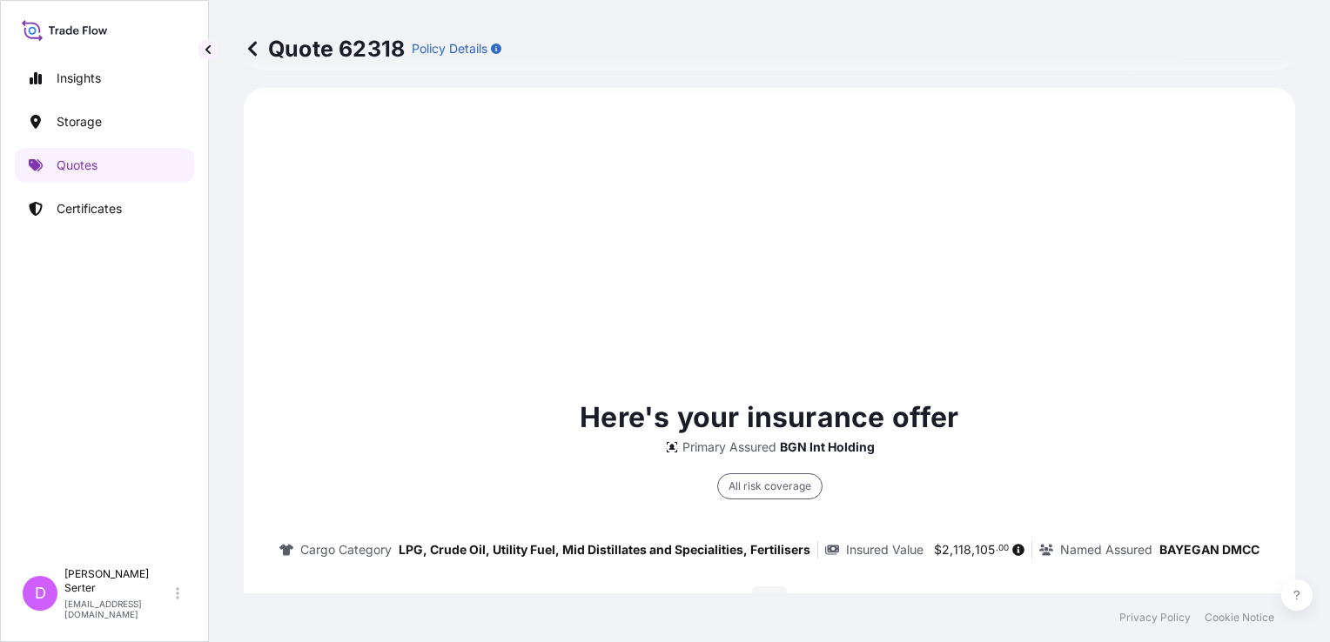
select select "Ocean Vessel"
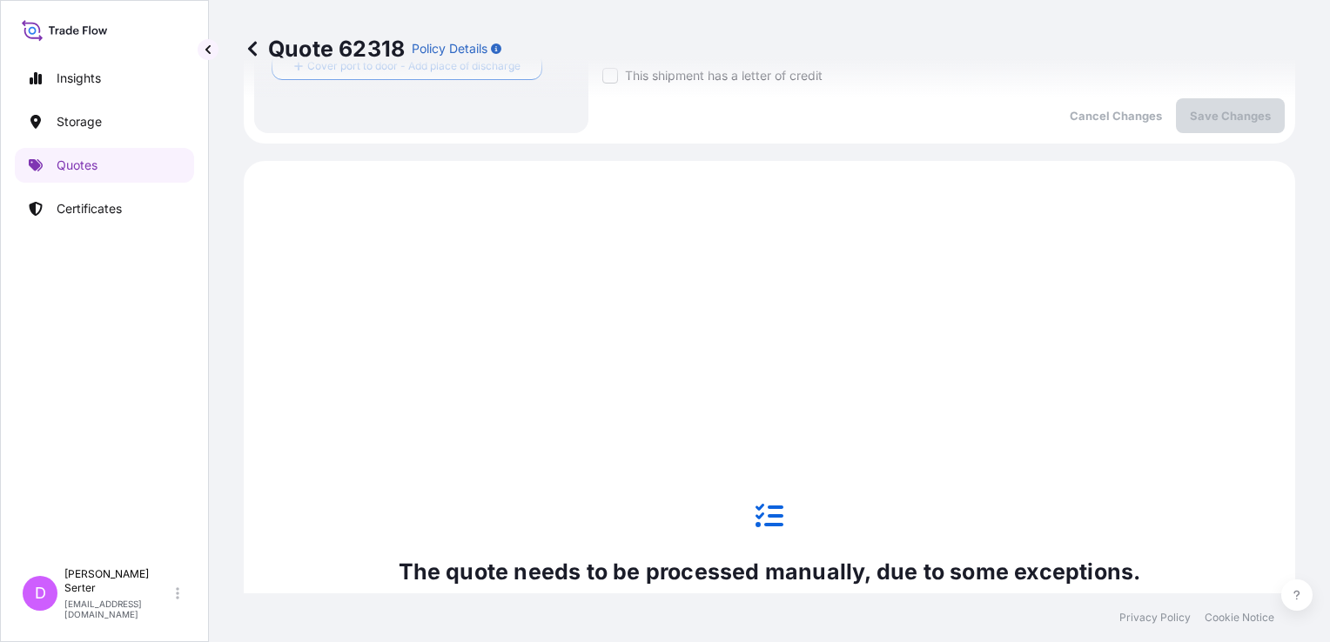
scroll to position [247, 0]
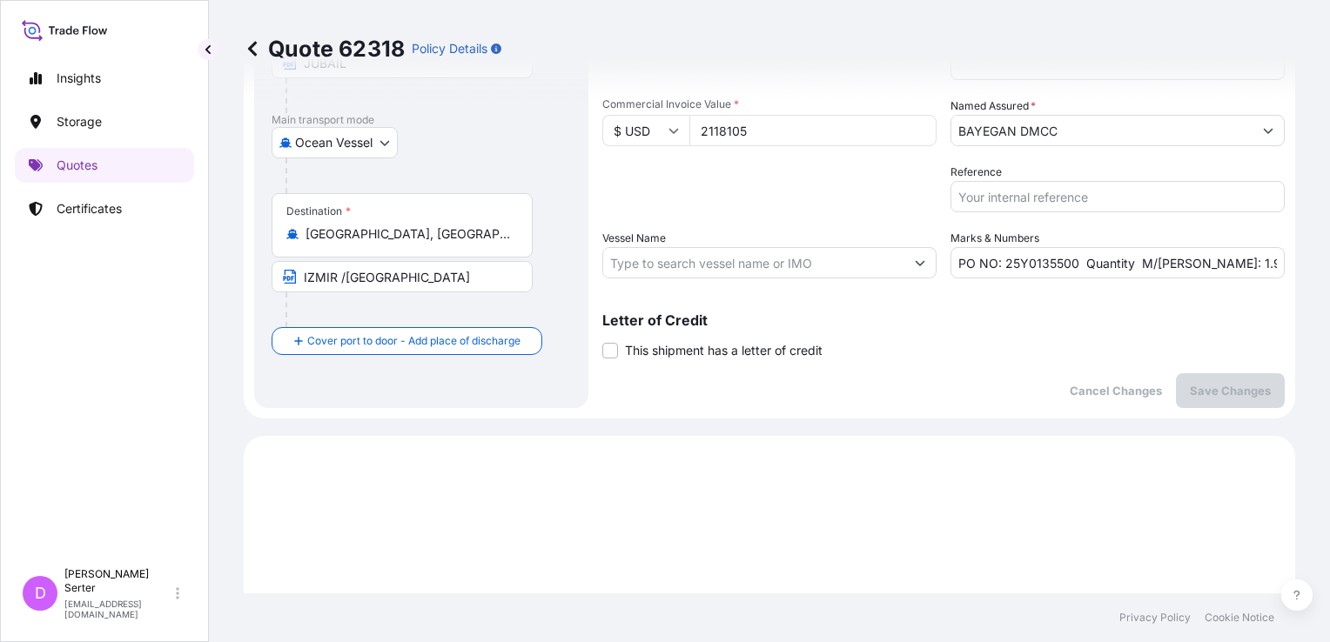
click at [252, 50] on icon at bounding box center [252, 48] width 9 height 15
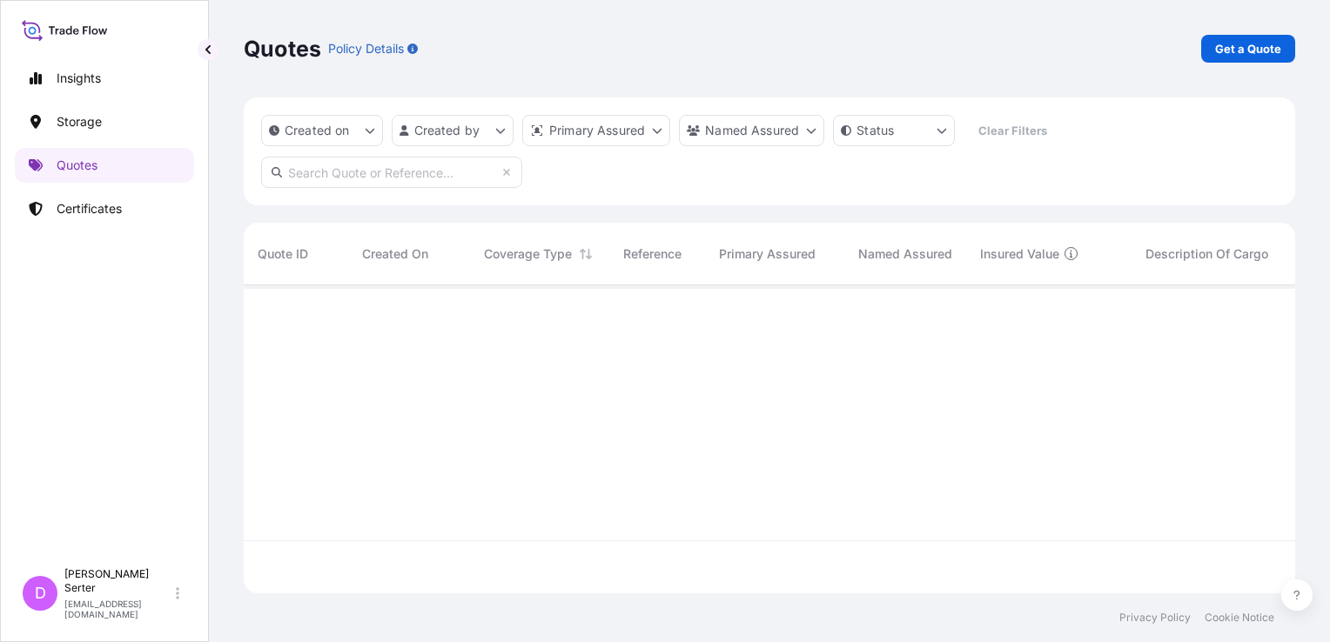
scroll to position [305, 1037]
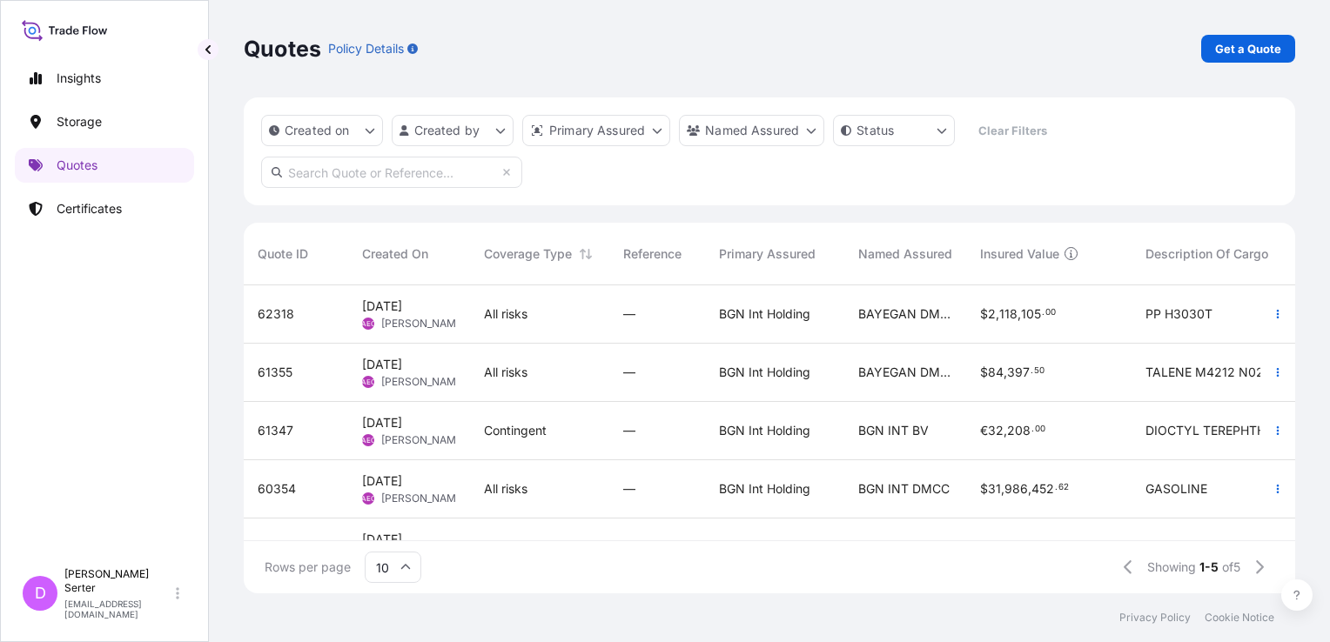
click at [487, 370] on span "All risks" at bounding box center [506, 372] width 44 height 17
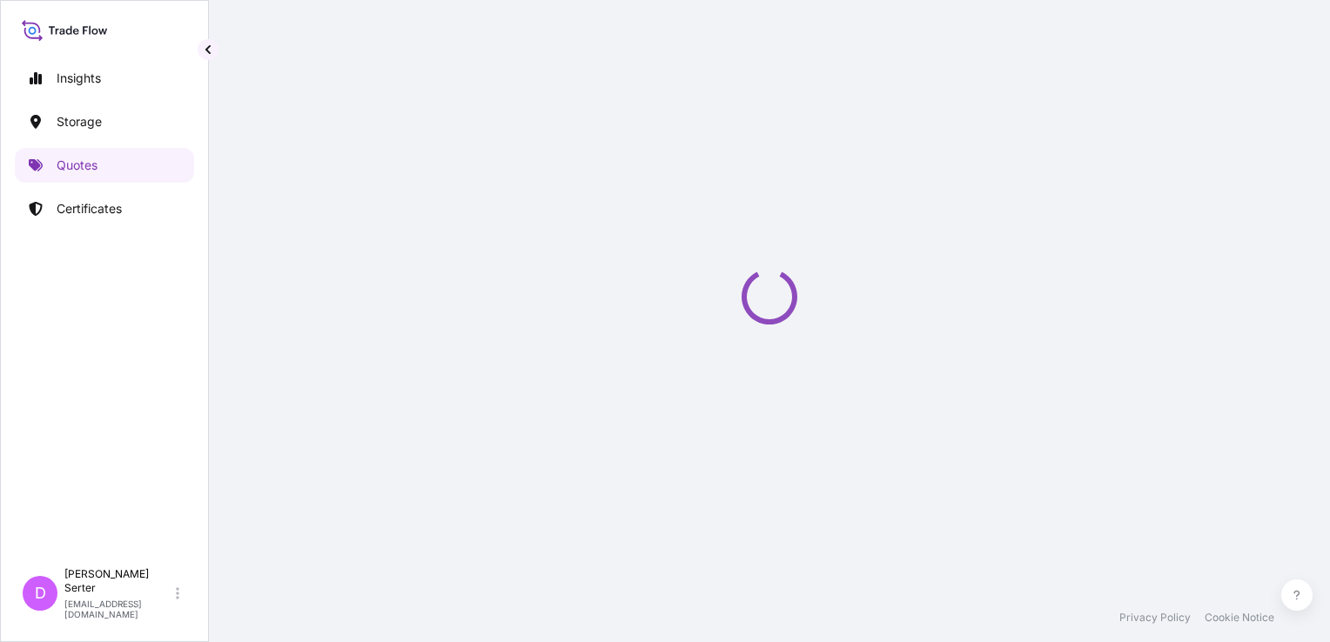
select select "Ocean Vessel"
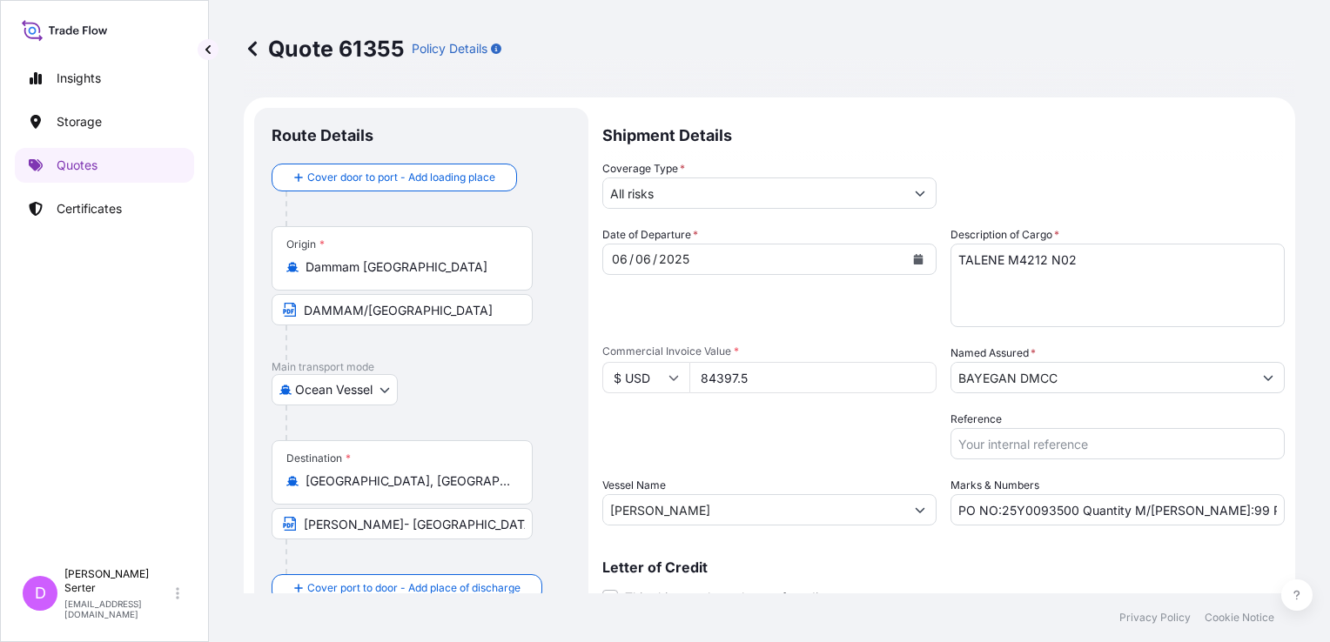
click at [909, 265] on button "Calendar" at bounding box center [918, 259] width 28 height 28
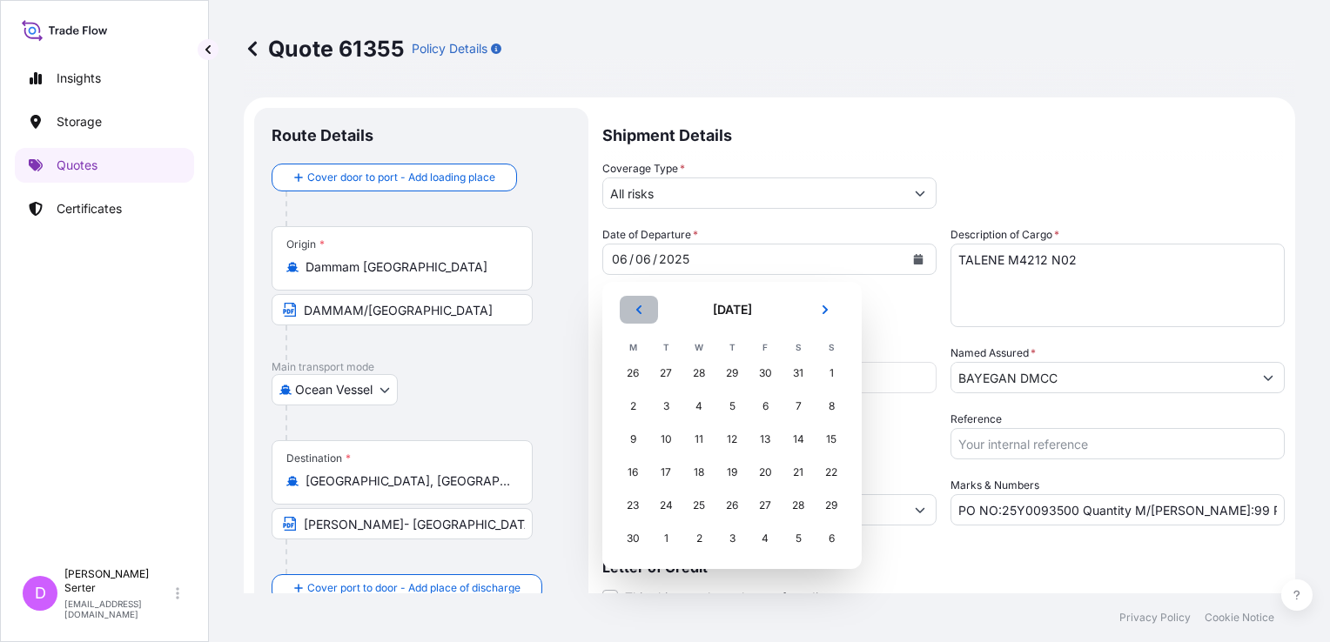
click at [632, 308] on button "Previous" at bounding box center [639, 310] width 38 height 28
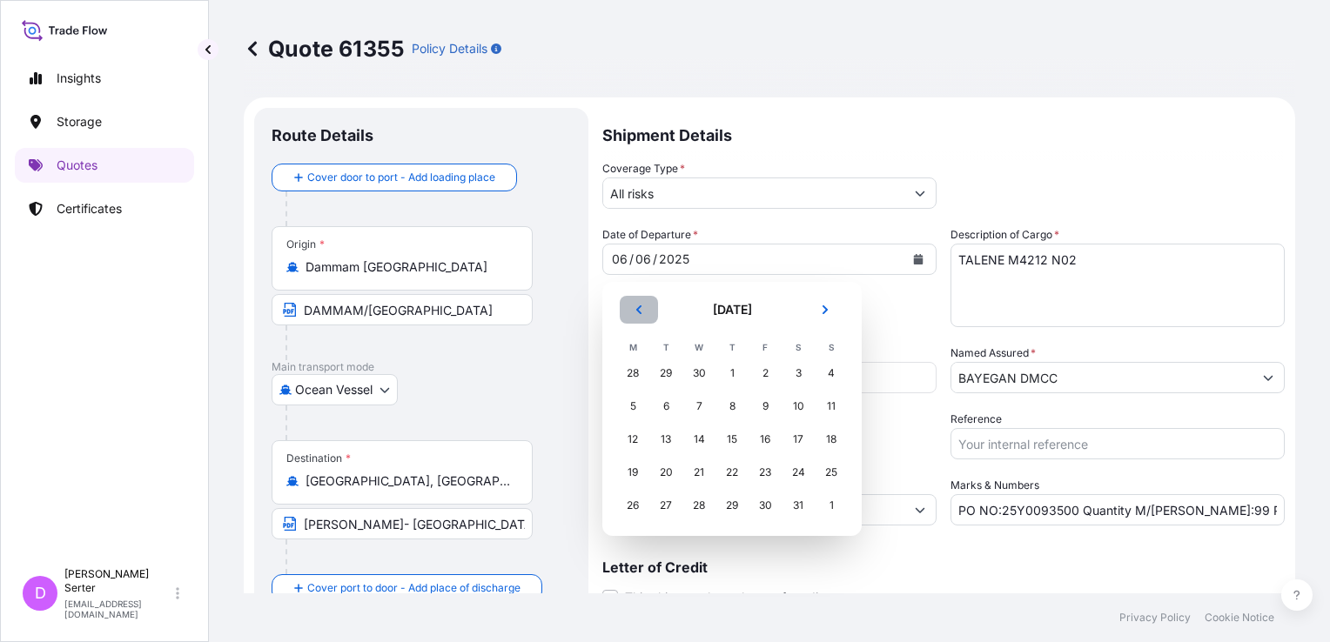
click at [633, 308] on button "Previous" at bounding box center [639, 310] width 38 height 28
click at [692, 378] on div "2" at bounding box center [698, 373] width 31 height 31
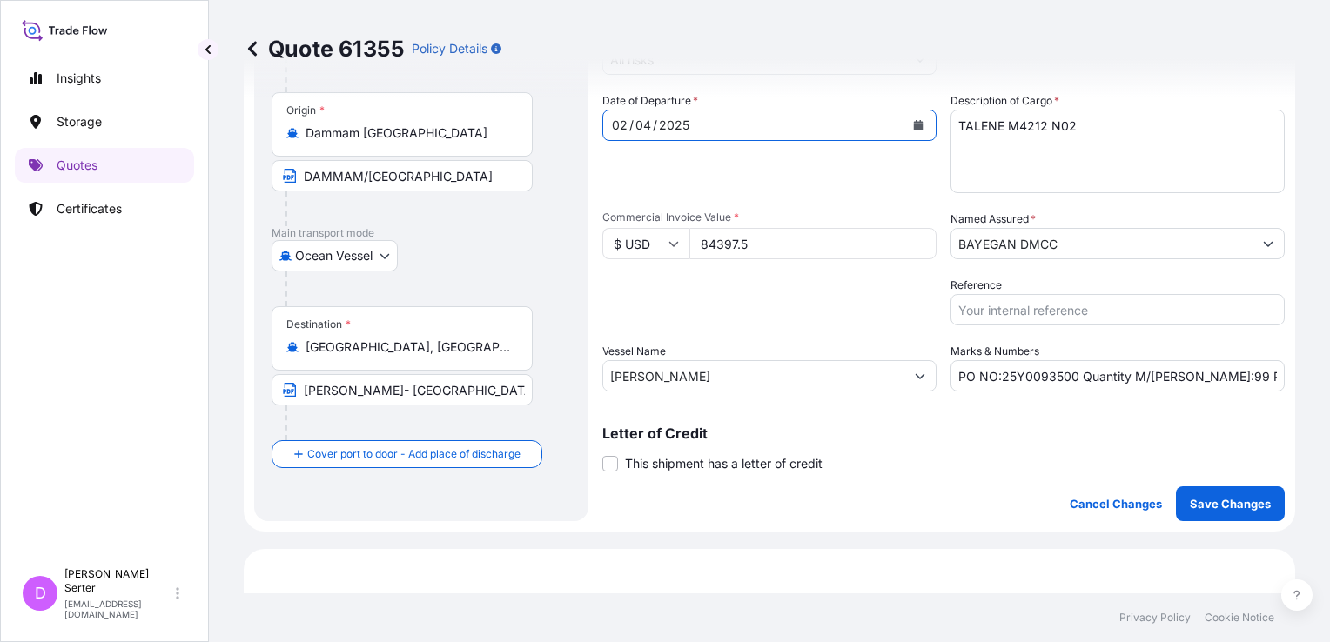
scroll to position [348, 0]
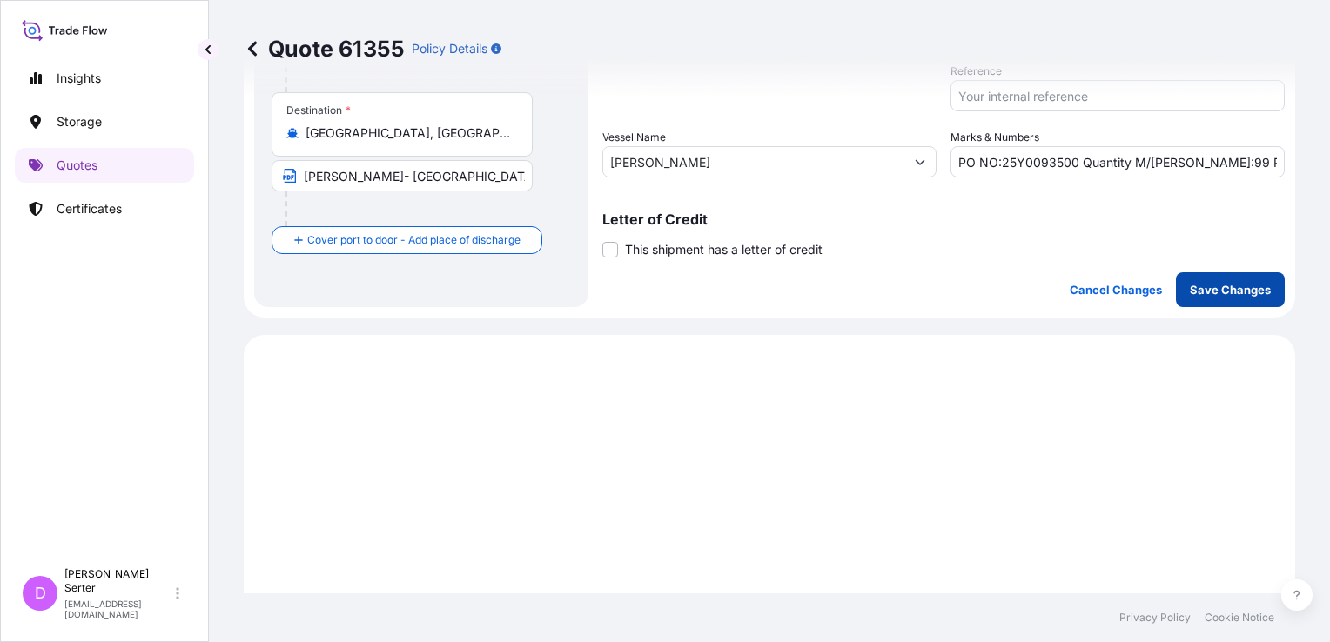
click at [1125, 305] on button "Save Changes" at bounding box center [1230, 289] width 109 height 35
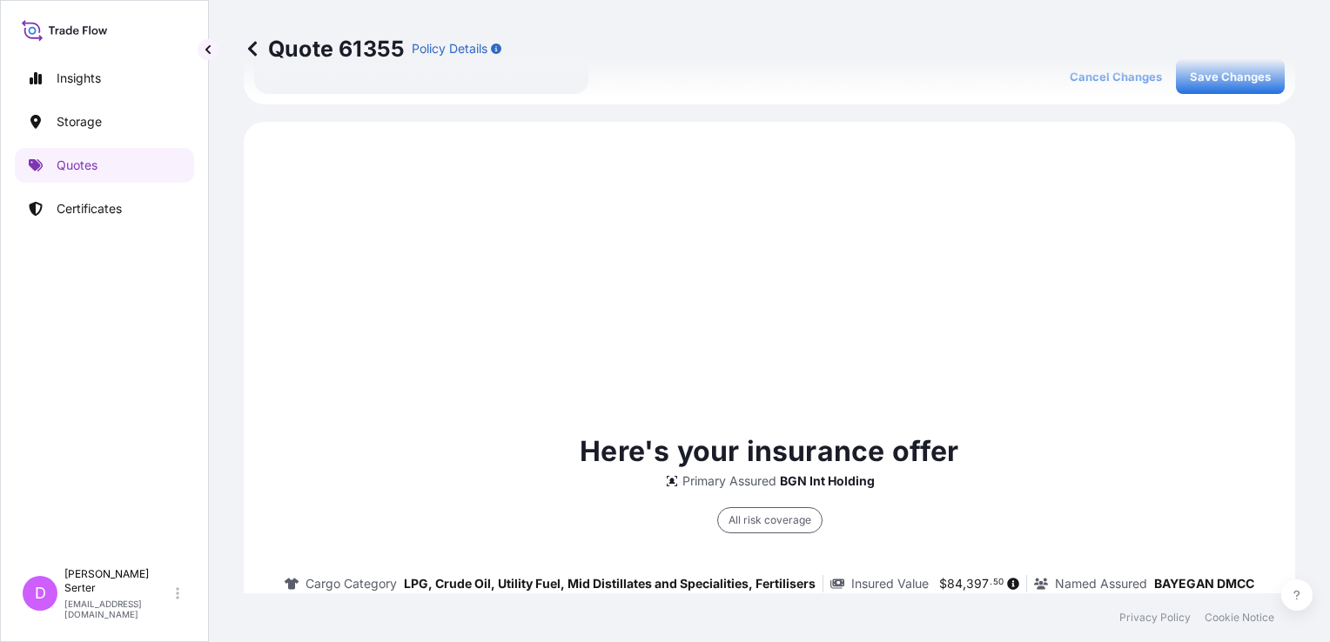
scroll to position [595, 0]
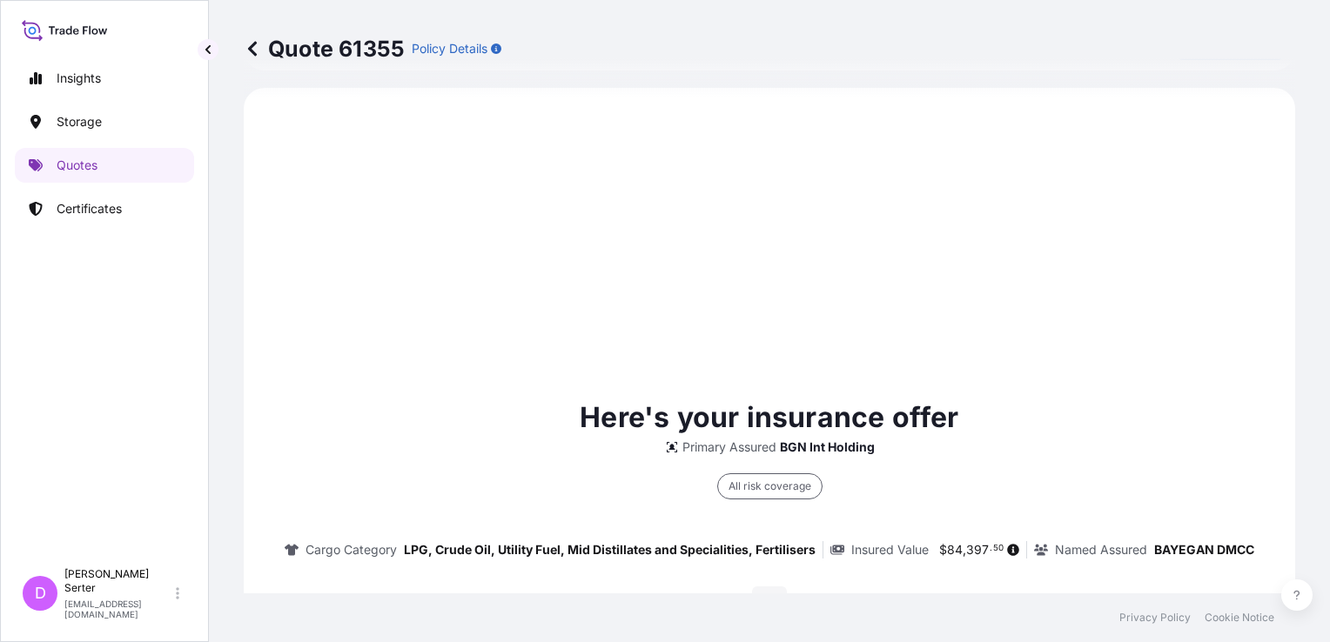
select select "Ocean Vessel"
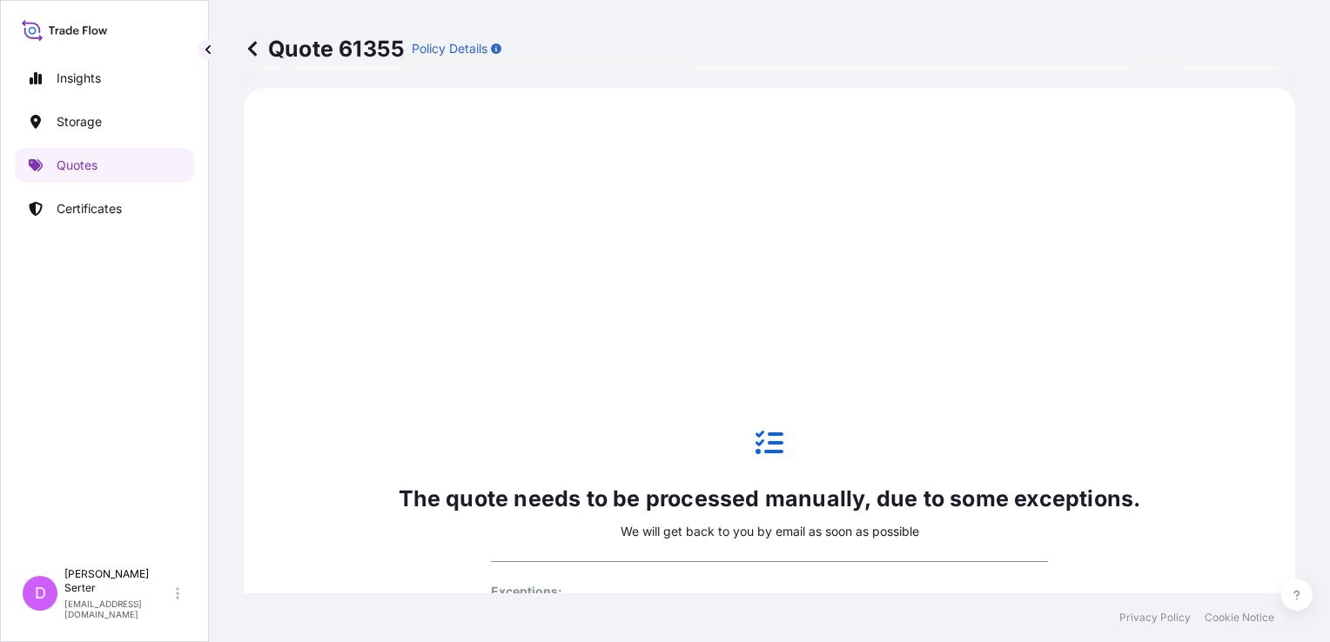
type input "All risks"
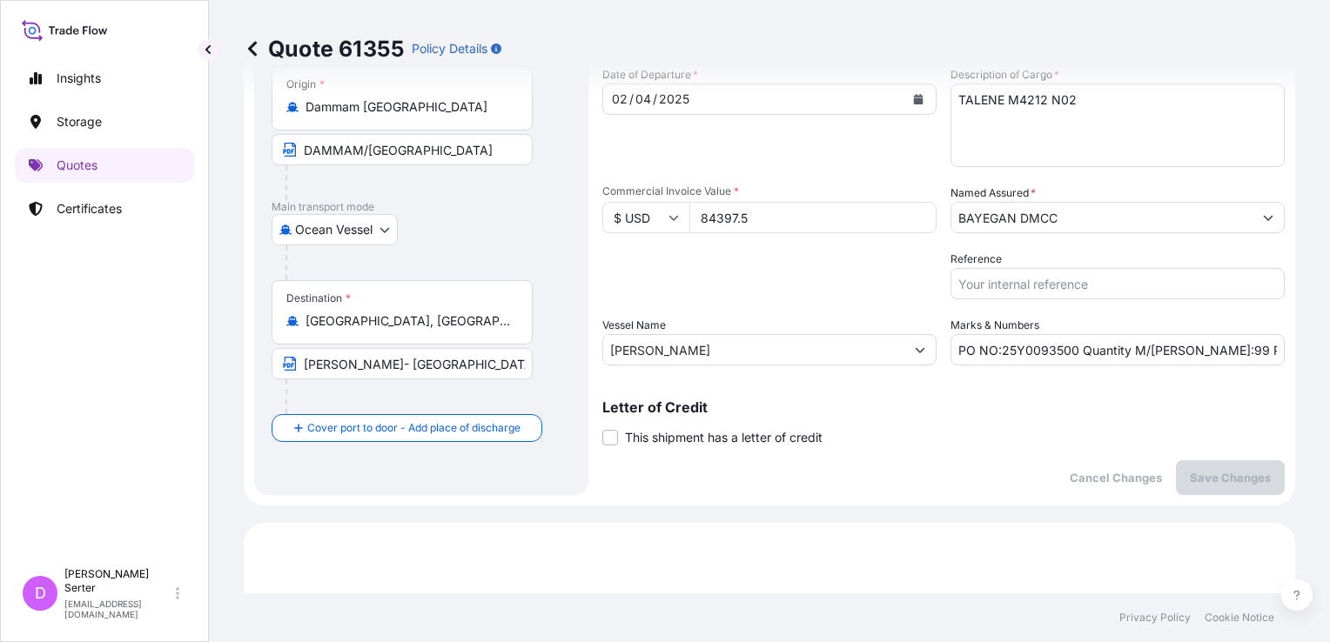
scroll to position [0, 0]
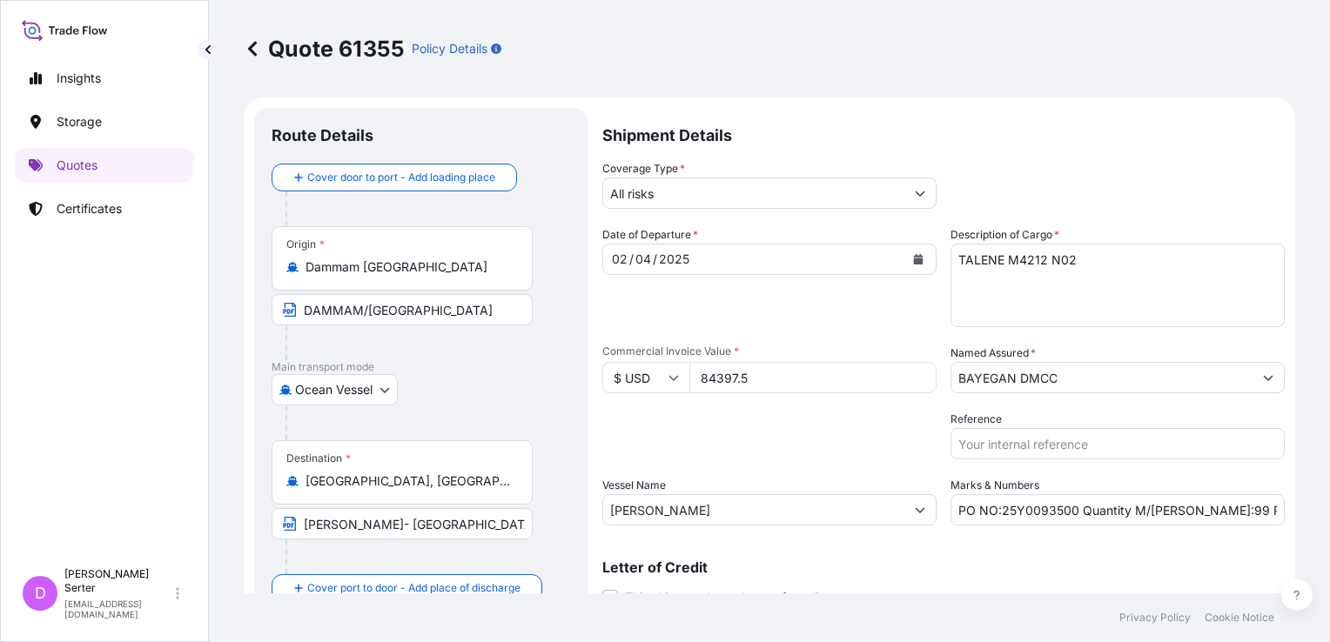
click at [254, 42] on icon at bounding box center [252, 48] width 17 height 17
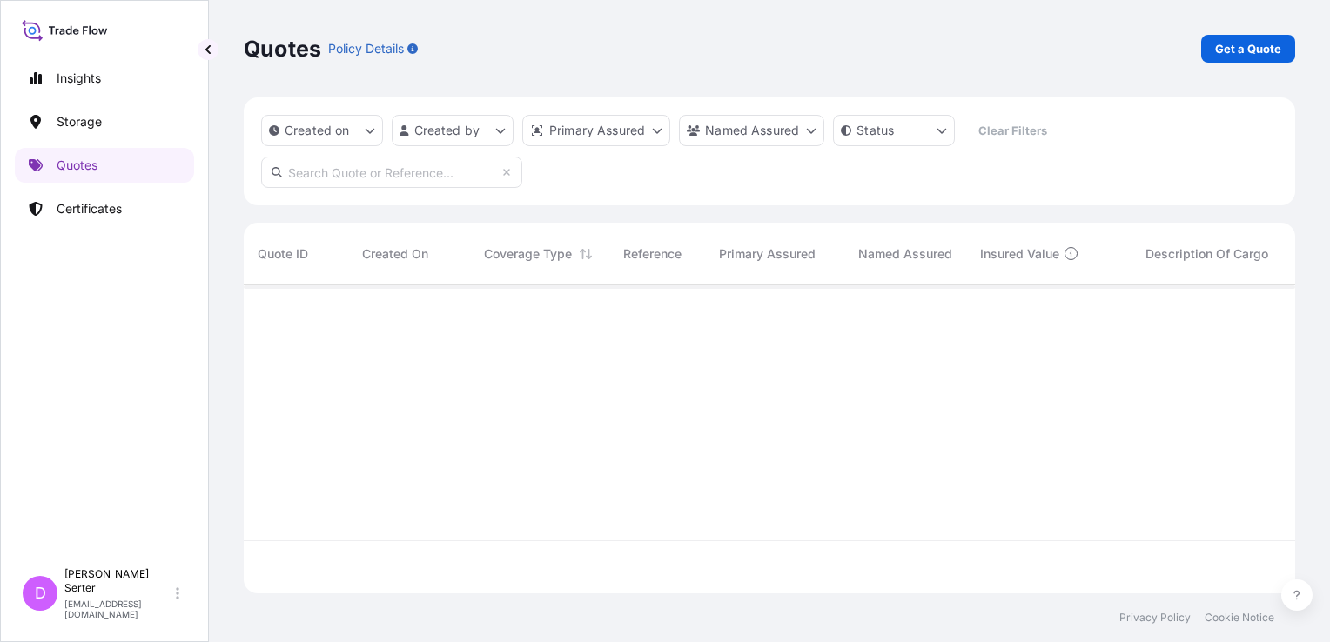
scroll to position [305, 1037]
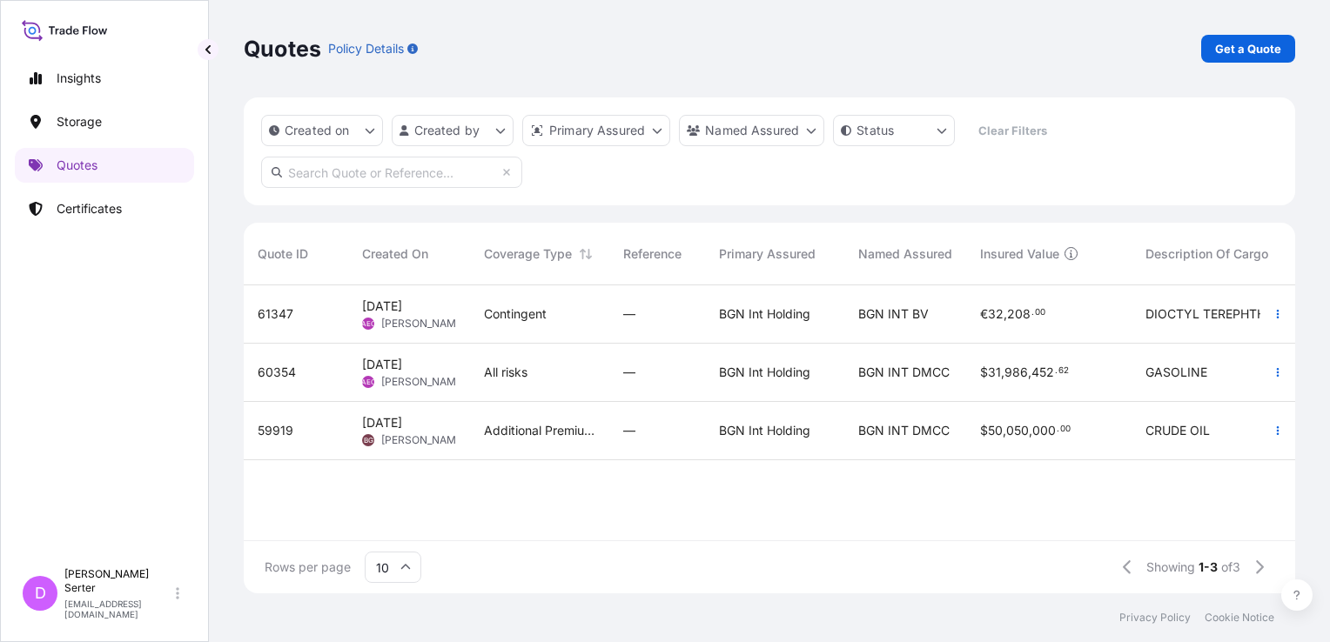
click at [508, 312] on span "Contingent" at bounding box center [515, 314] width 63 height 17
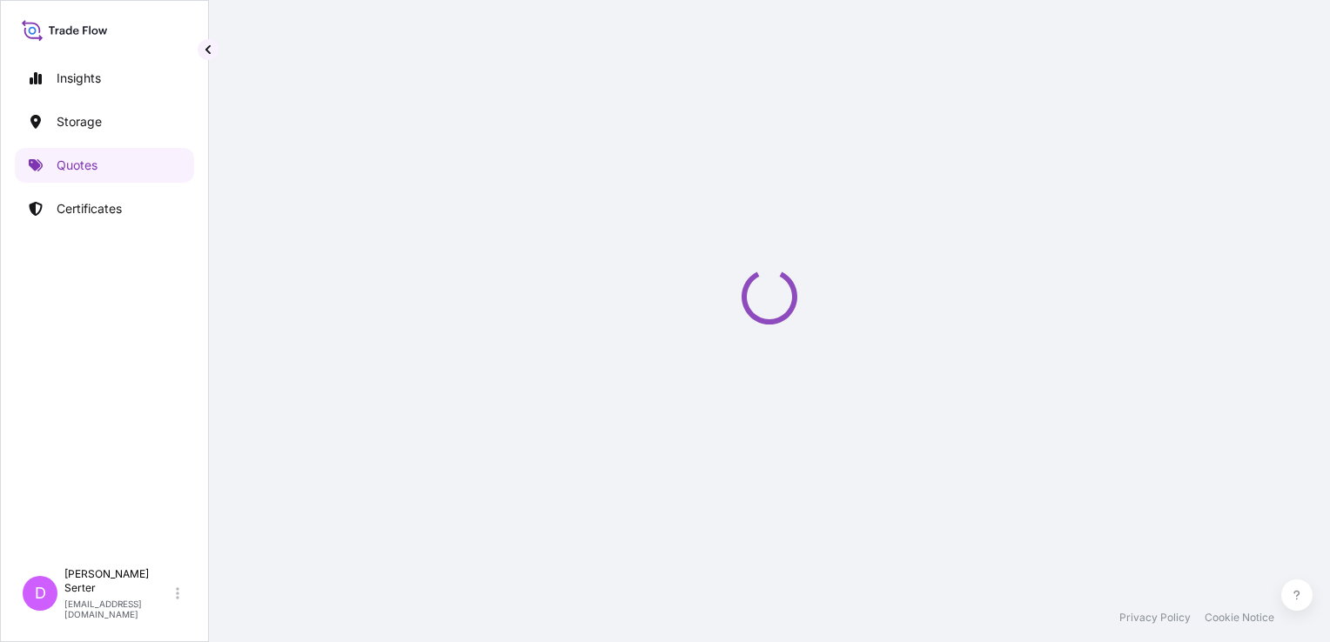
select select "Ocean Vessel"
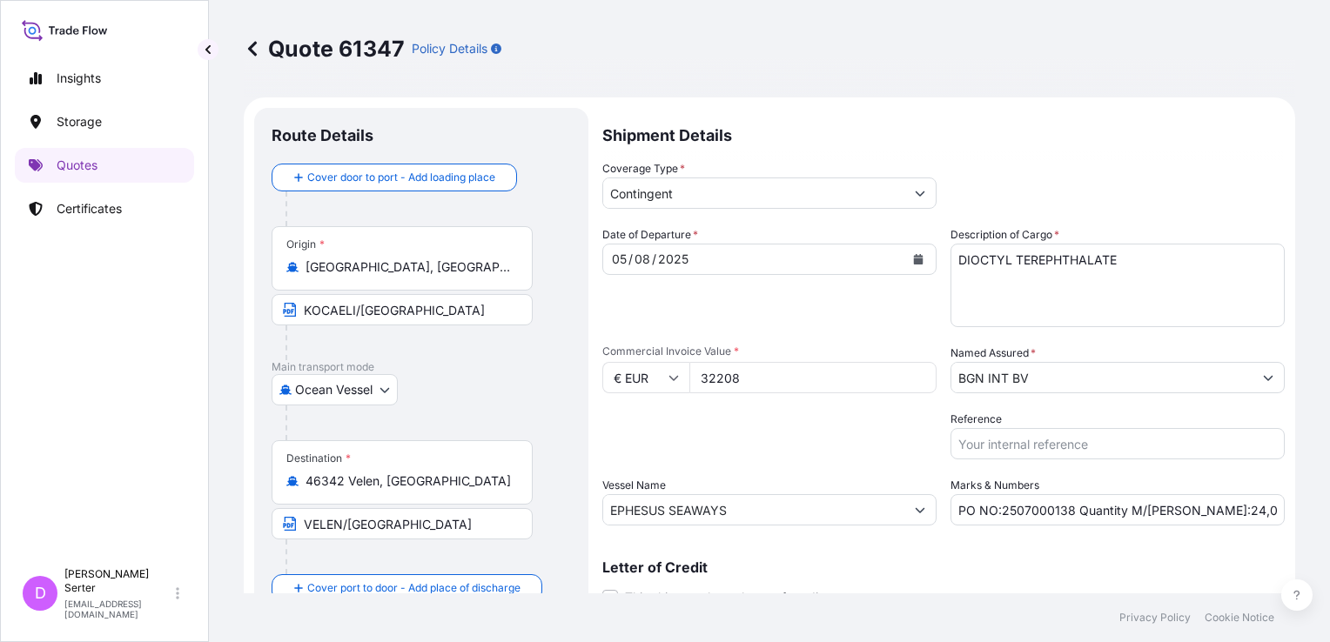
click at [917, 260] on button "Calendar" at bounding box center [918, 259] width 28 height 28
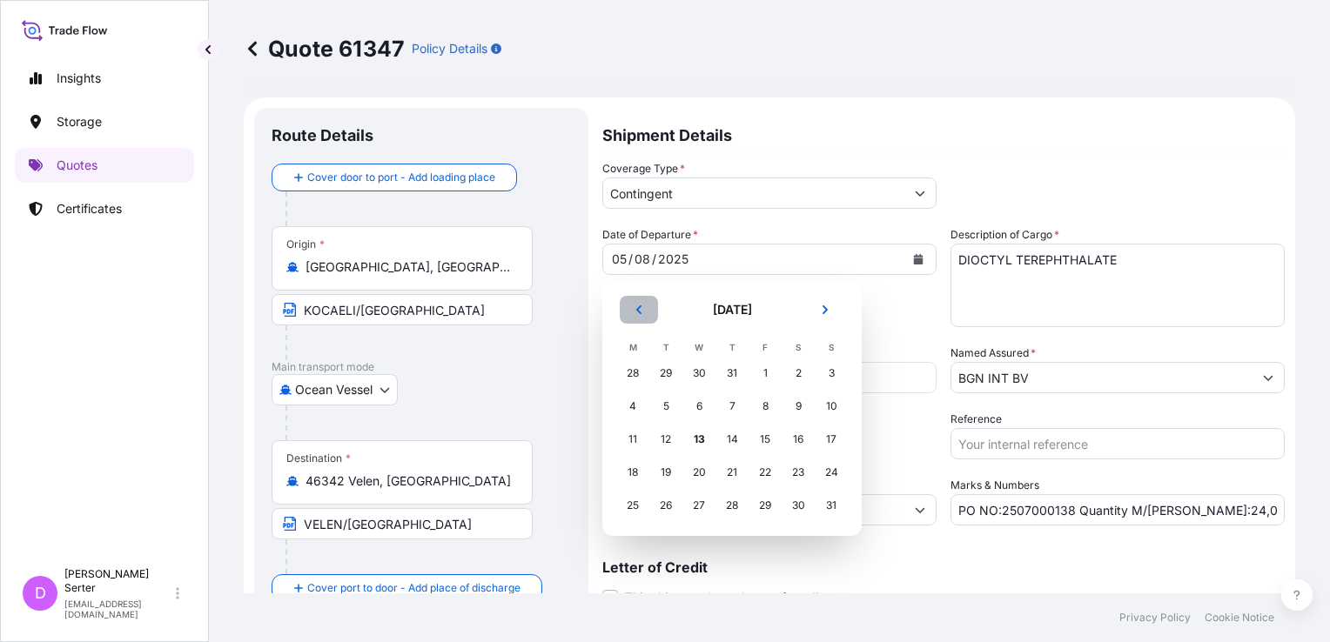
click at [641, 309] on icon "Previous" at bounding box center [639, 310] width 10 height 10
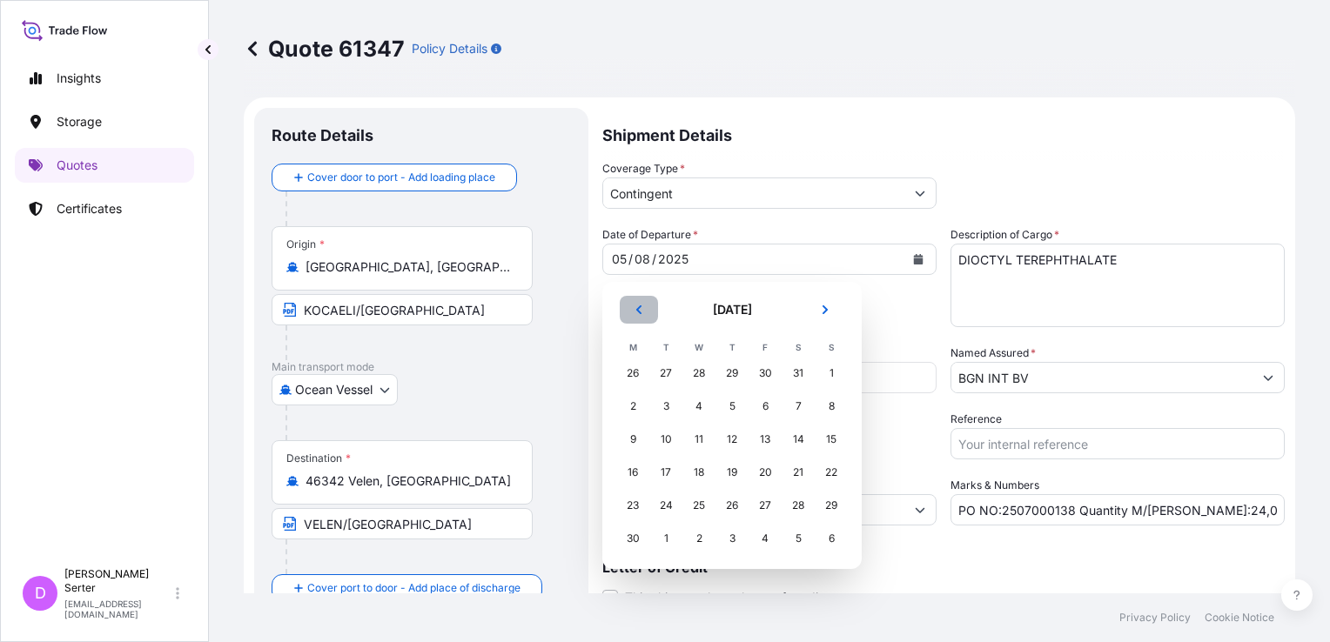
click at [641, 310] on icon "Previous" at bounding box center [639, 310] width 10 height 10
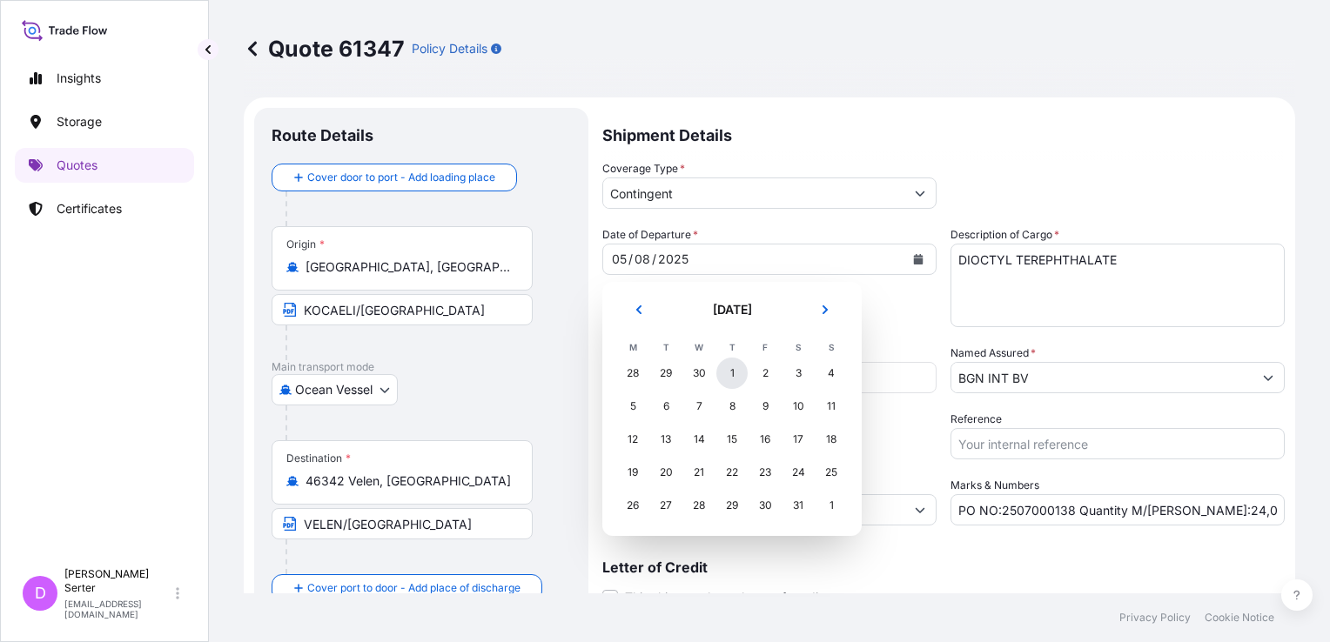
click at [731, 373] on div "1" at bounding box center [731, 373] width 31 height 31
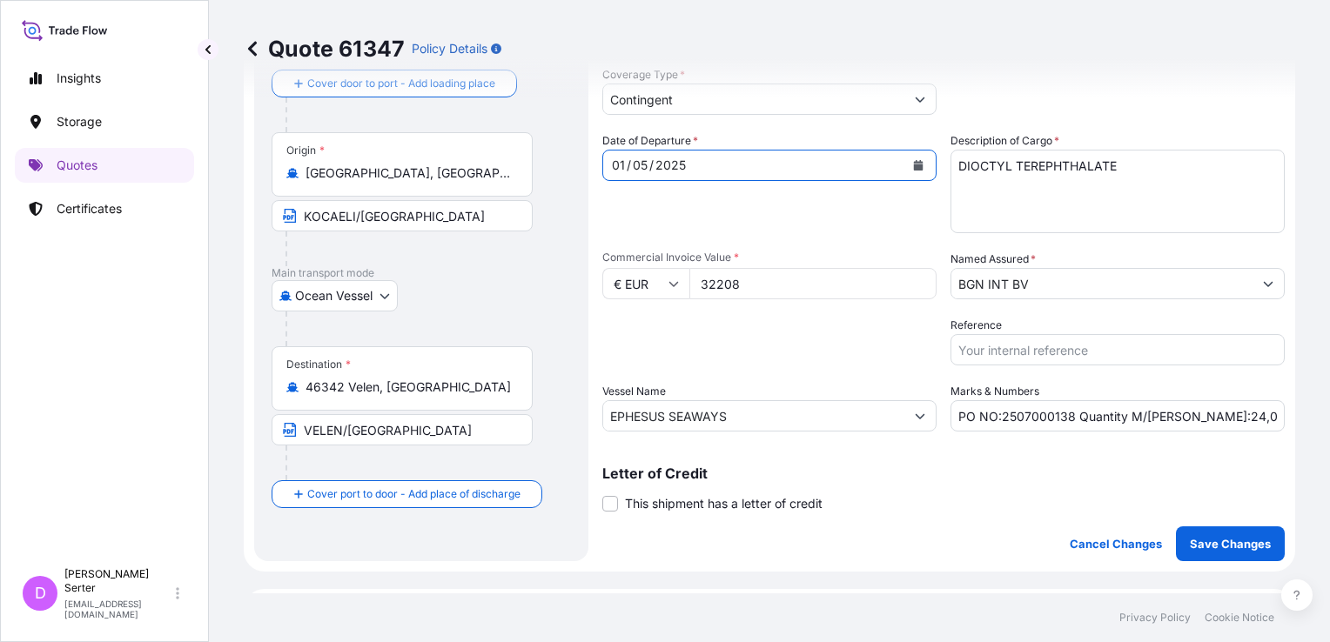
scroll to position [261, 0]
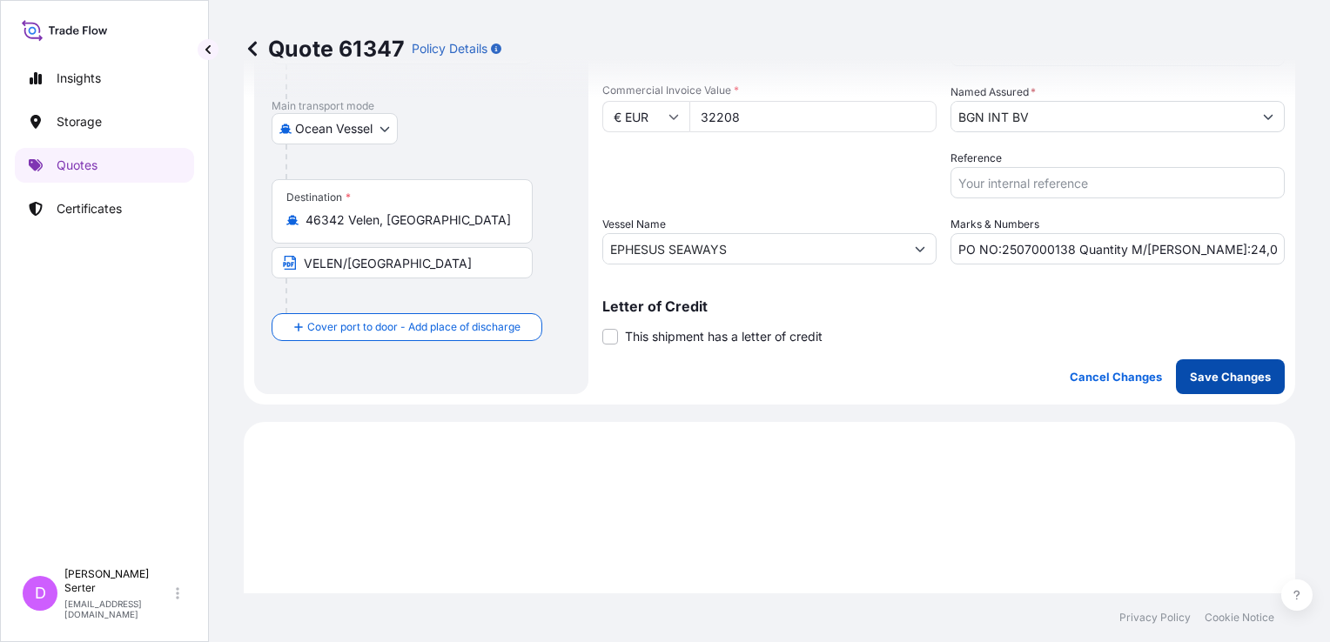
click at [1125, 377] on p "Save Changes" at bounding box center [1230, 376] width 81 height 17
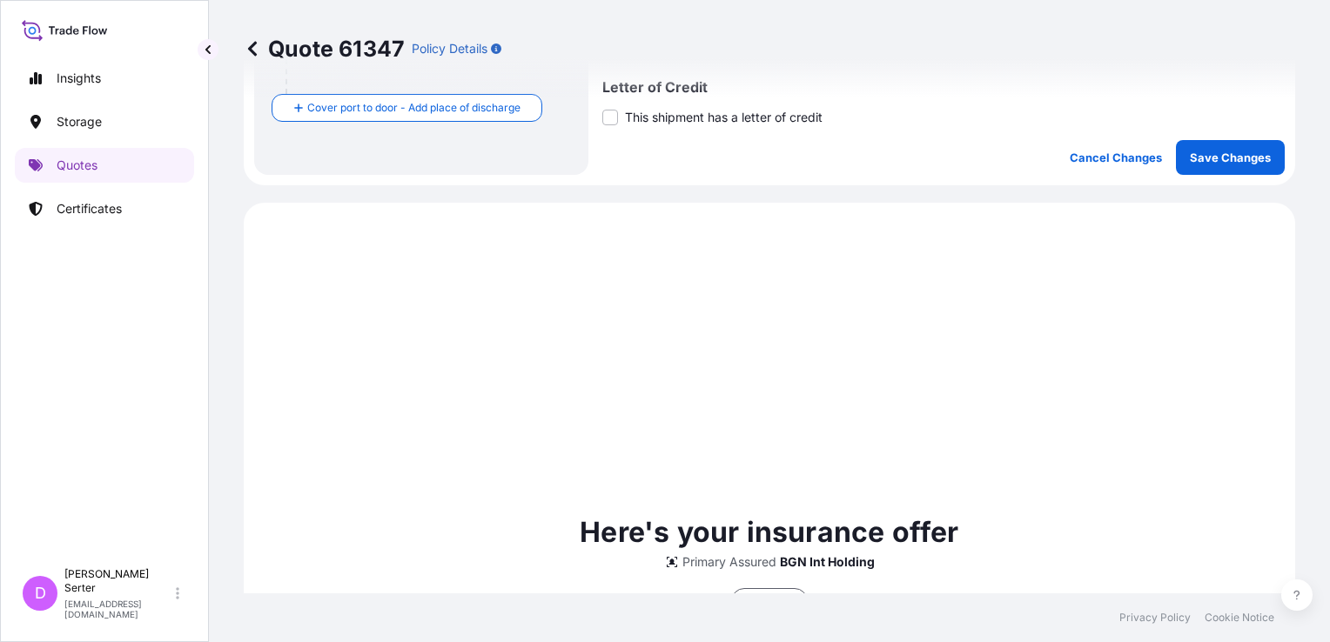
scroll to position [595, 0]
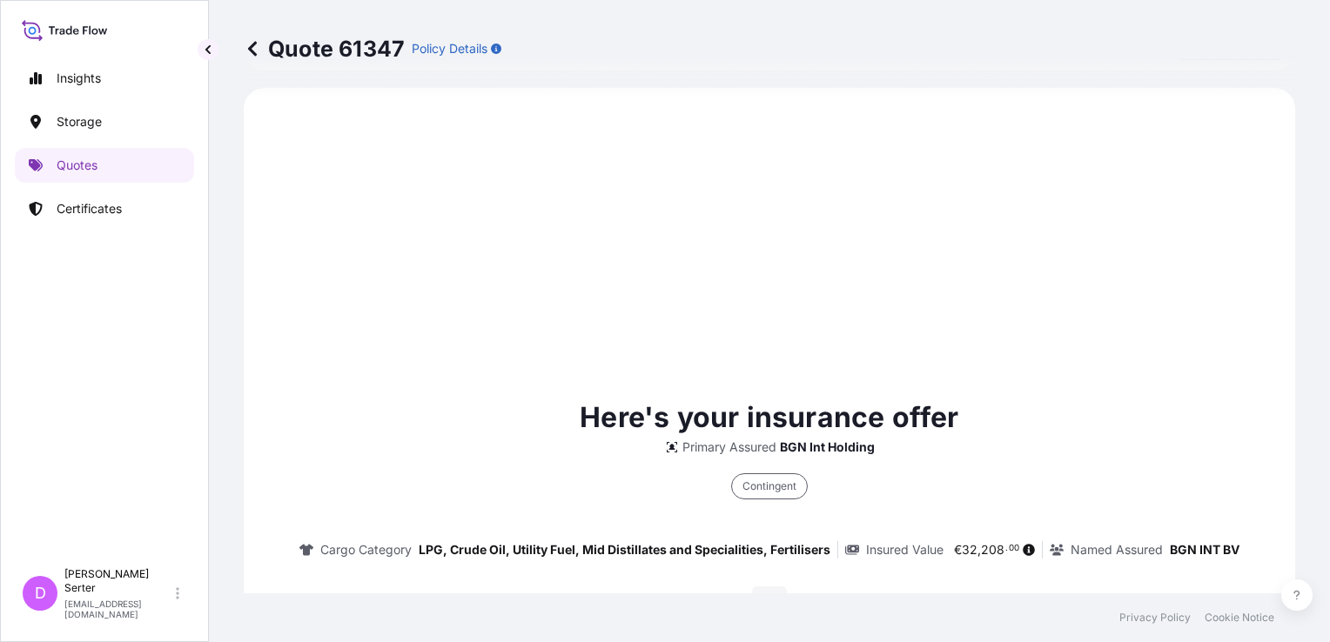
select select "Ocean Vessel"
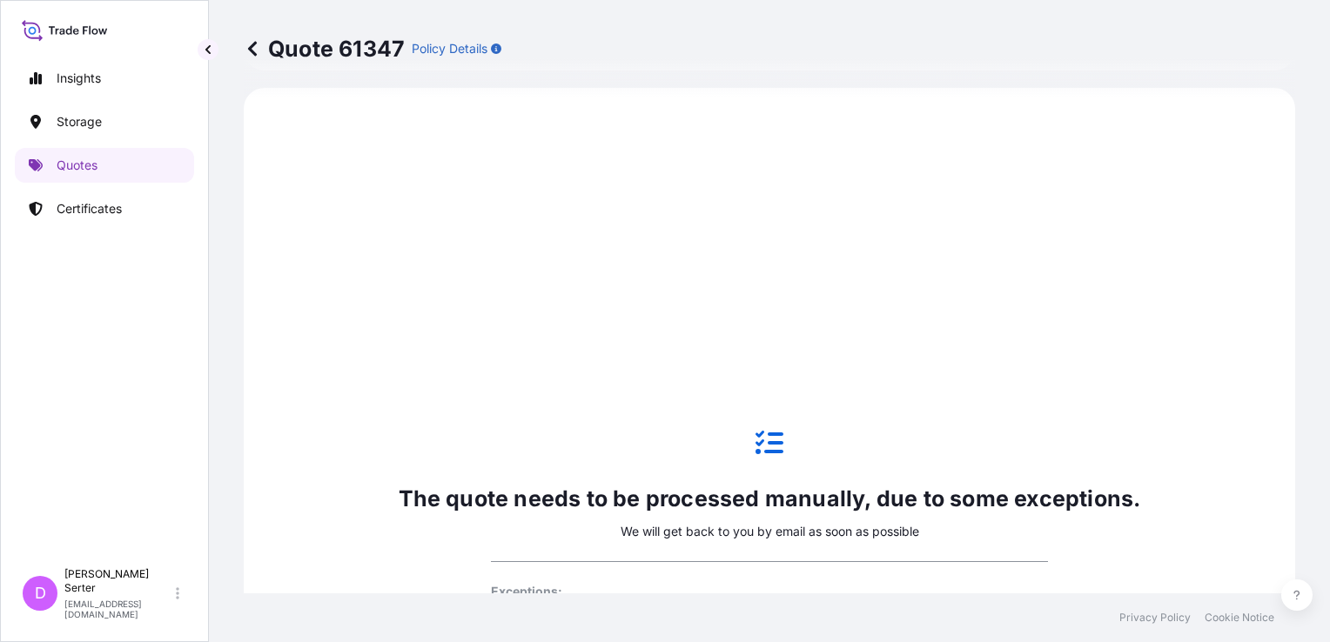
click at [249, 56] on icon at bounding box center [252, 48] width 17 height 17
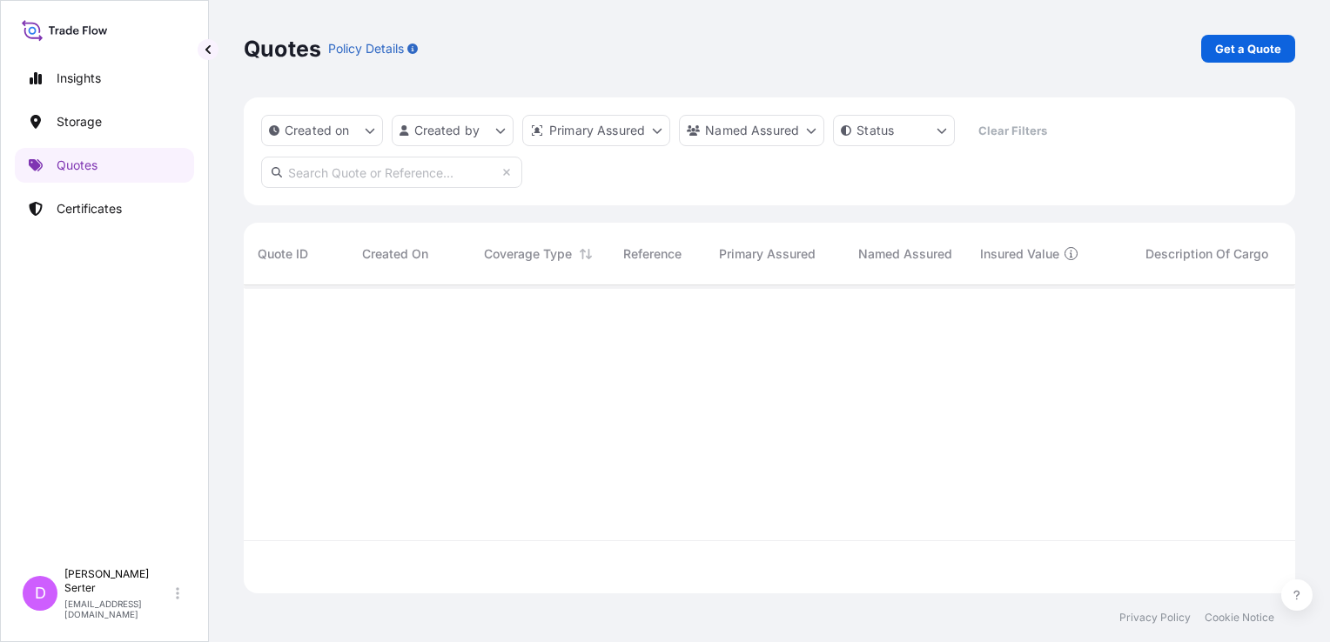
scroll to position [305, 1037]
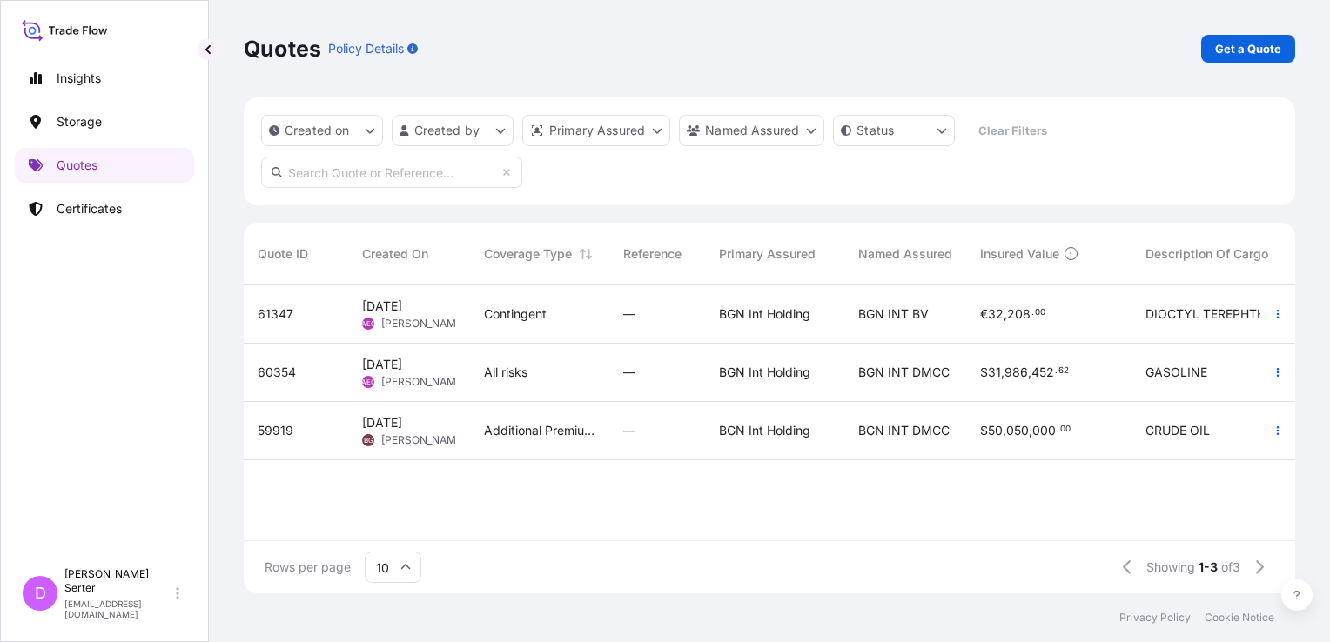
click at [438, 385] on span "Alp Eren Okur" at bounding box center [423, 382] width 84 height 14
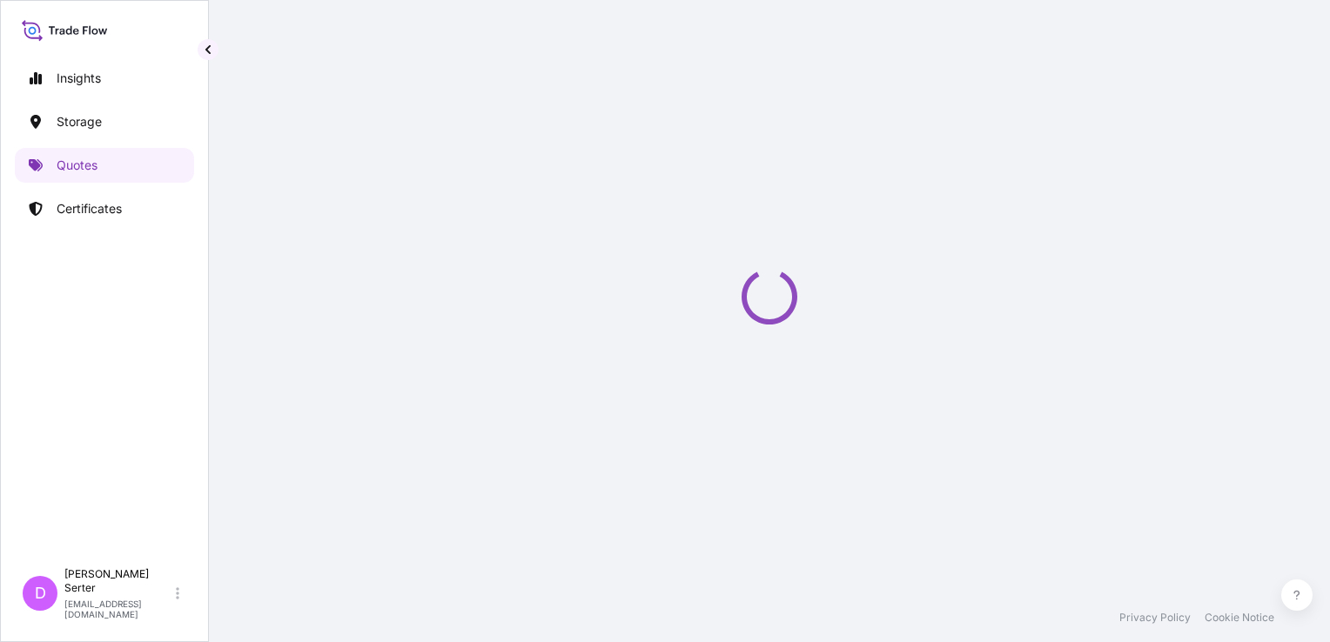
select select "Ocean Vessel"
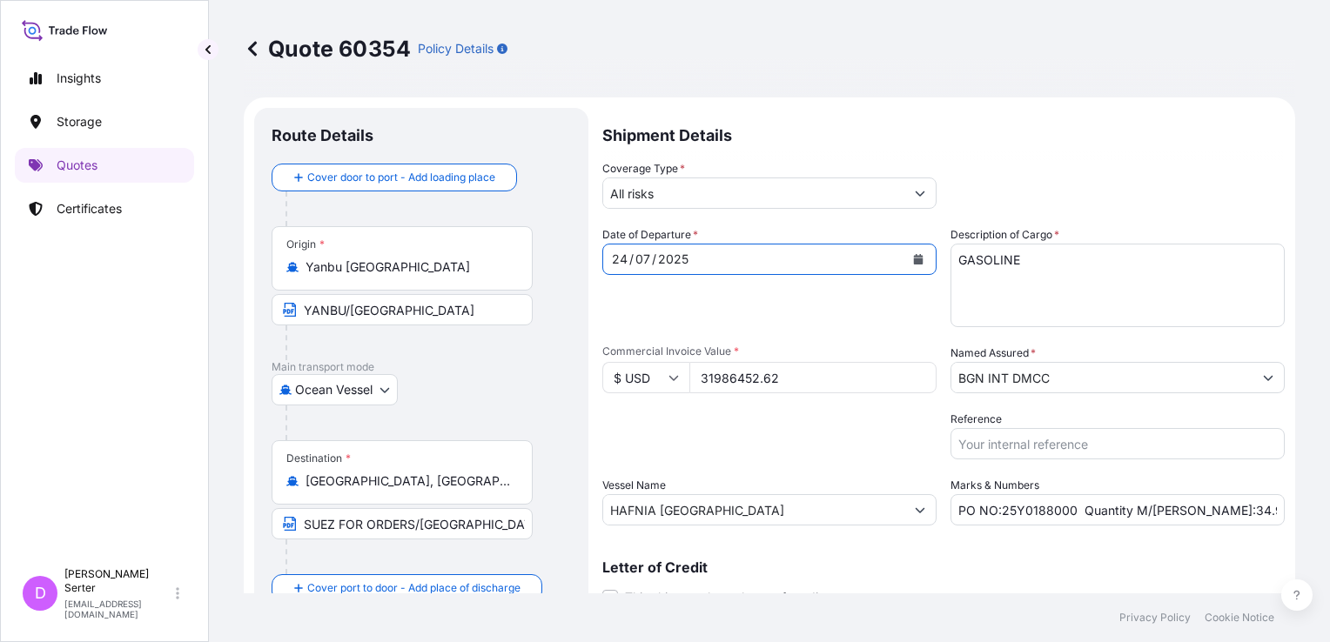
click at [914, 259] on icon "Calendar" at bounding box center [919, 259] width 10 height 10
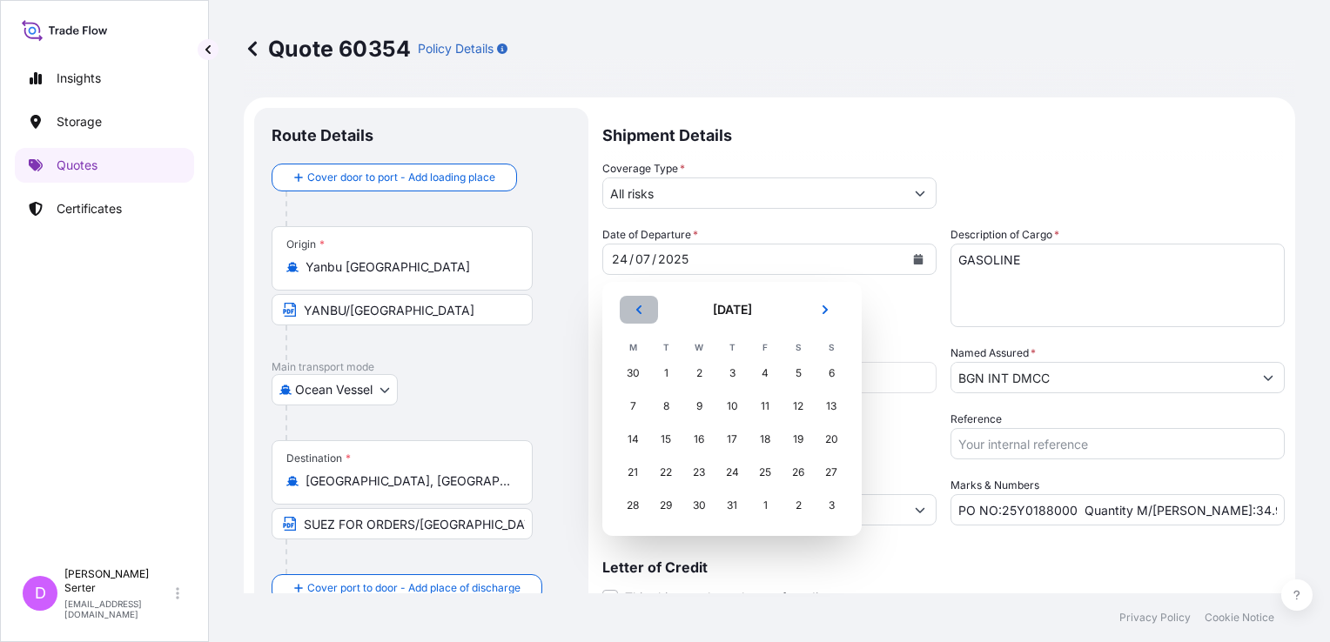
click at [629, 309] on button "Previous" at bounding box center [639, 310] width 38 height 28
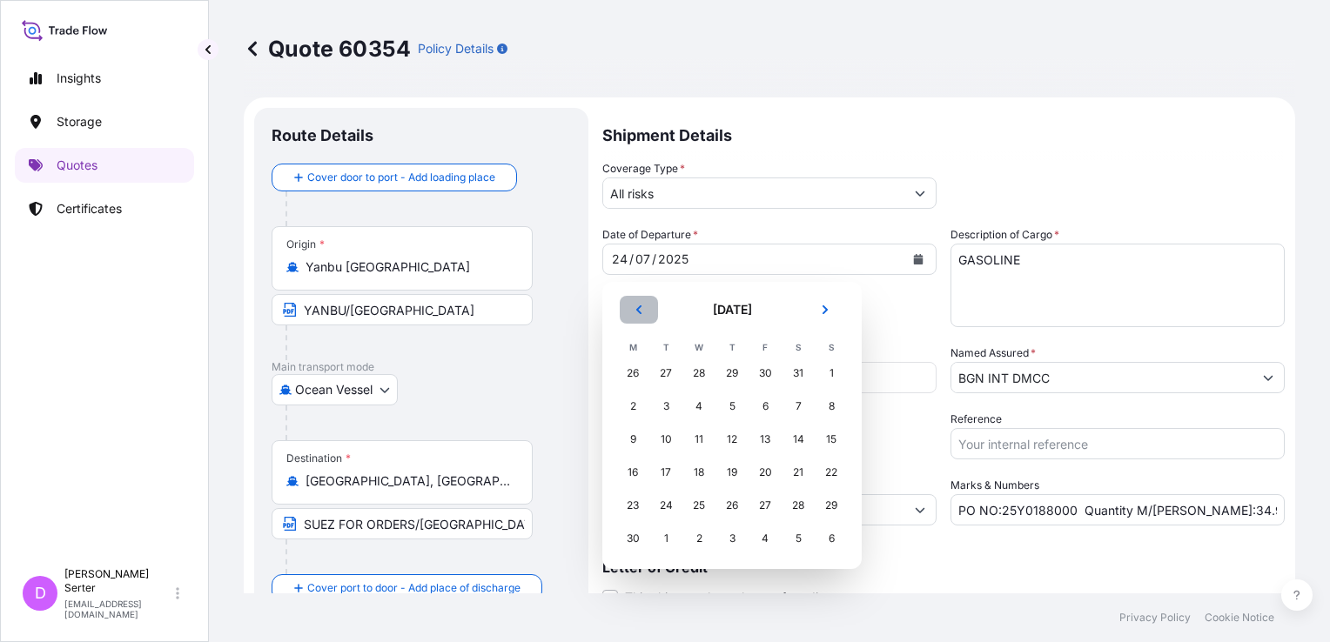
click at [630, 310] on button "Previous" at bounding box center [639, 310] width 38 height 28
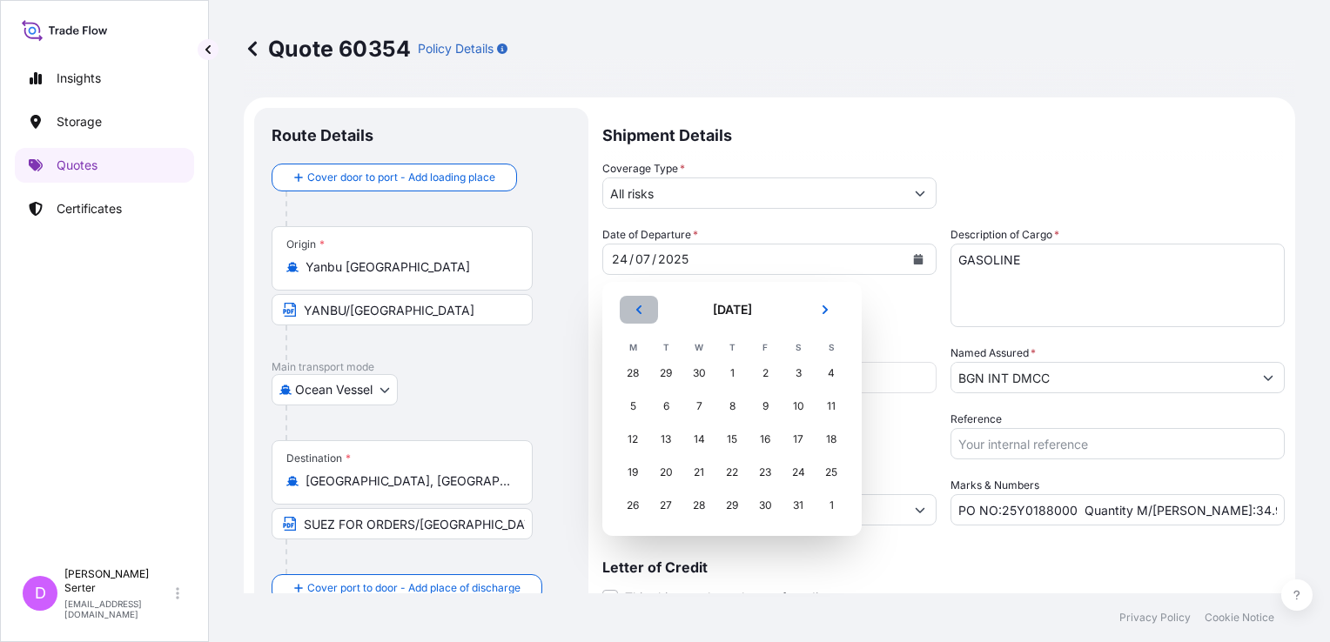
click at [630, 310] on button "Previous" at bounding box center [639, 310] width 38 height 28
click at [724, 377] on div "3" at bounding box center [731, 373] width 31 height 31
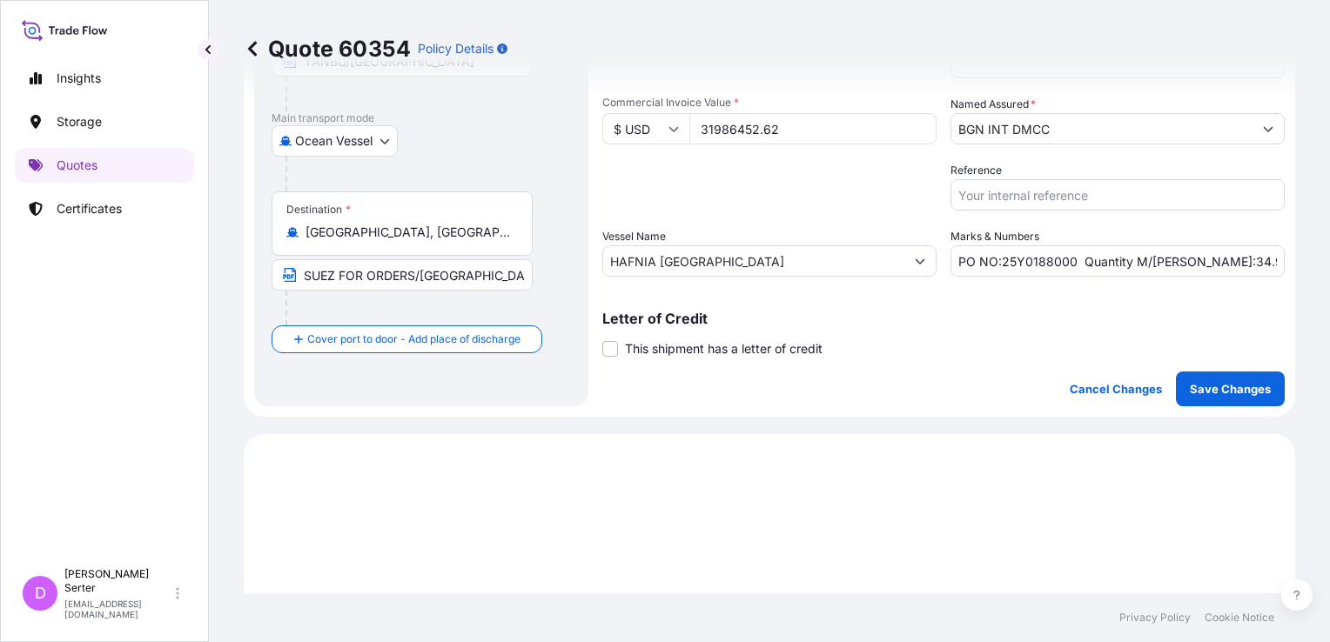
scroll to position [435, 0]
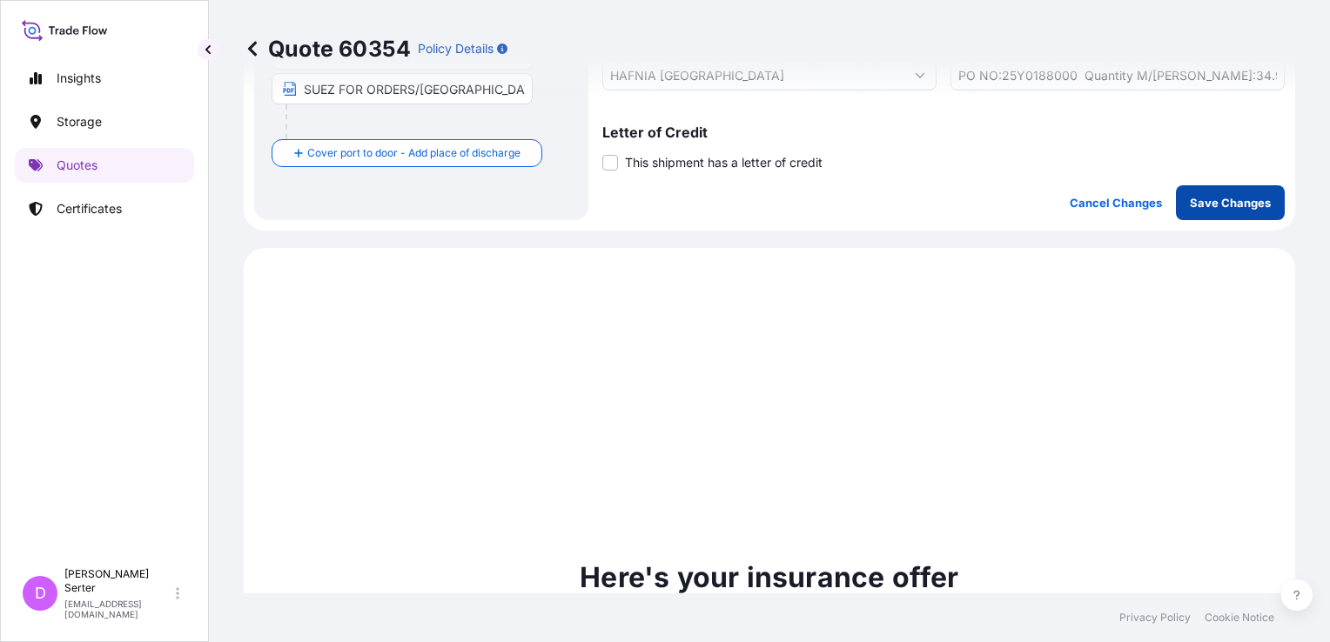
click at [1125, 205] on p "Save Changes" at bounding box center [1230, 202] width 81 height 17
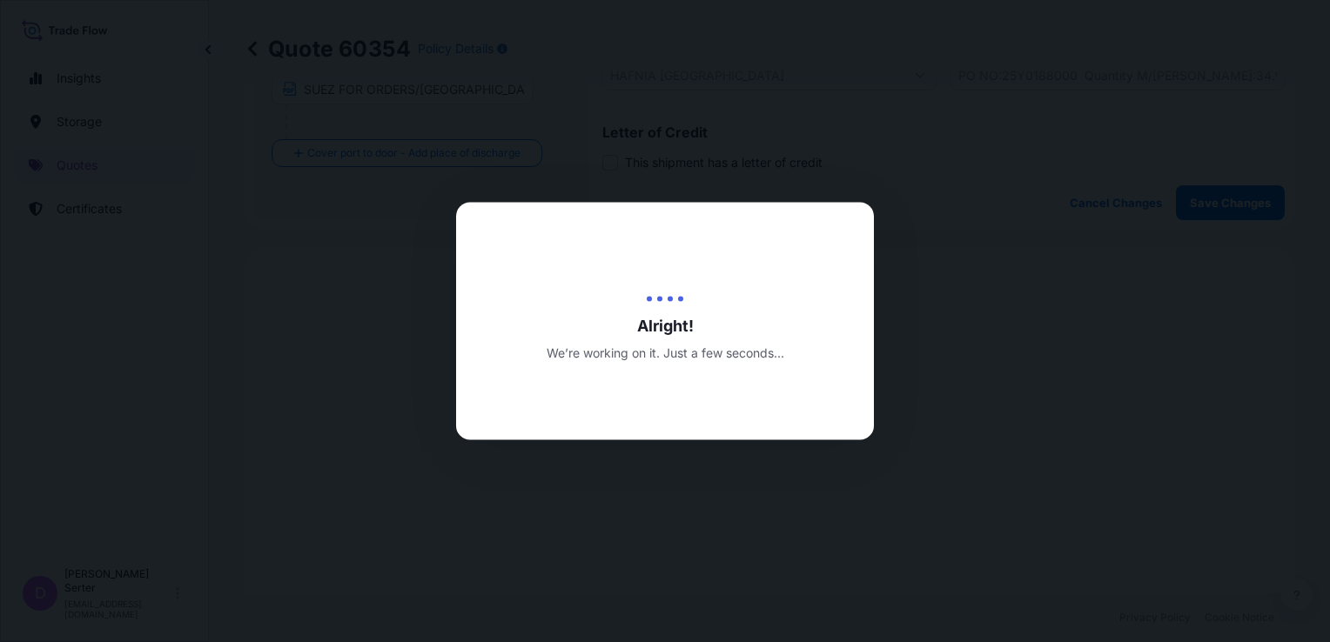
type input "13/08/2025"
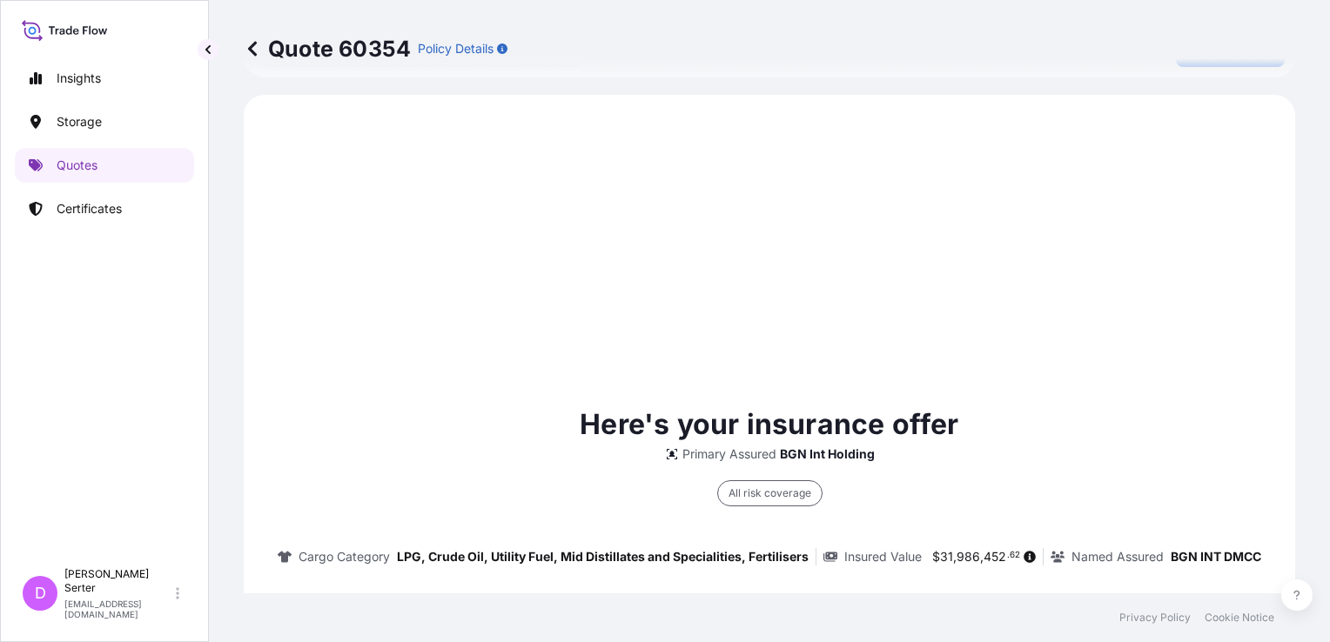
scroll to position [595, 0]
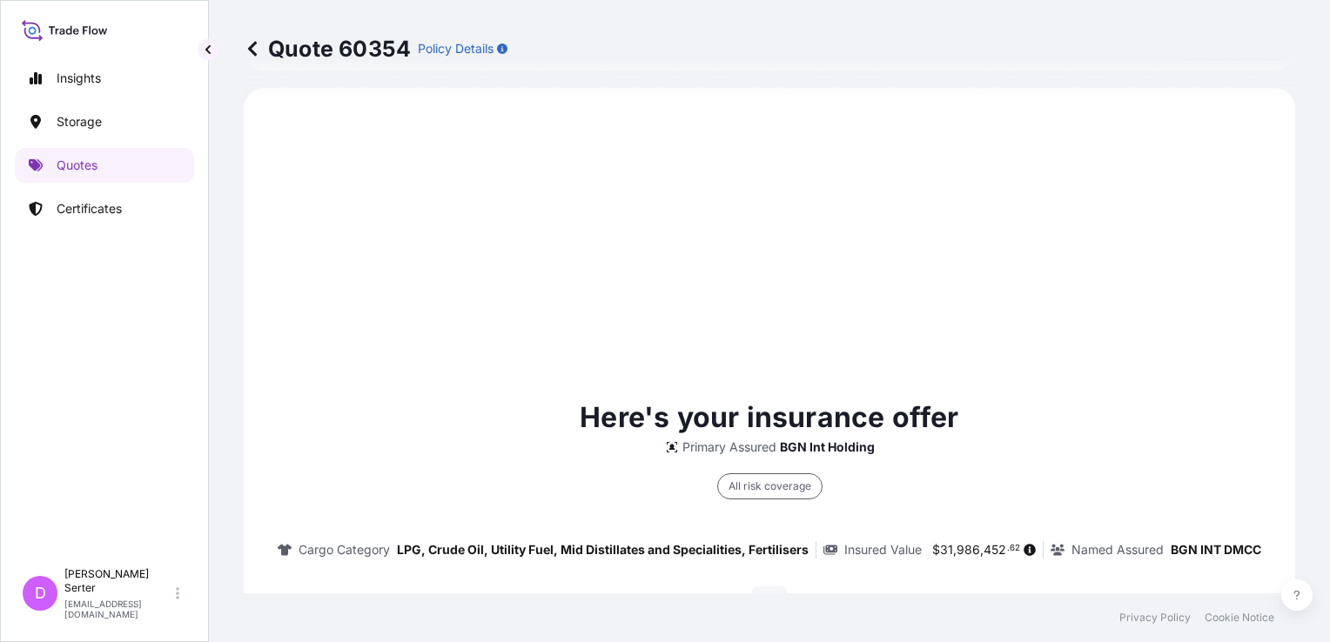
select select "Ocean Vessel"
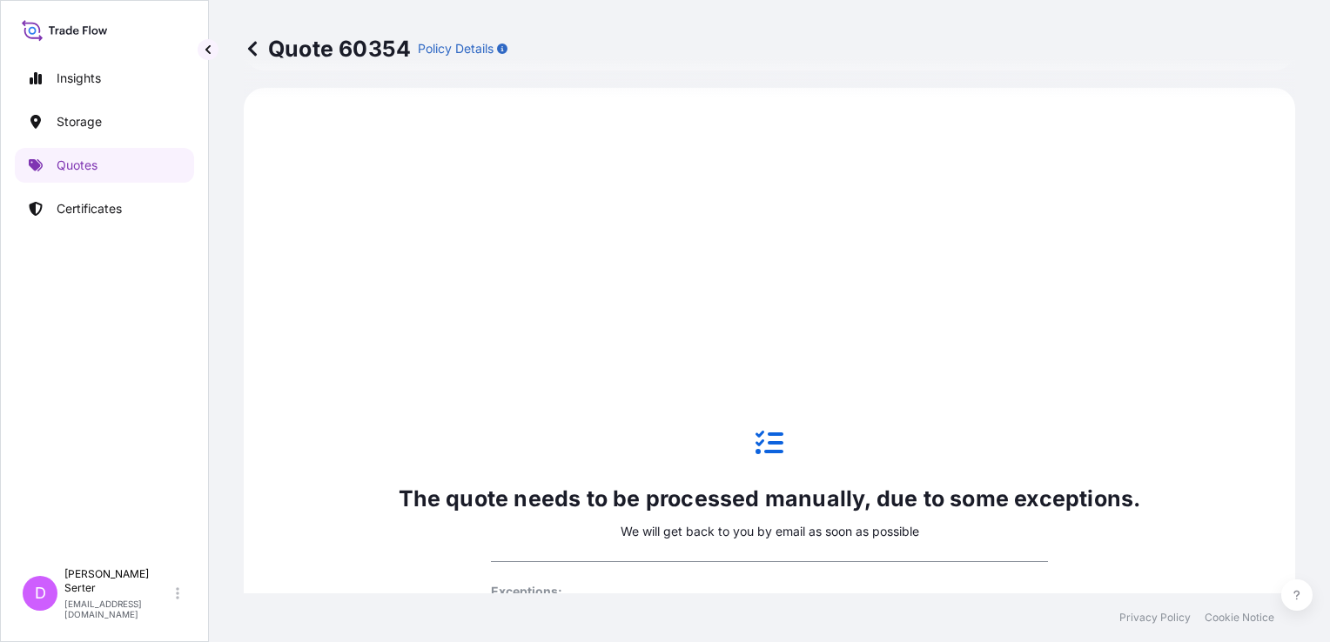
click at [253, 45] on icon at bounding box center [252, 48] width 9 height 15
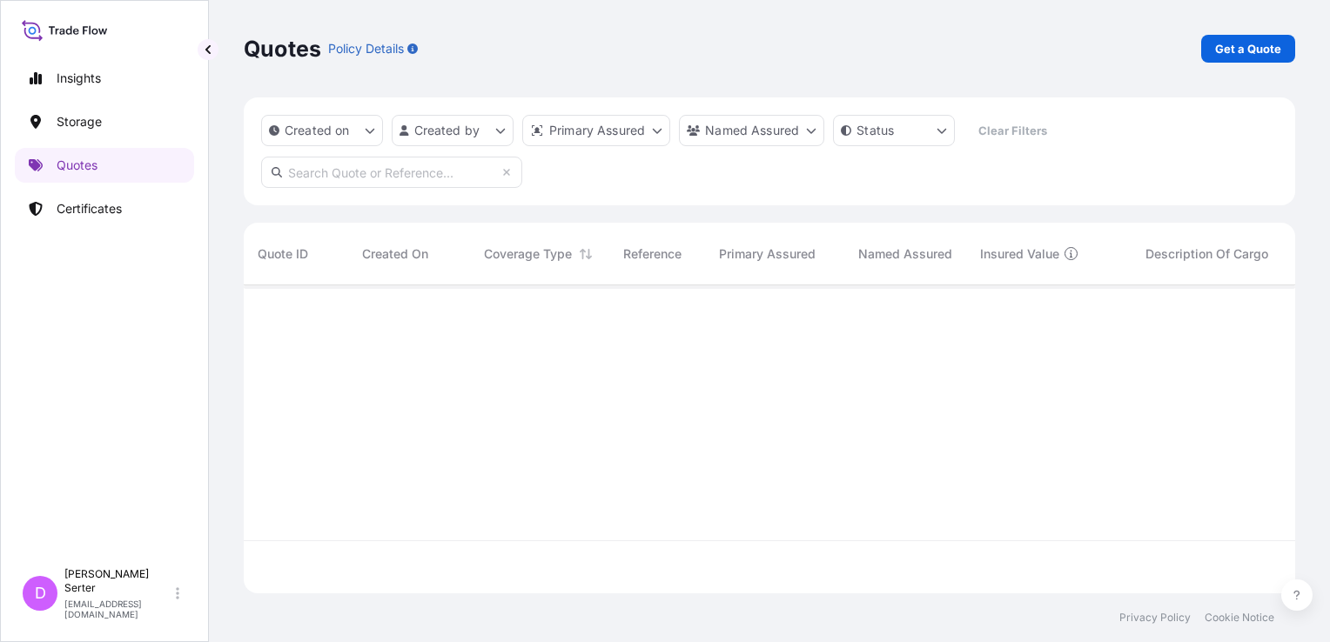
scroll to position [305, 1037]
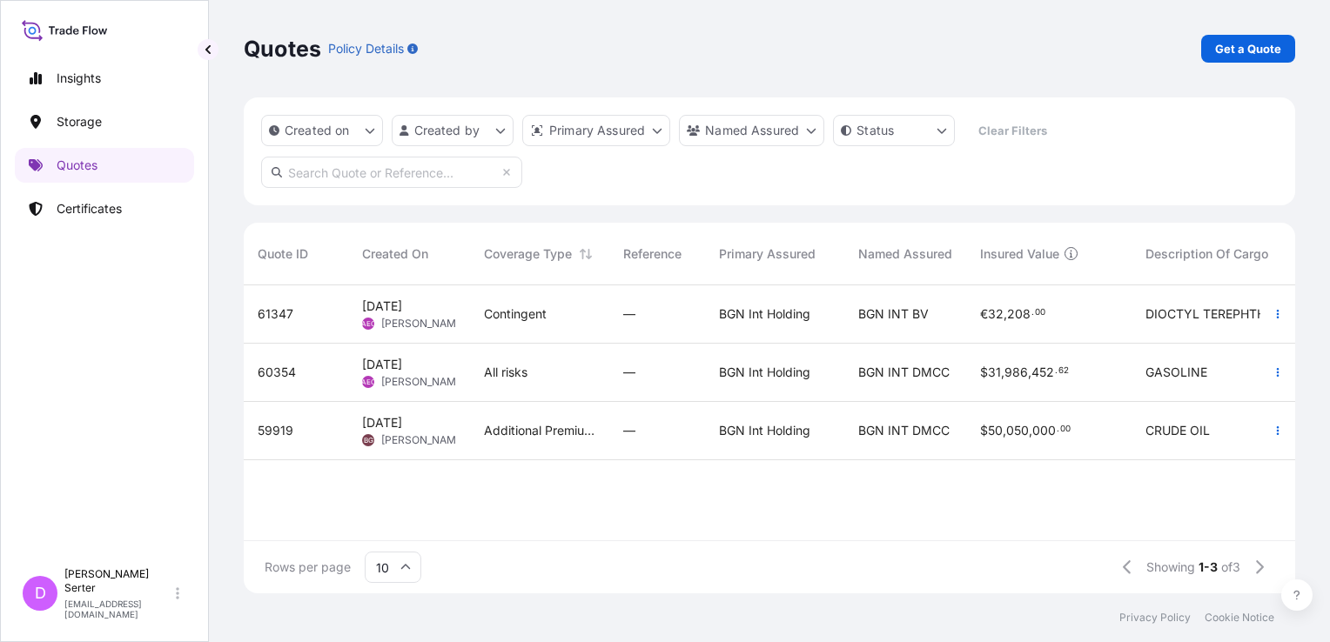
click at [568, 431] on span "Additional Premium in respect of Red Sea WSRCC" at bounding box center [539, 430] width 111 height 17
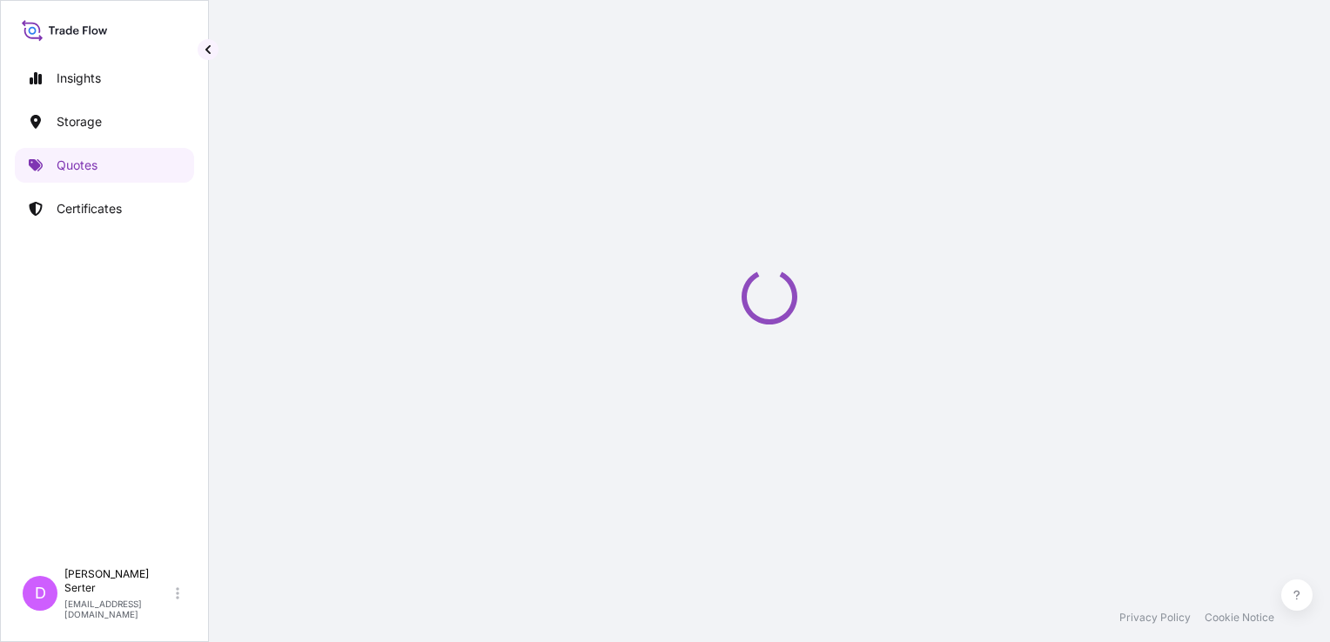
select select "Ocean Vessel"
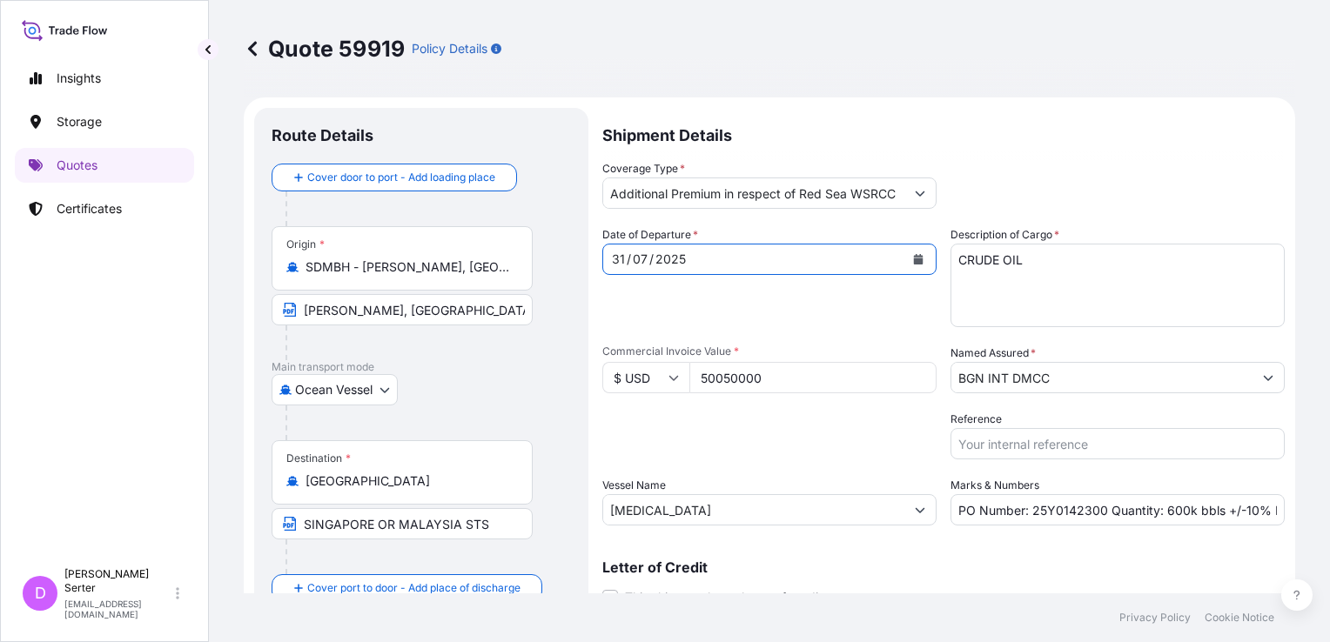
click at [913, 258] on icon "Calendar" at bounding box center [918, 259] width 10 height 10
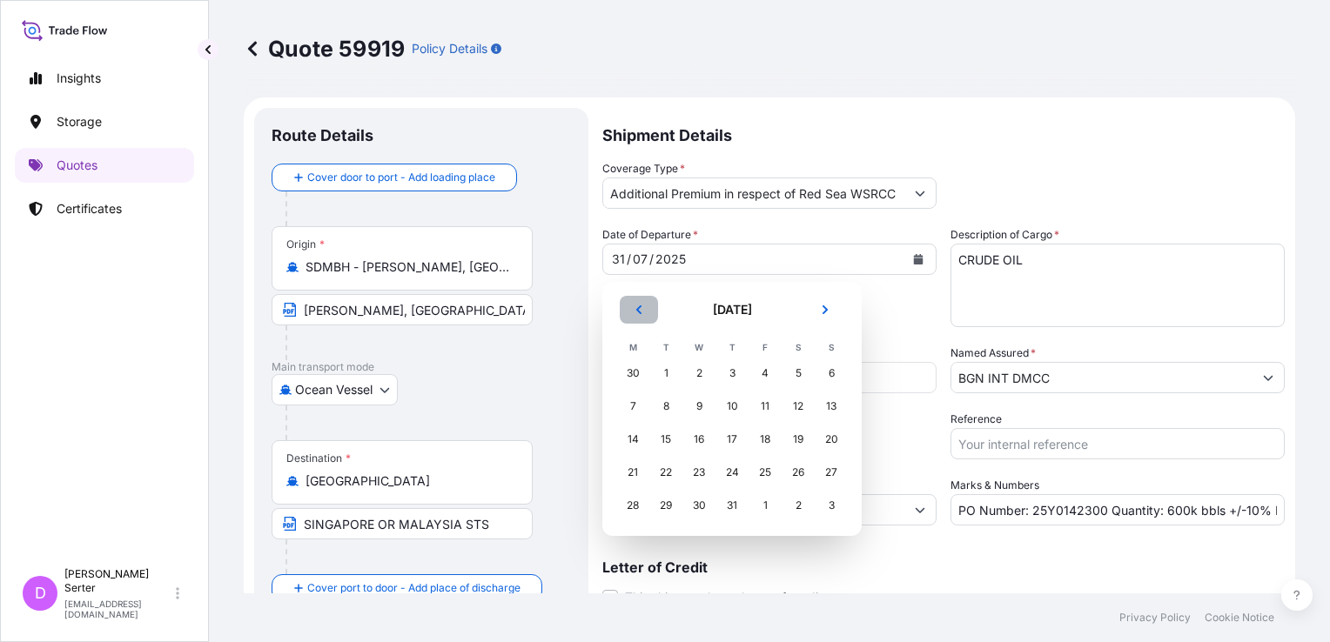
click at [628, 307] on button "Previous" at bounding box center [639, 310] width 38 height 28
click at [670, 377] on div "1" at bounding box center [665, 373] width 31 height 31
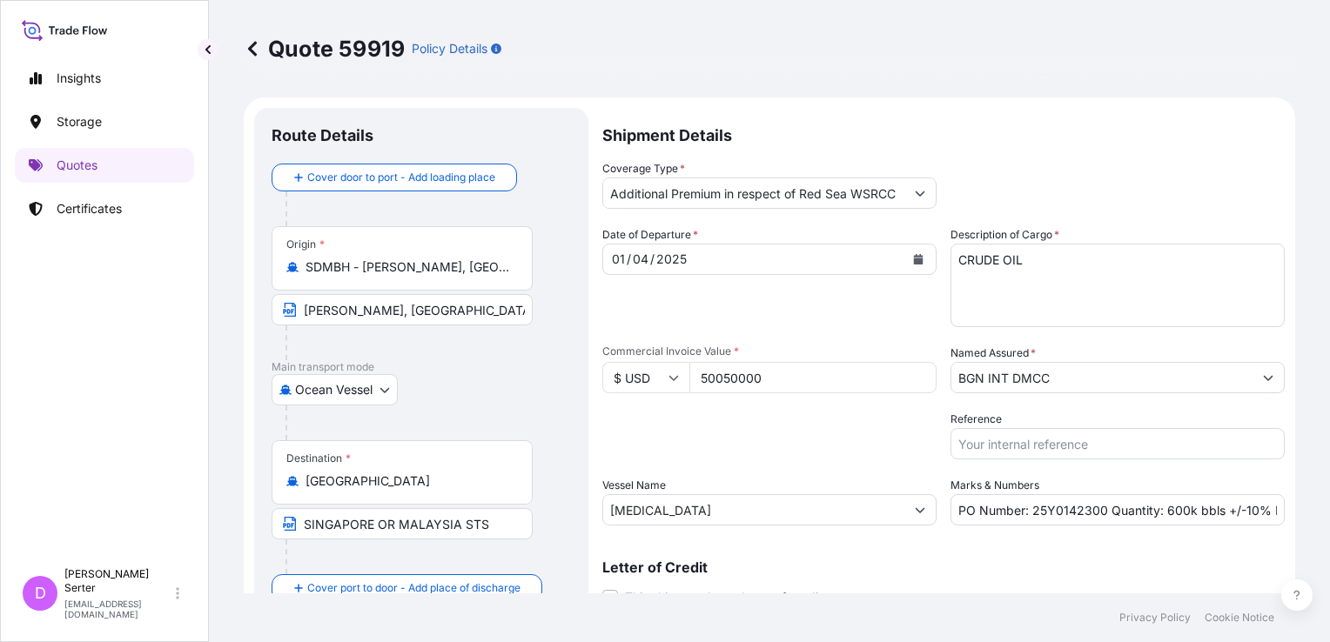
click at [930, 556] on p "Letter of Credit" at bounding box center [943, 568] width 682 height 14
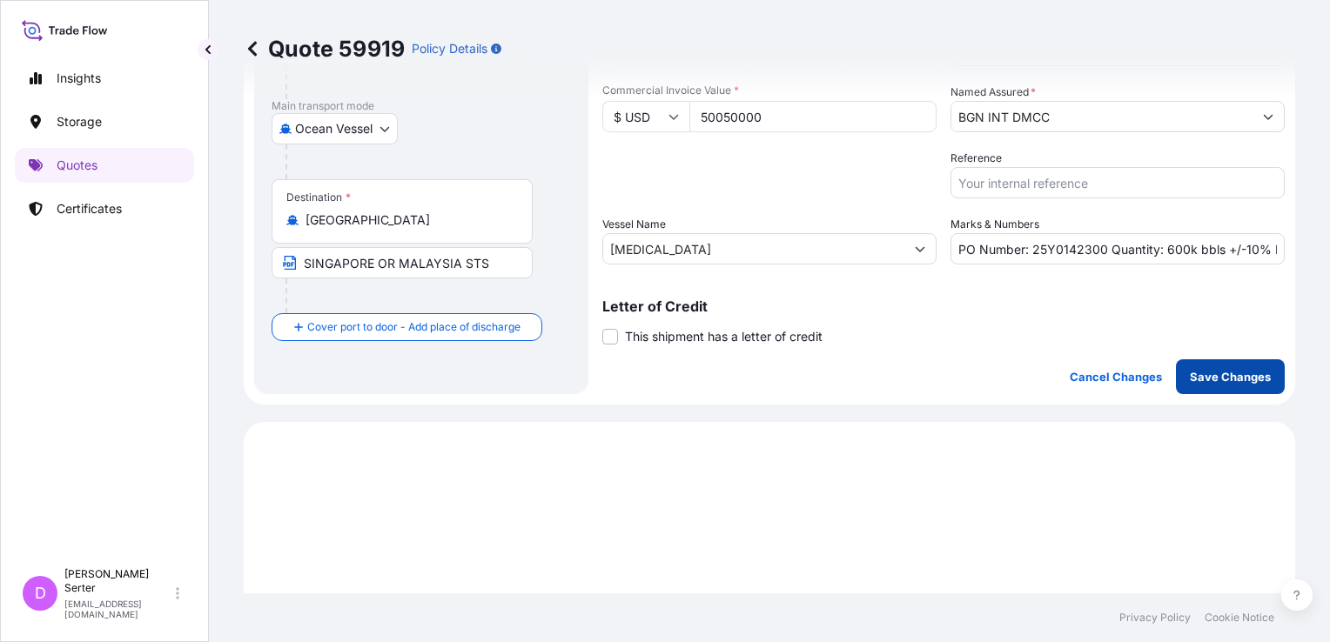
click at [1125, 372] on p "Save Changes" at bounding box center [1230, 376] width 81 height 17
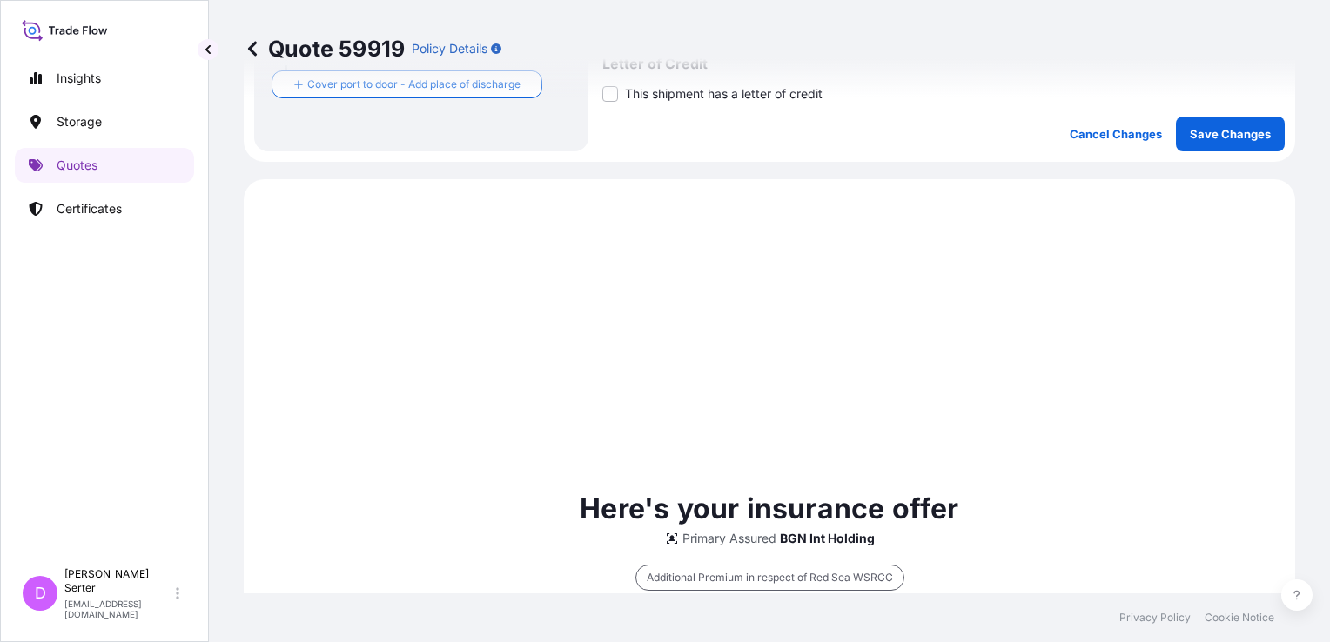
scroll to position [595, 0]
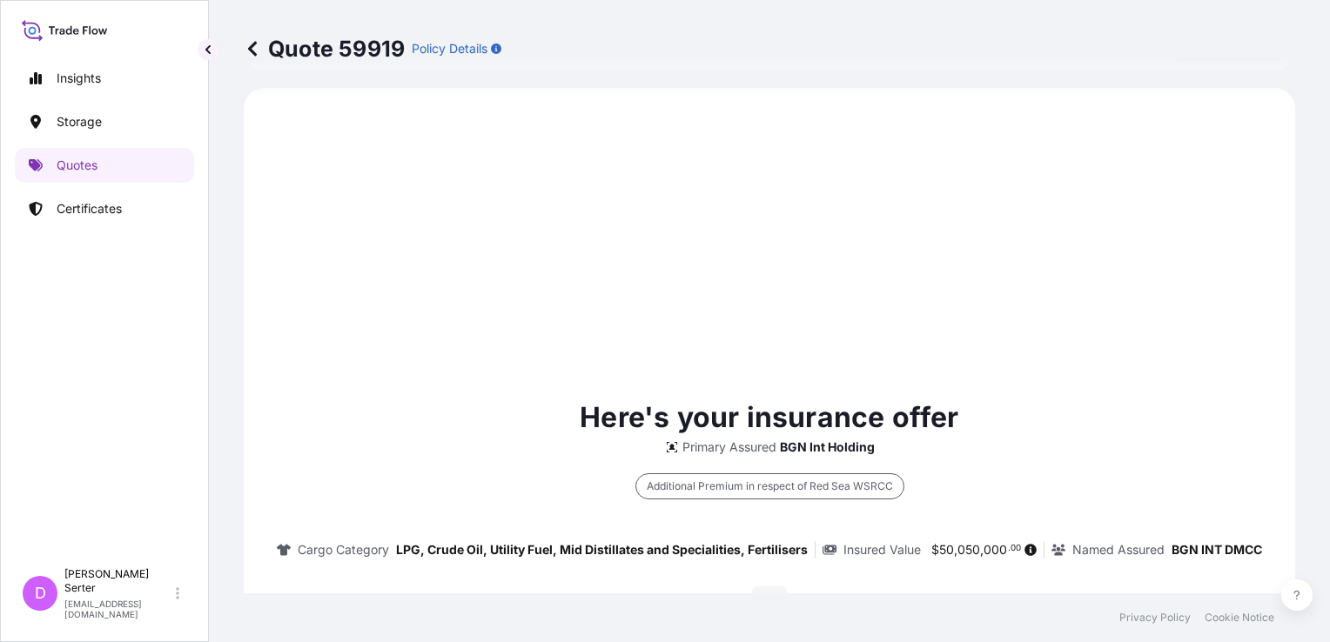
select select "Ocean Vessel"
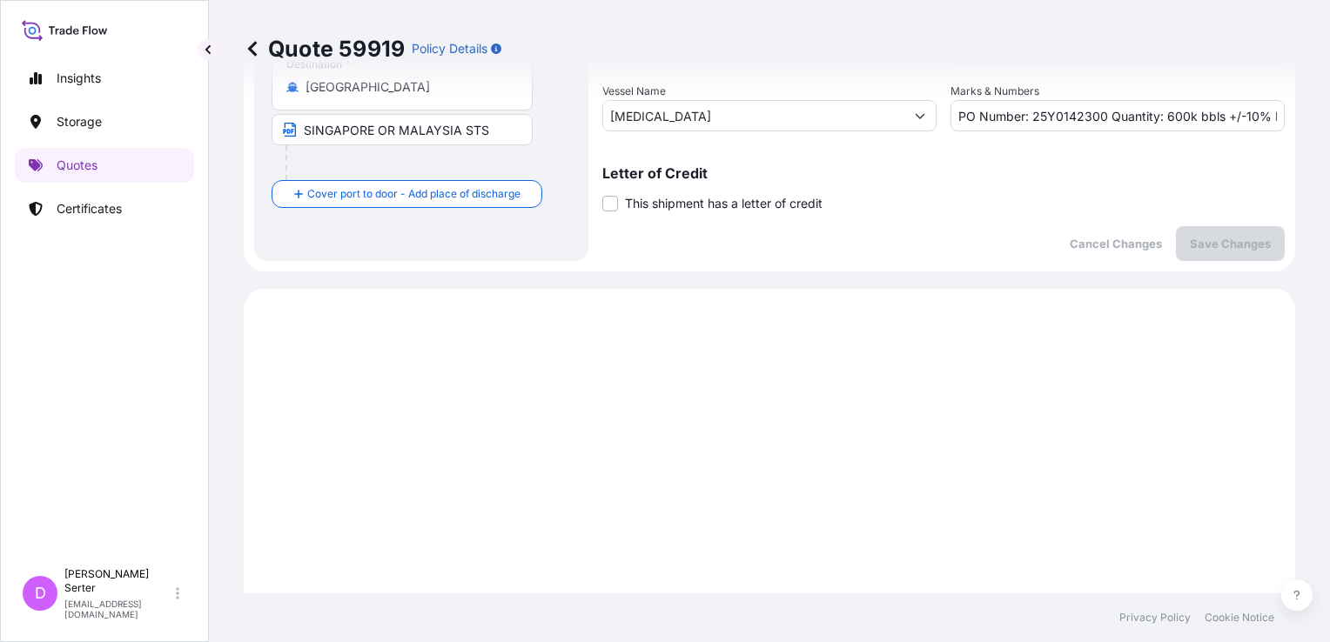
scroll to position [160, 0]
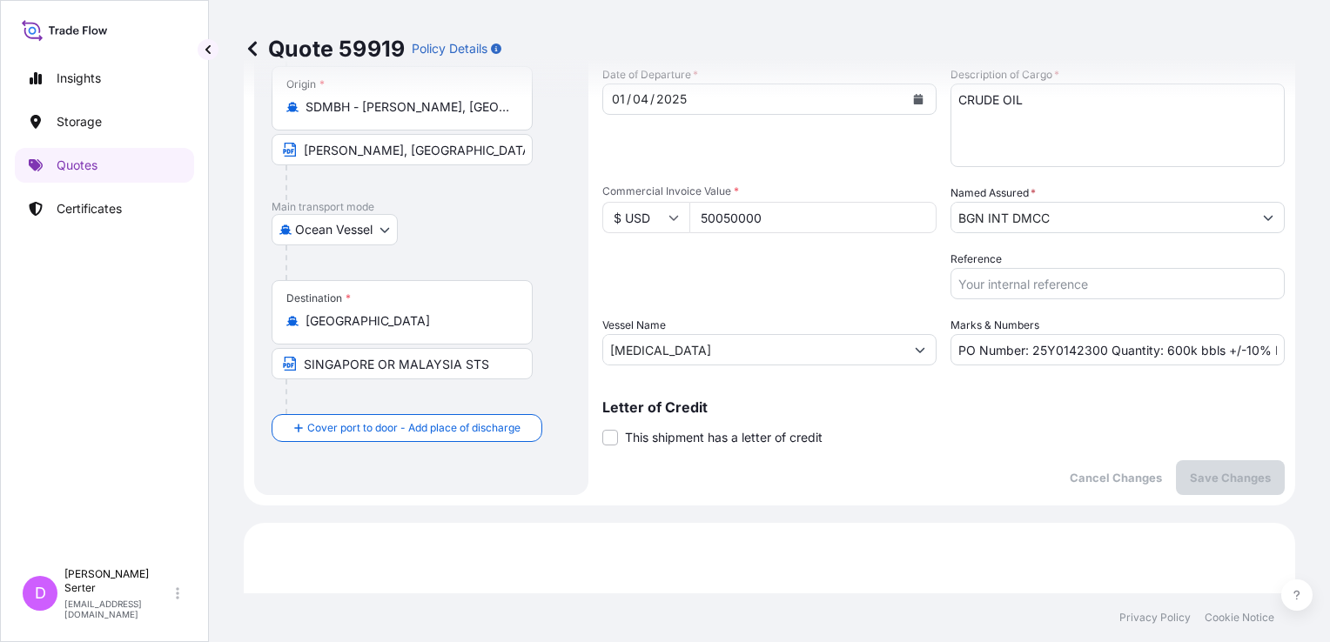
click at [251, 50] on icon at bounding box center [252, 48] width 9 height 15
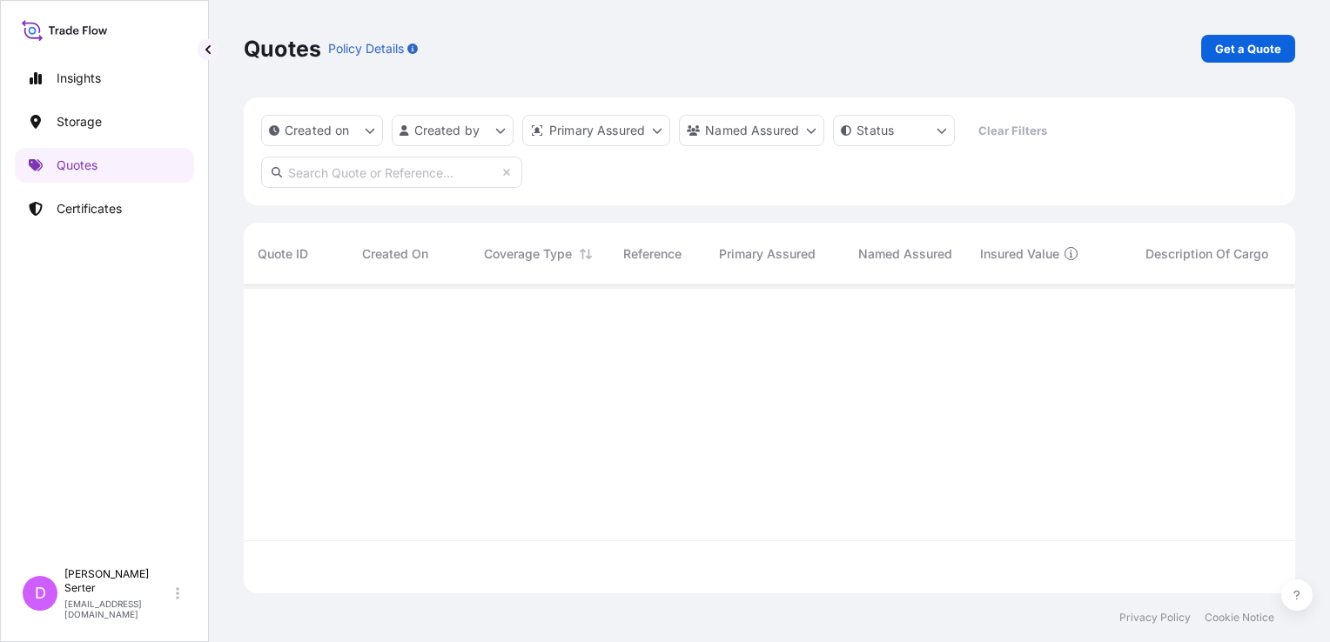
scroll to position [358, 1037]
click at [100, 204] on p "Certificates" at bounding box center [89, 208] width 65 height 17
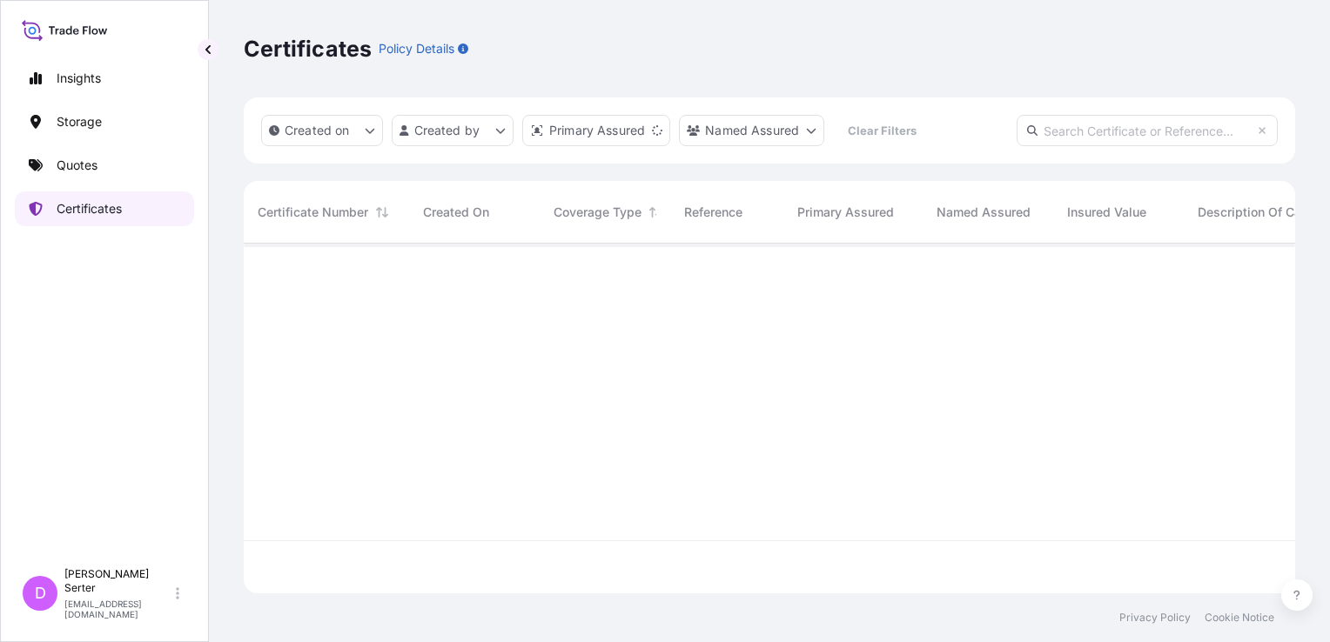
scroll to position [346, 1037]
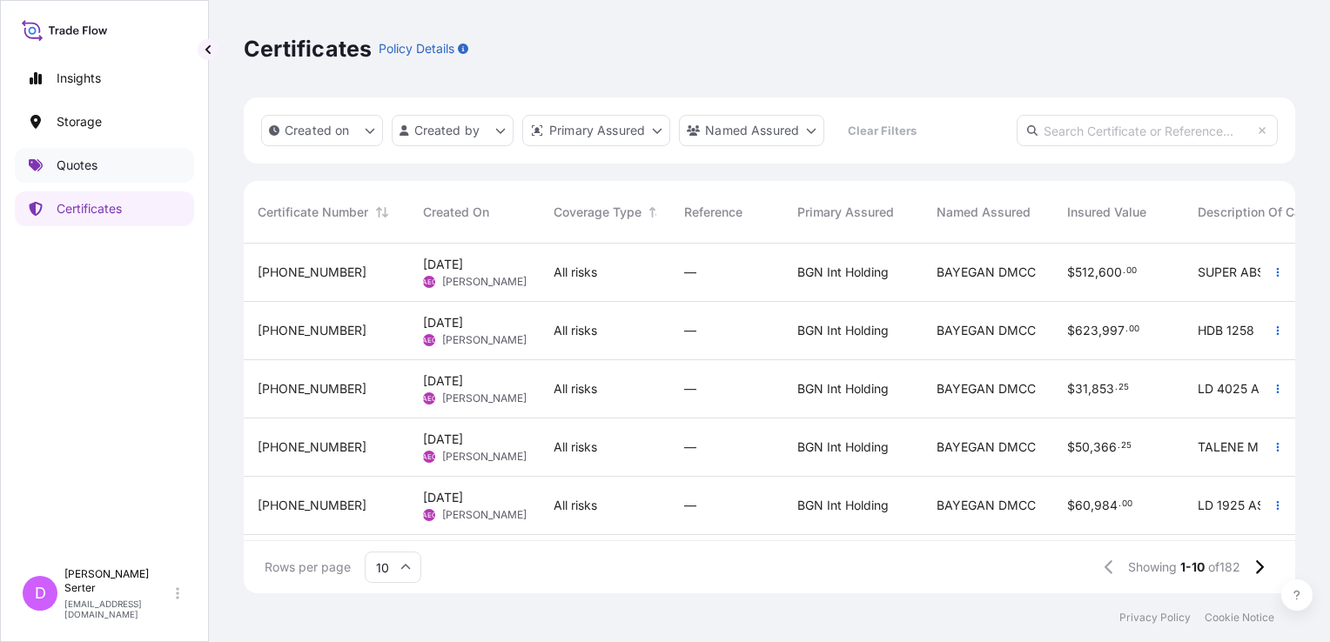
click at [92, 162] on p "Quotes" at bounding box center [77, 165] width 41 height 17
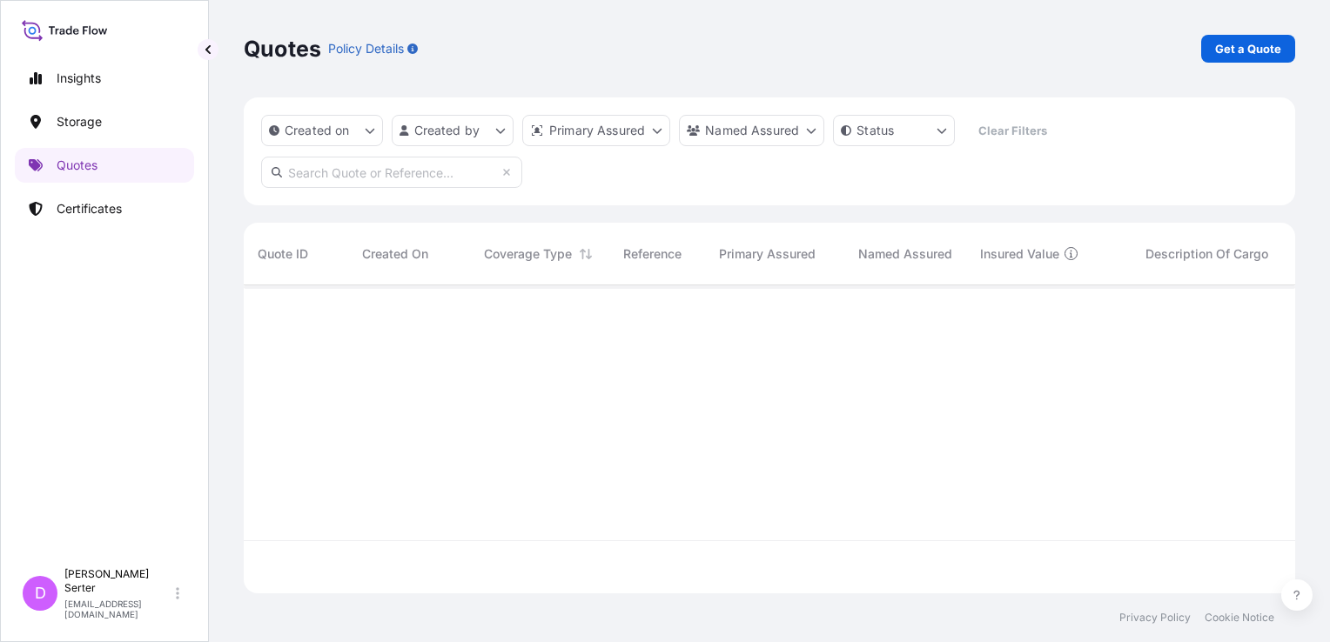
scroll to position [358, 1037]
